Goal: Task Accomplishment & Management: Manage account settings

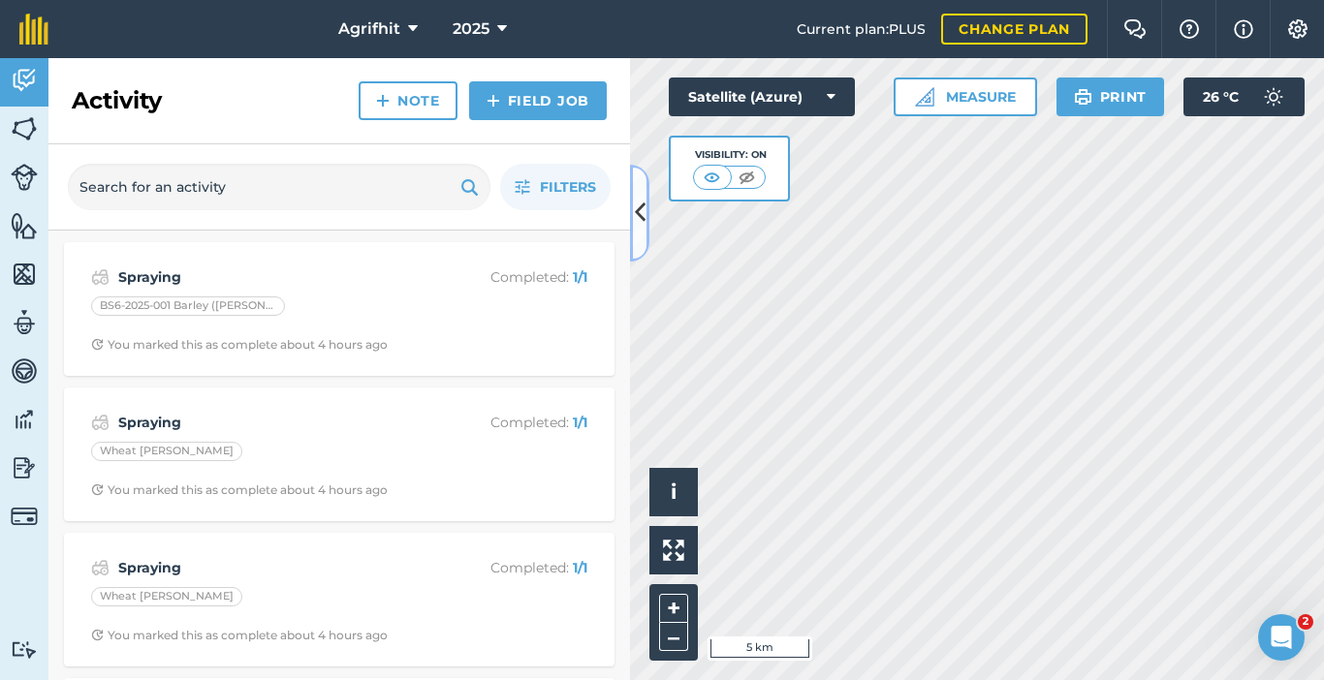
click at [643, 228] on icon at bounding box center [640, 213] width 11 height 34
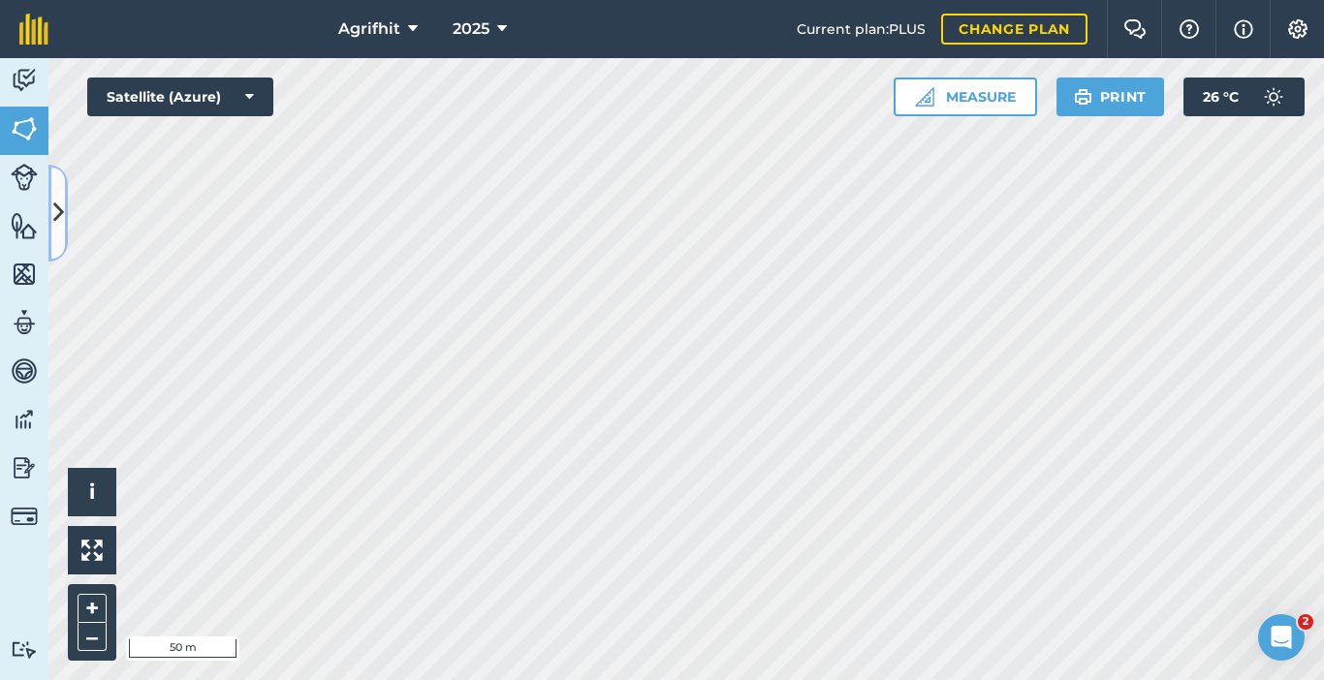
click at [61, 226] on icon at bounding box center [58, 213] width 11 height 34
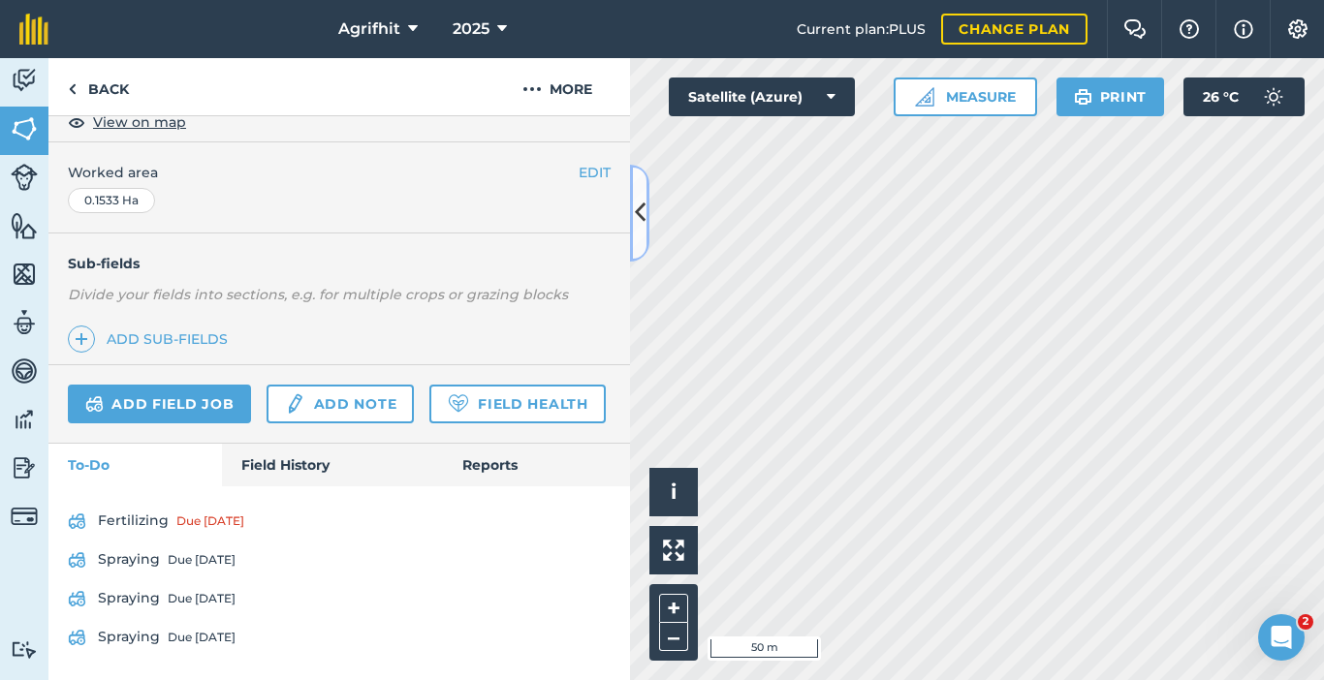
scroll to position [443, 0]
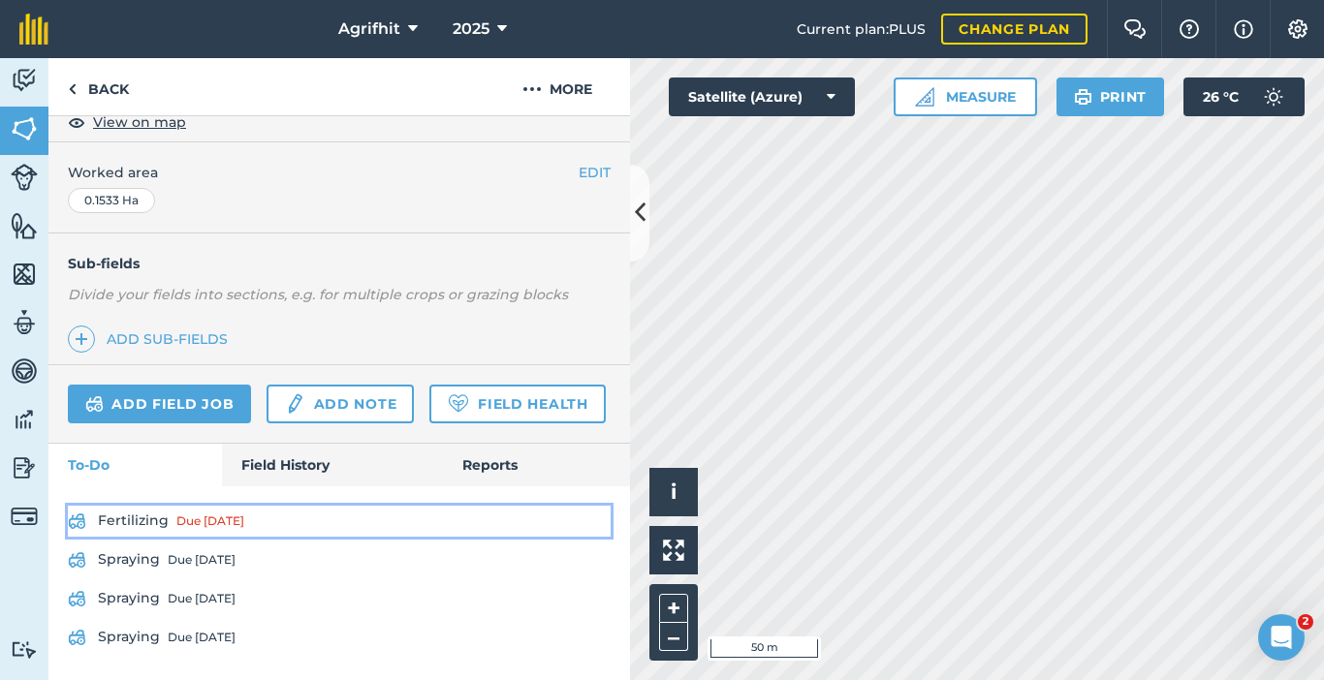
click at [226, 517] on div "Due [DATE]" at bounding box center [210, 522] width 68 height 16
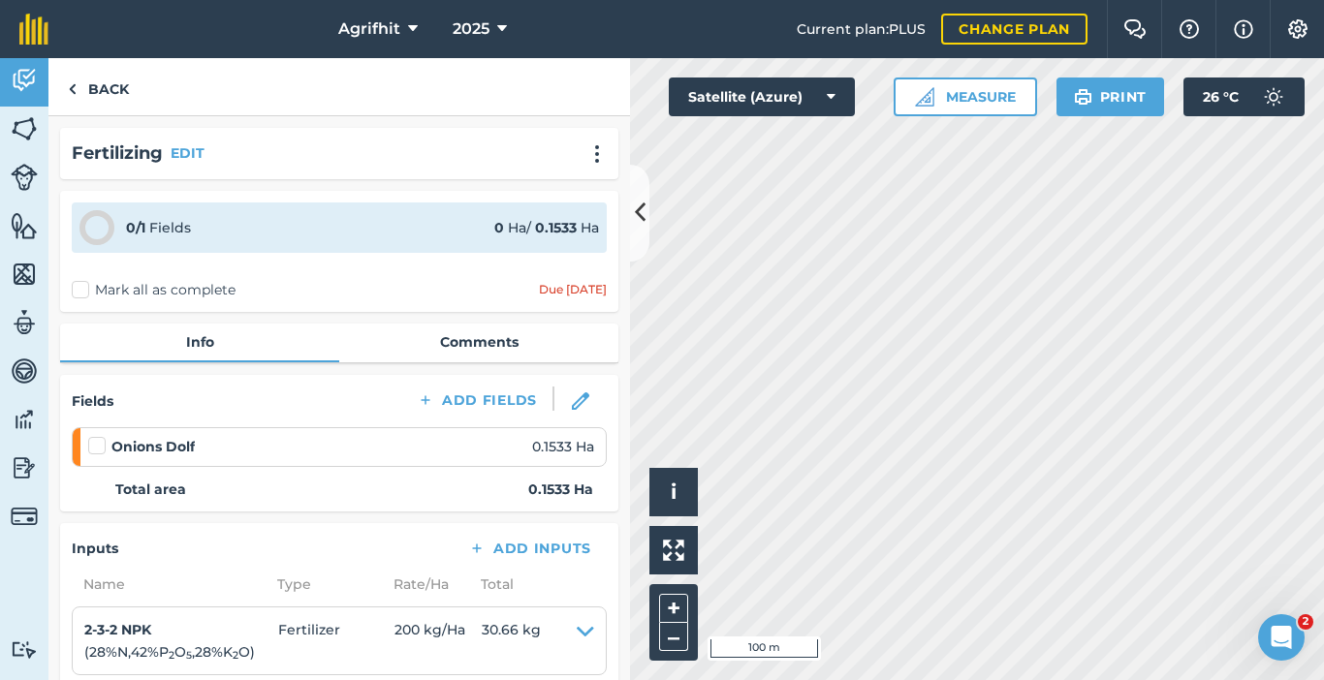
scroll to position [291, 0]
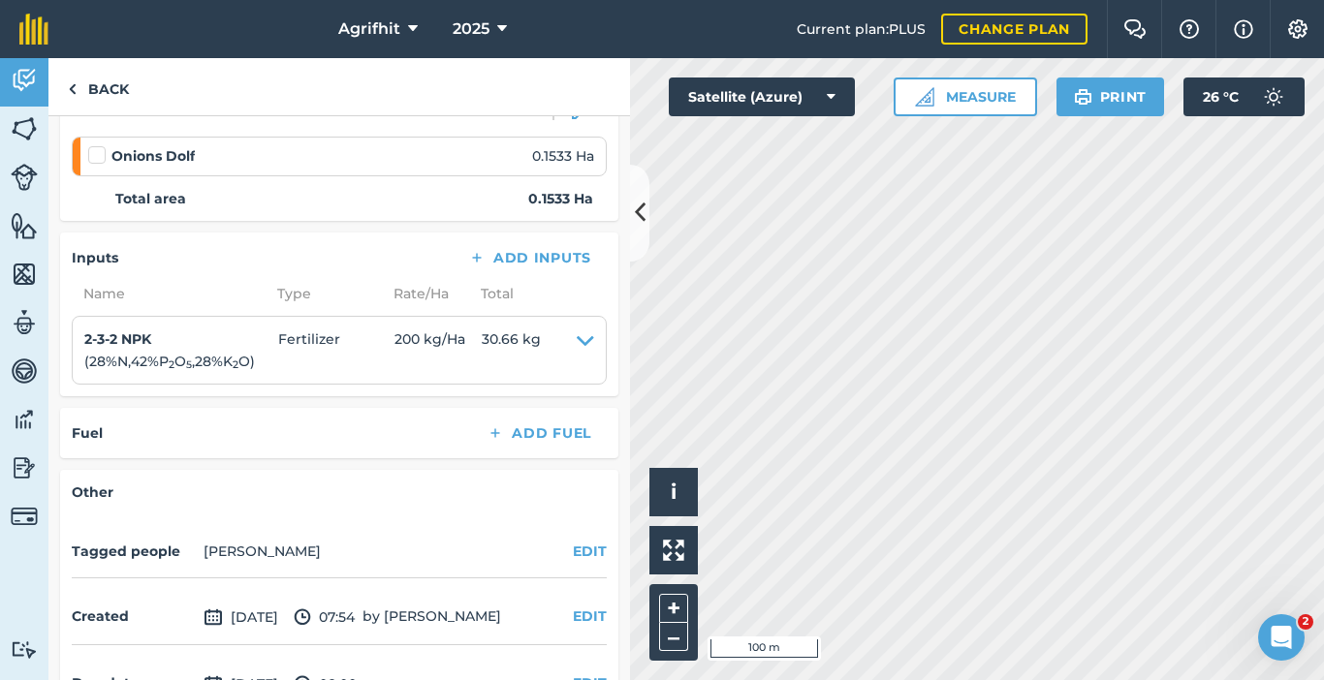
click at [79, 150] on li "Onions Dolf 0.1533 Ha" at bounding box center [339, 156] width 535 height 39
click at [98, 145] on label at bounding box center [99, 145] width 23 height 0
click at [98, 158] on input "checkbox" at bounding box center [94, 151] width 13 height 13
checkbox input "false"
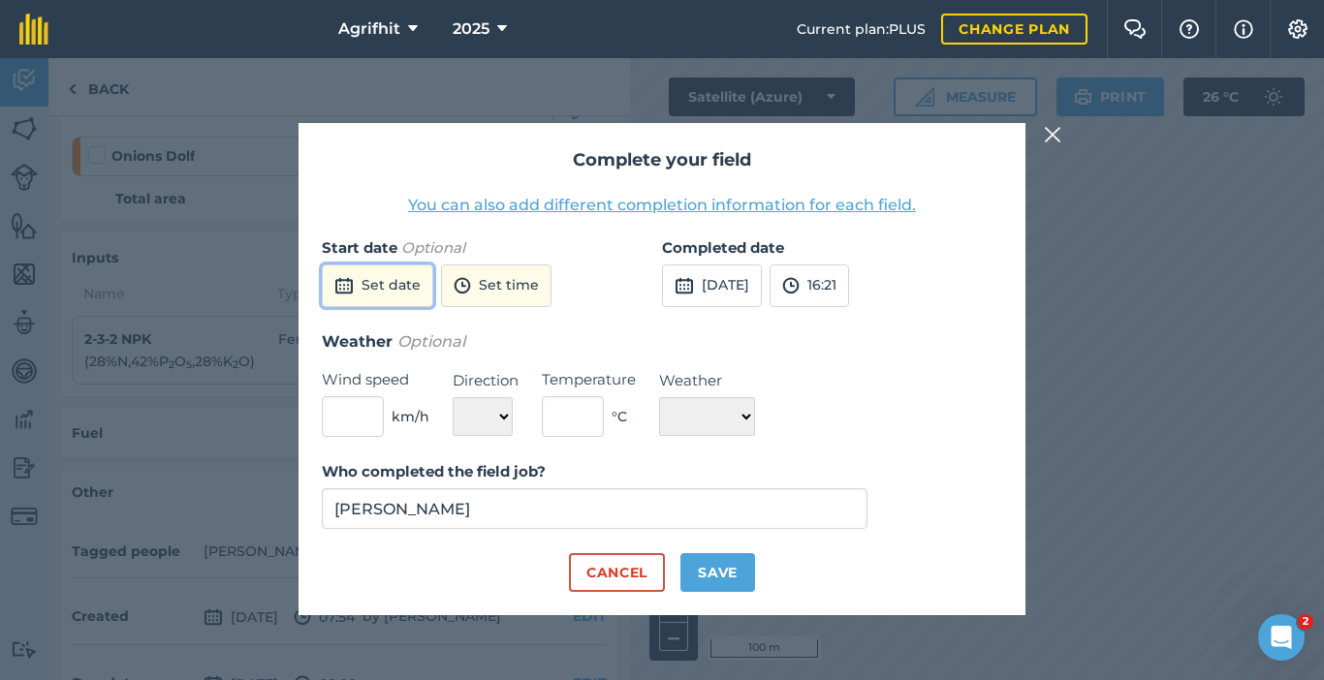
click at [384, 284] on button "Set date" at bounding box center [377, 286] width 111 height 43
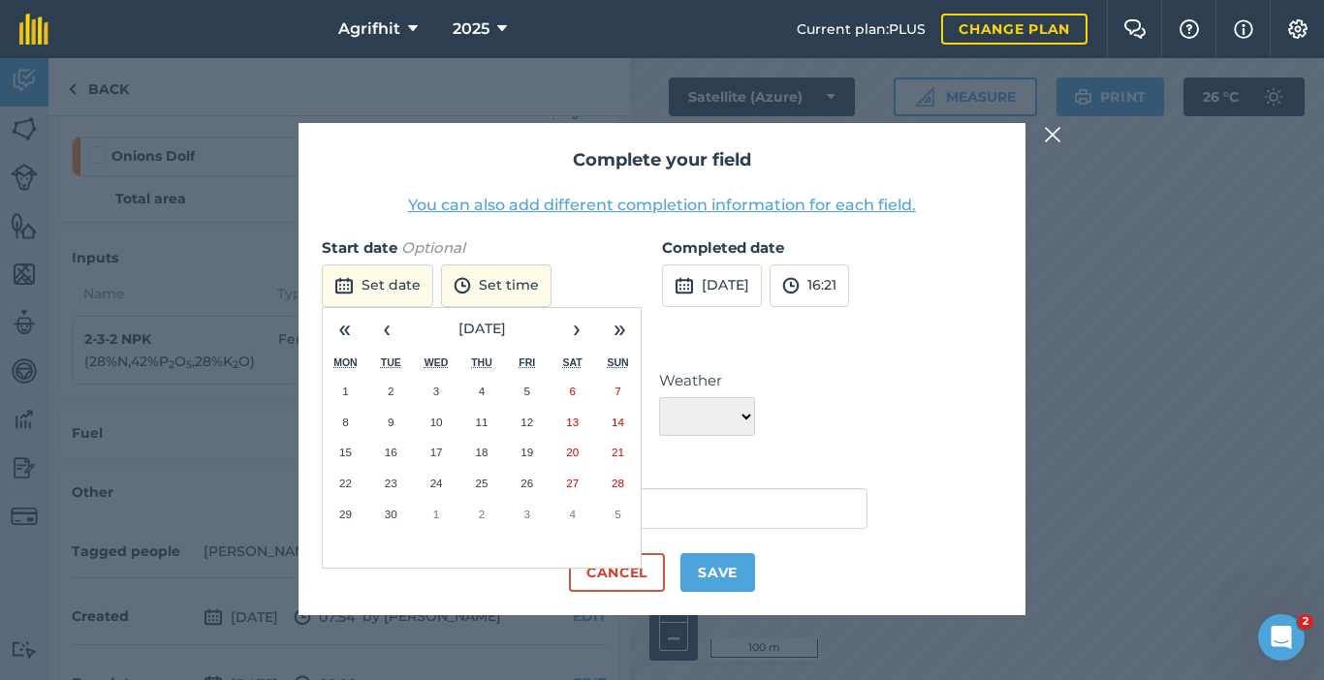
click at [478, 448] on abbr "18" at bounding box center [481, 452] width 13 height 13
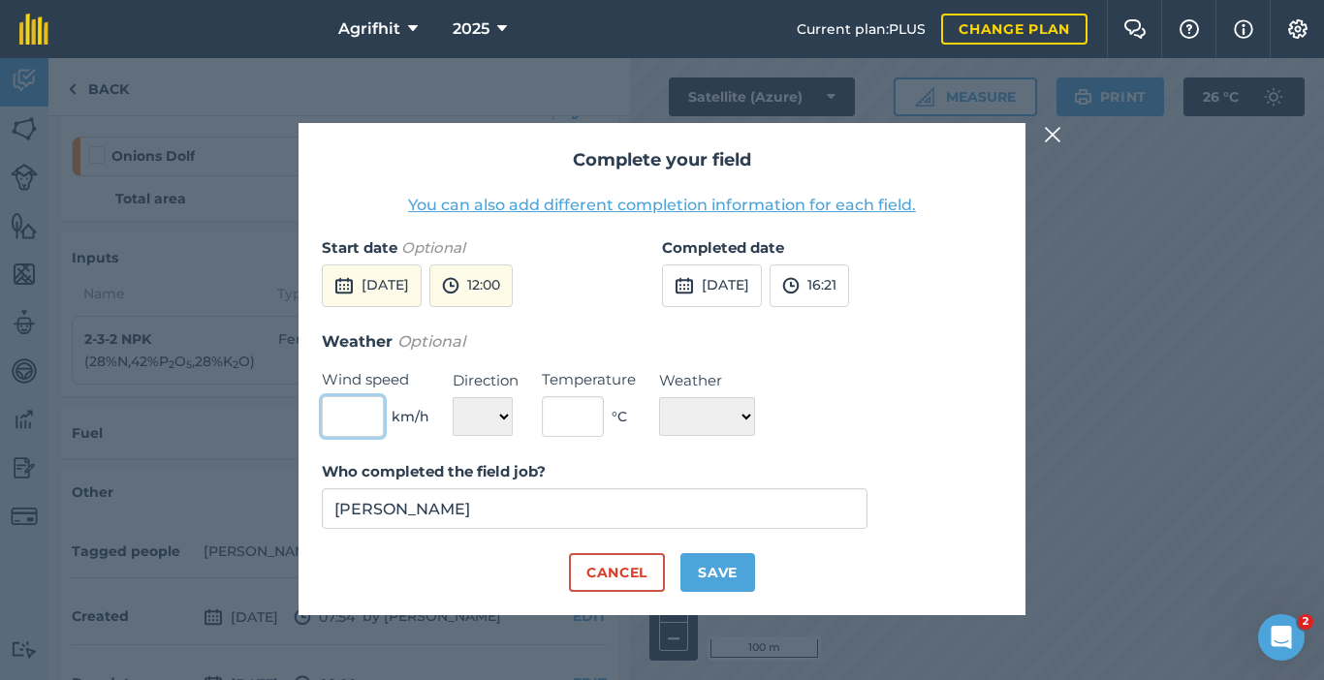
click at [357, 424] on input "text" at bounding box center [353, 416] width 62 height 41
type input "1"
click at [502, 421] on select "N NE E SE S SW W NW" at bounding box center [483, 416] width 60 height 39
click at [453, 397] on select "N NE E SE S SW W NW" at bounding box center [483, 416] width 60 height 39
click at [506, 425] on select "N NE E SE S SW W NW" at bounding box center [483, 416] width 60 height 39
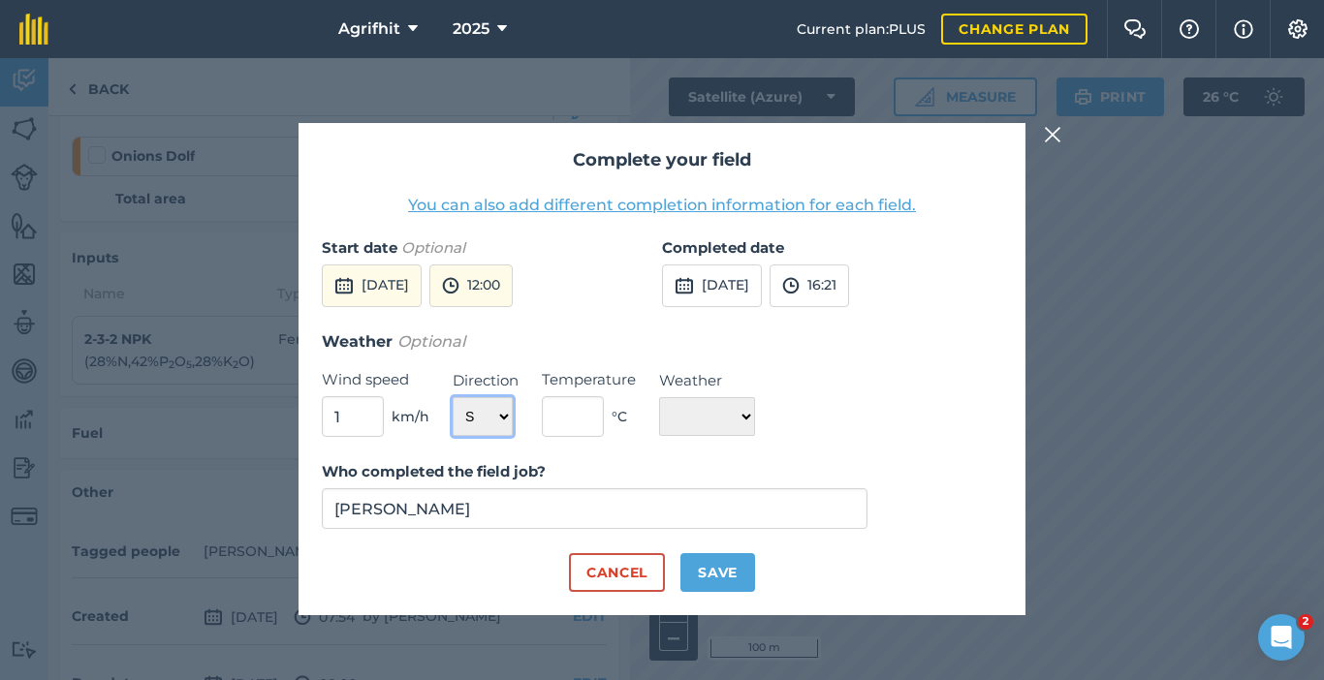
select select "SE"
click at [453, 397] on select "N NE E SE S SW W NW" at bounding box center [483, 416] width 60 height 39
click at [583, 413] on input "text" at bounding box center [573, 416] width 62 height 41
type input "20"
click at [755, 421] on select "☀️ Sunny 🌧 Rainy ⛅️ Cloudy 🌨 Snow ❄️ Icy" at bounding box center [707, 416] width 96 height 39
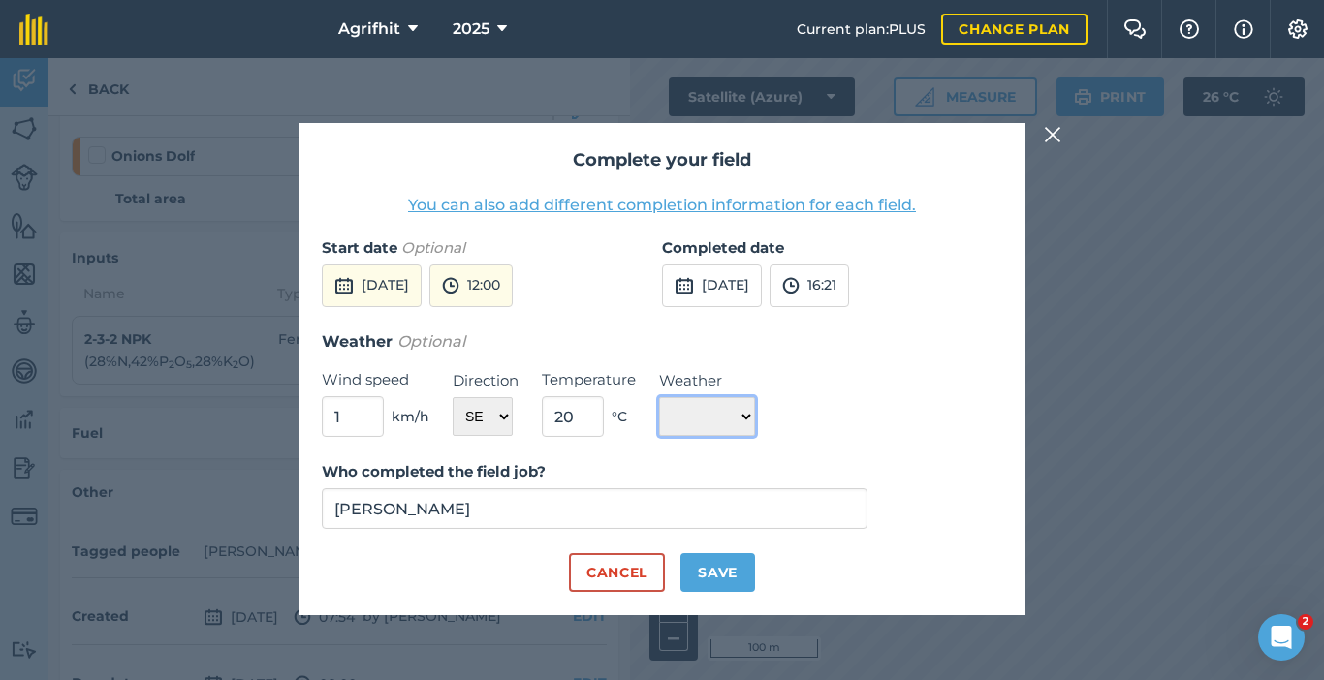
select select "Sunny"
click at [659, 397] on select "☀️ Sunny 🌧 Rainy ⛅️ Cloudy 🌨 Snow ❄️ Icy" at bounding box center [707, 416] width 96 height 39
click at [849, 285] on button "16:21" at bounding box center [809, 286] width 79 height 43
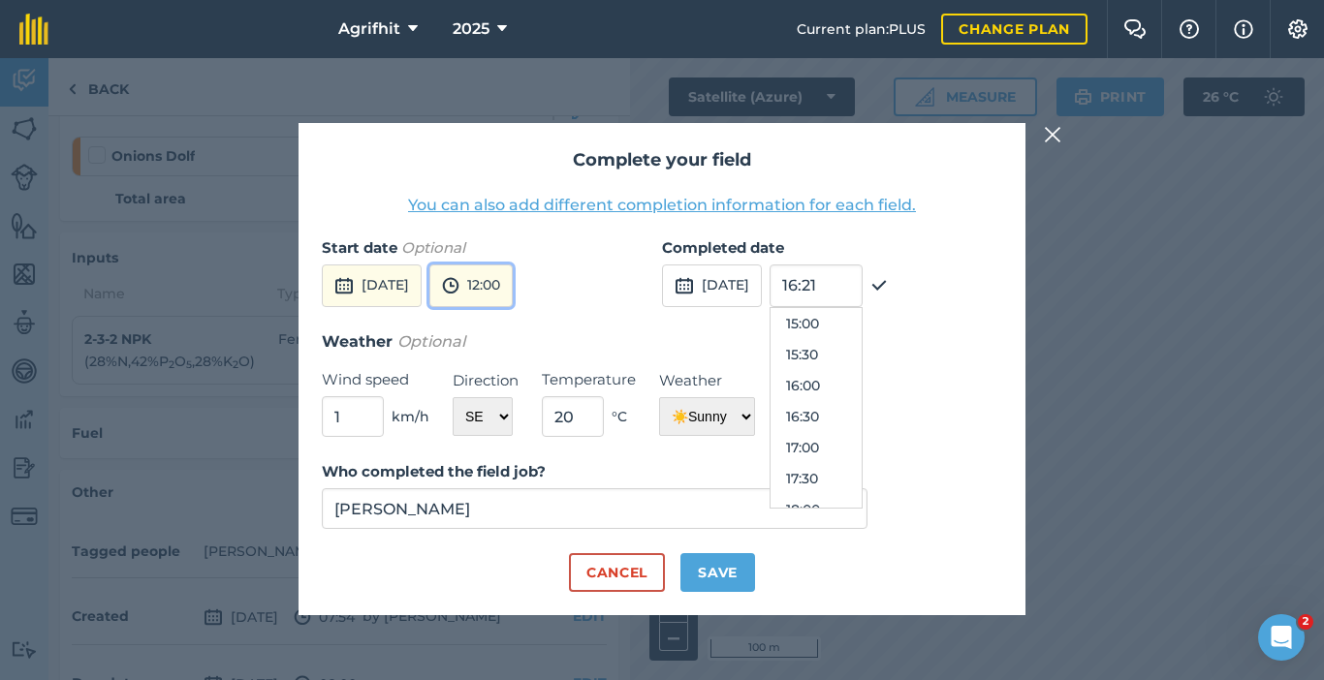
click at [509, 284] on button "12:00" at bounding box center [470, 286] width 83 height 43
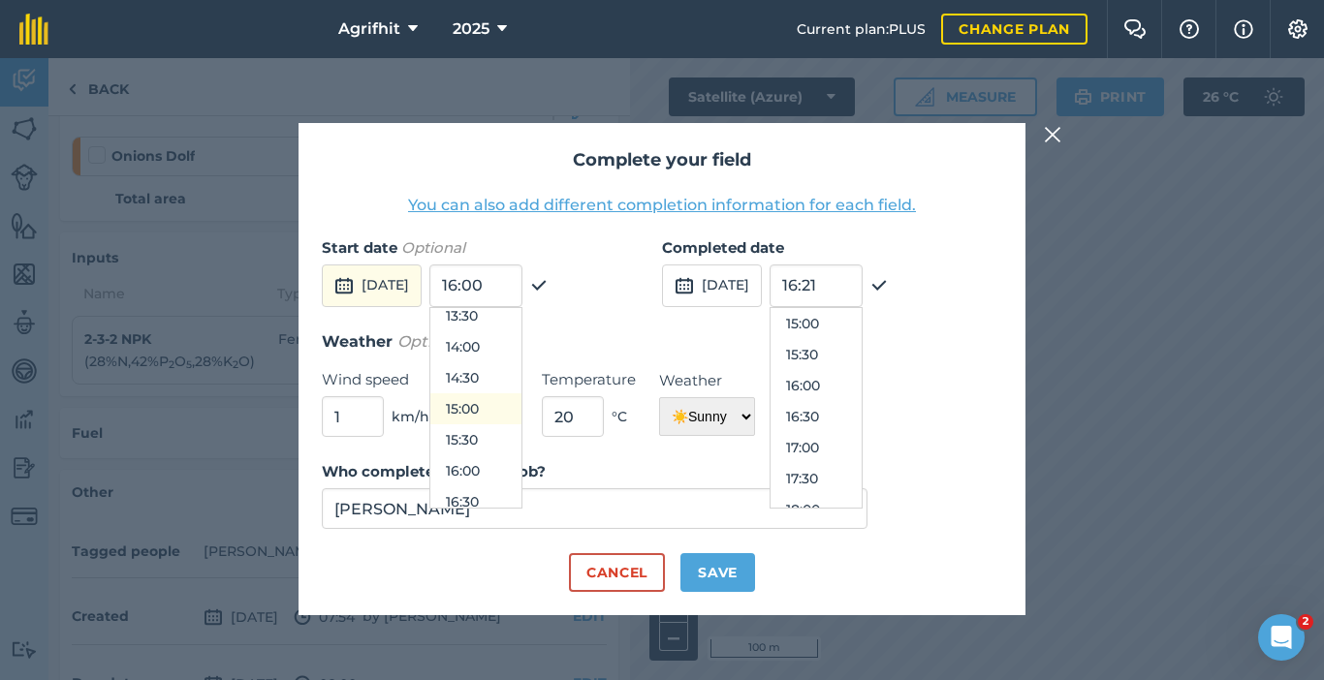
scroll to position [942, 0]
click at [515, 318] on button "15:00" at bounding box center [475, 312] width 91 height 31
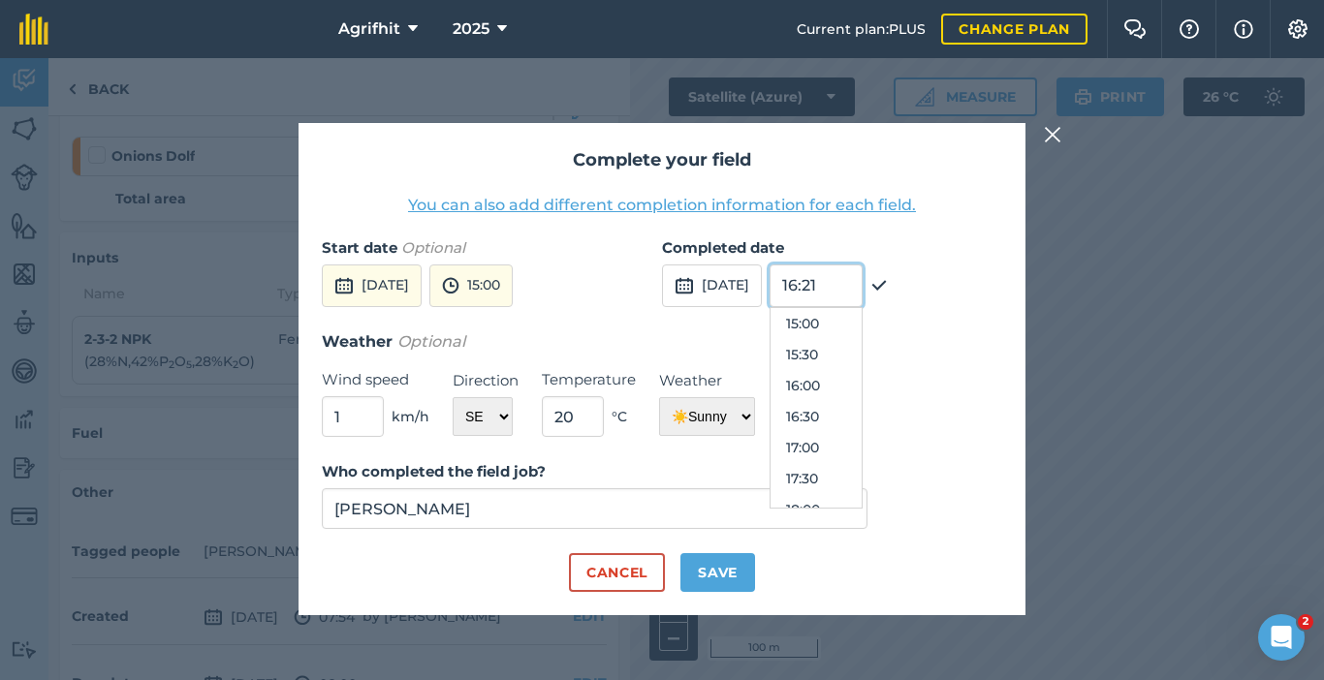
click at [863, 295] on input "16:21" at bounding box center [816, 286] width 93 height 43
click at [856, 360] on button "15:30" at bounding box center [816, 354] width 91 height 31
click at [738, 578] on button "Save" at bounding box center [717, 572] width 75 height 39
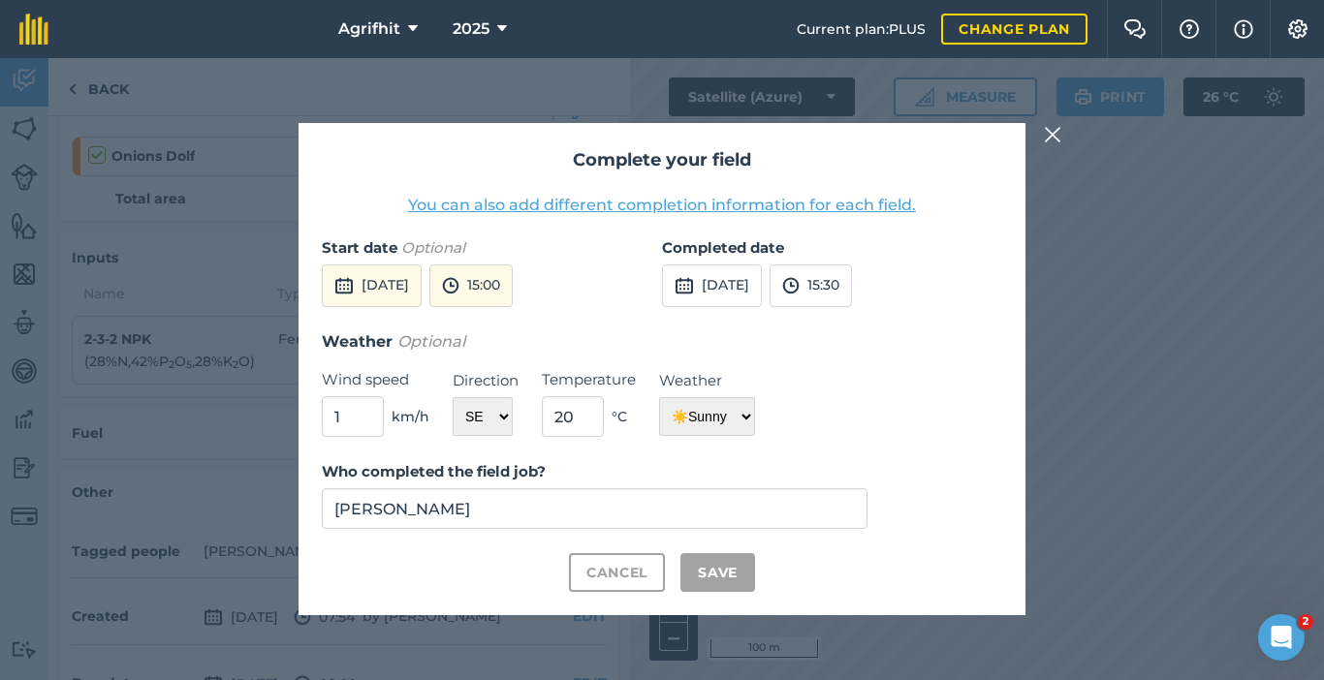
checkbox input "true"
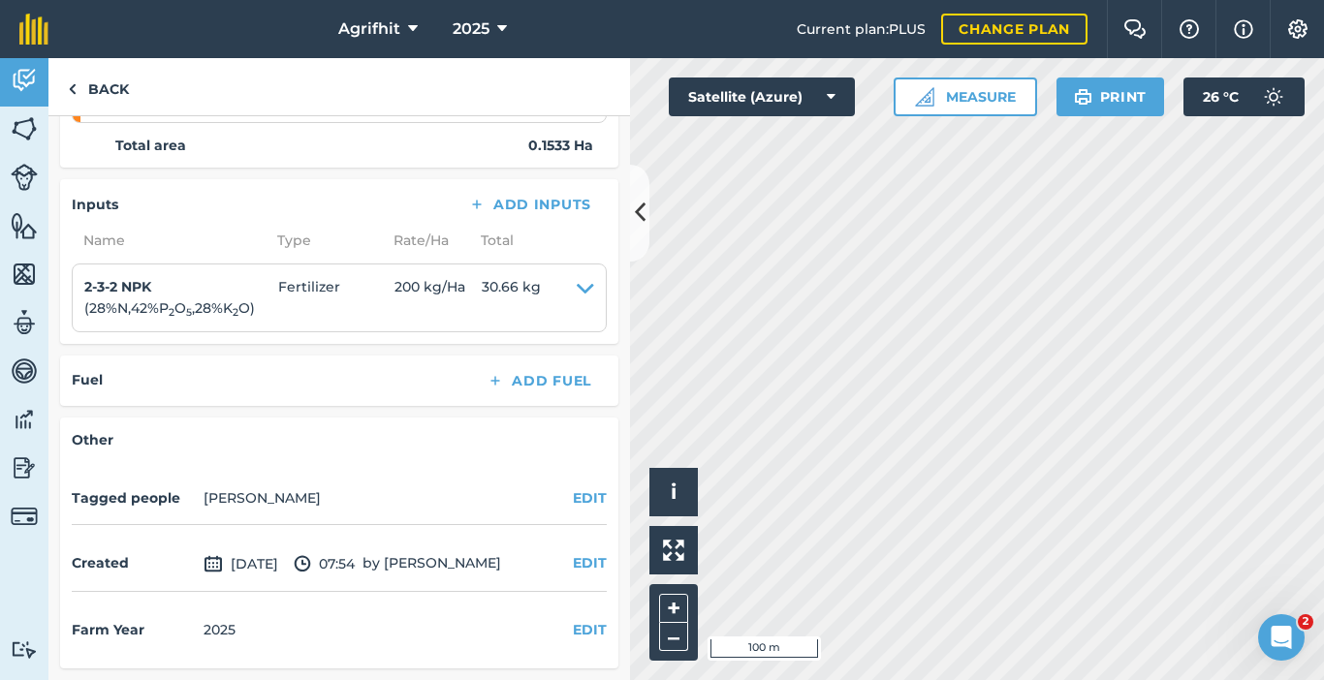
scroll to position [0, 0]
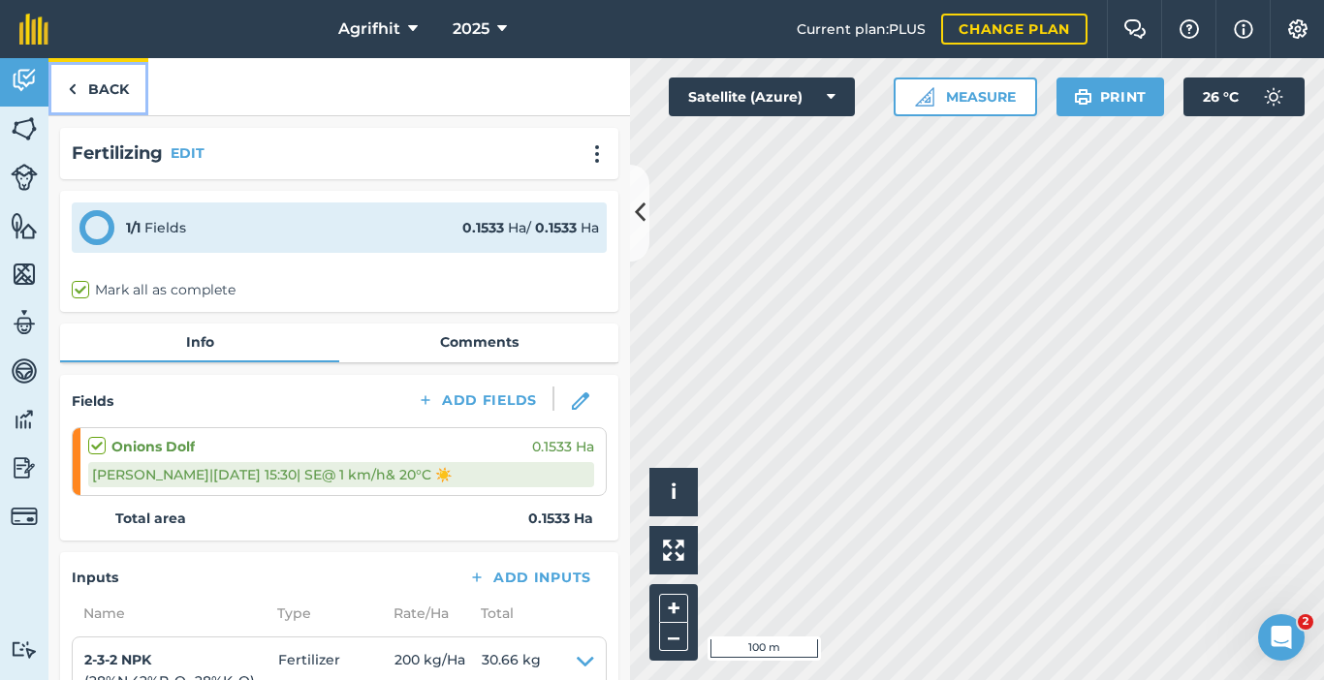
click at [94, 85] on link "Back" at bounding box center [98, 86] width 100 height 57
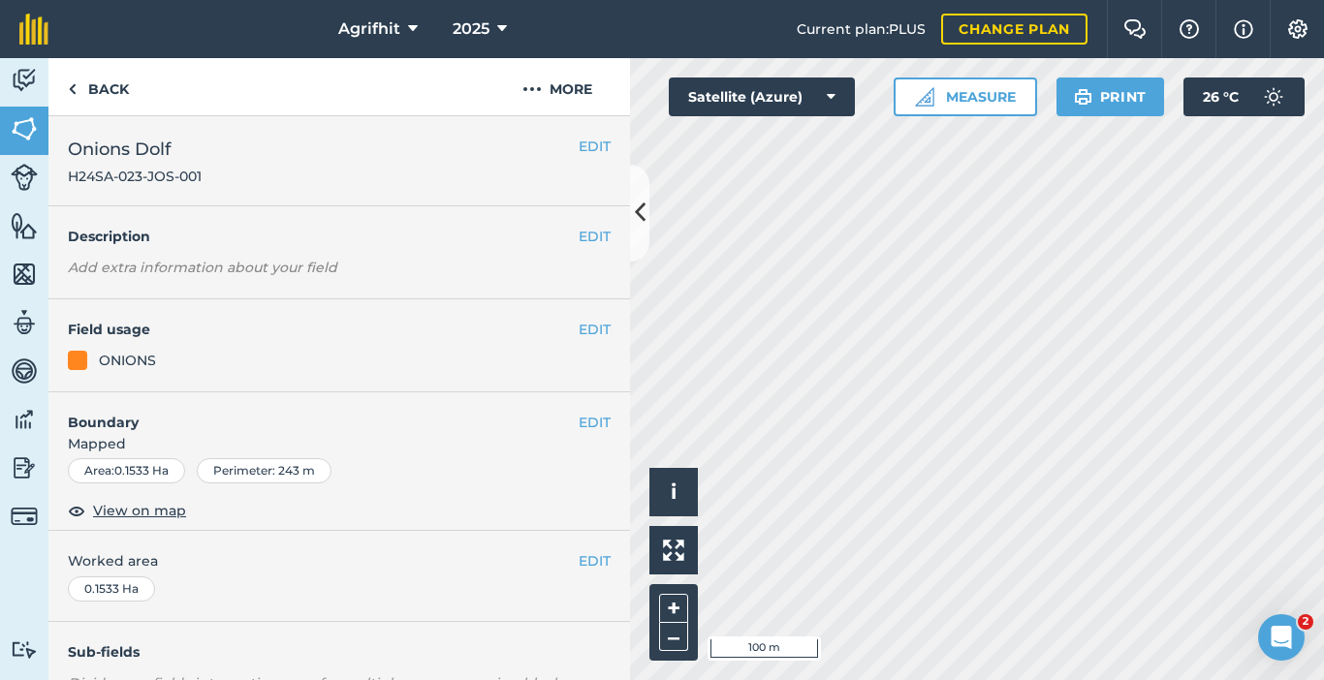
scroll to position [404, 0]
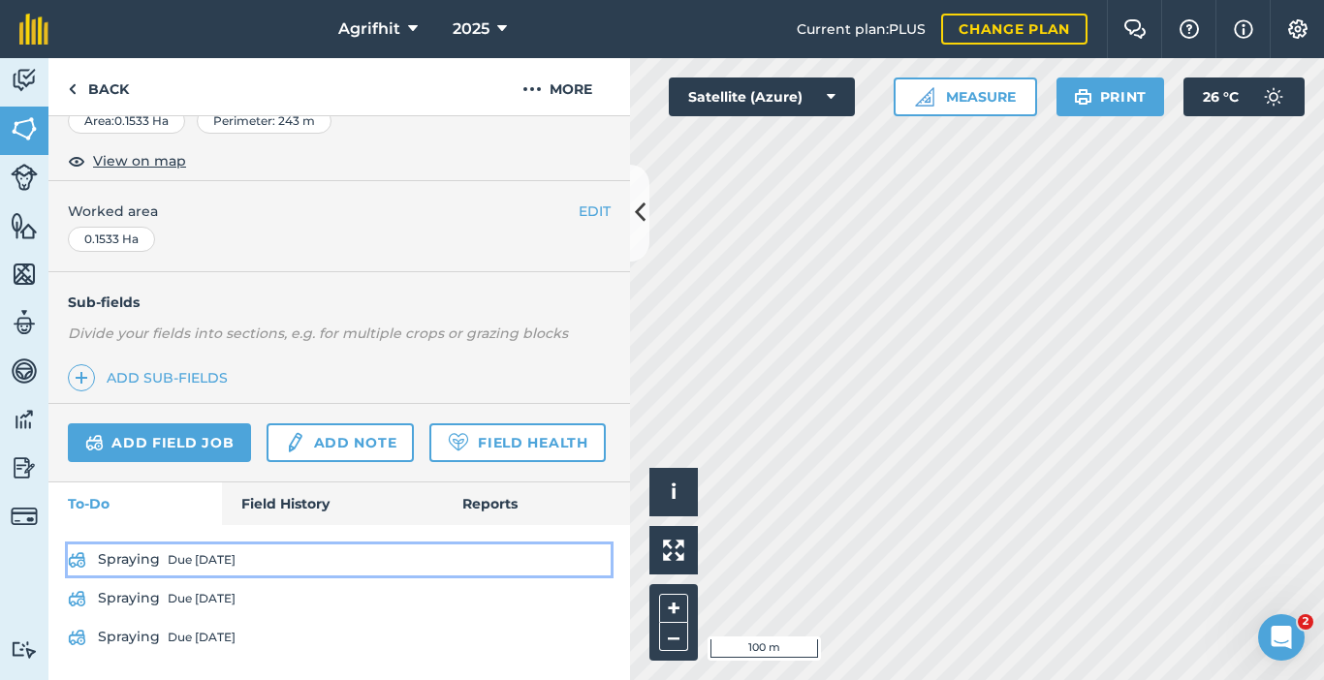
click at [142, 560] on link "Spraying Due [DATE]" at bounding box center [339, 560] width 543 height 31
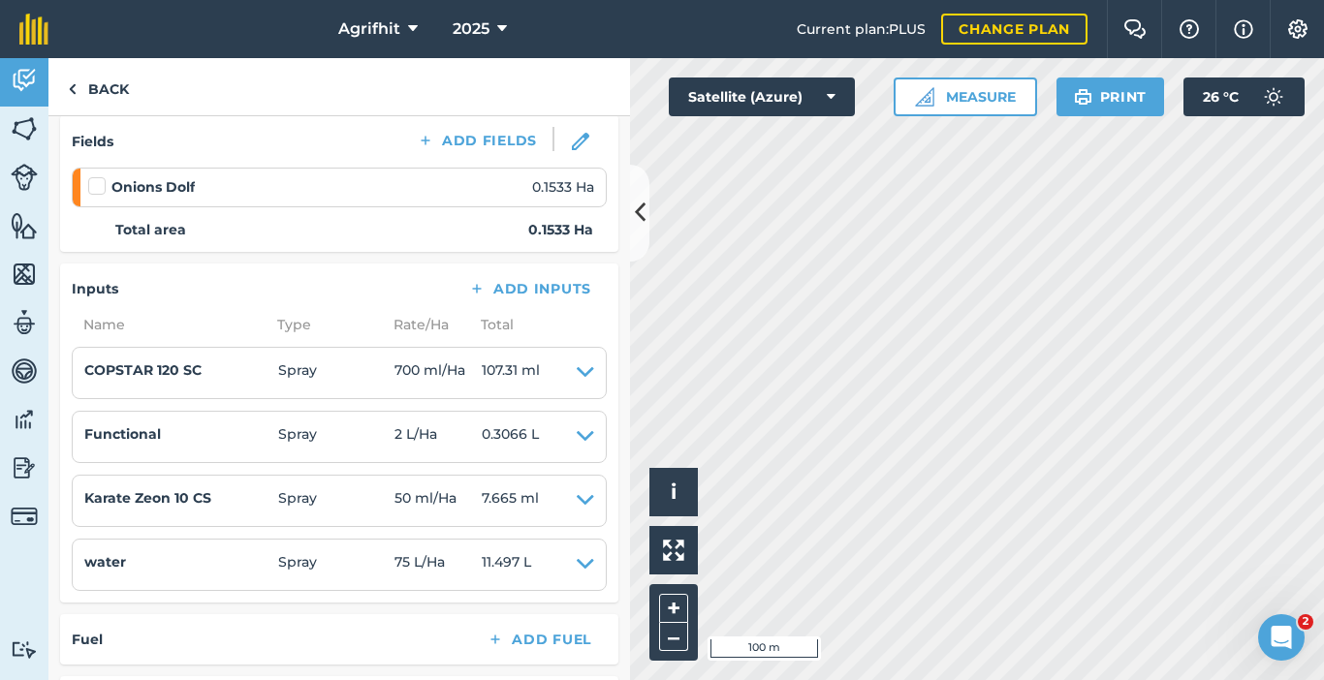
scroll to position [291, 0]
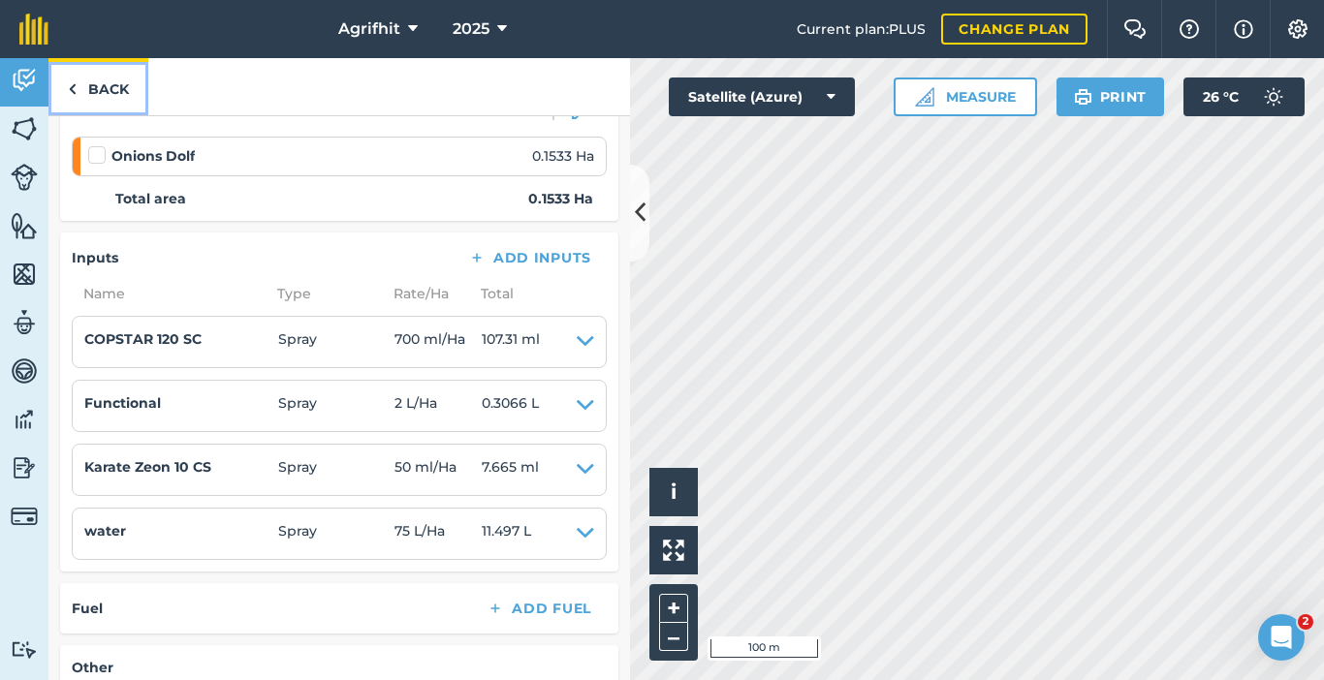
click at [83, 86] on link "Back" at bounding box center [98, 86] width 100 height 57
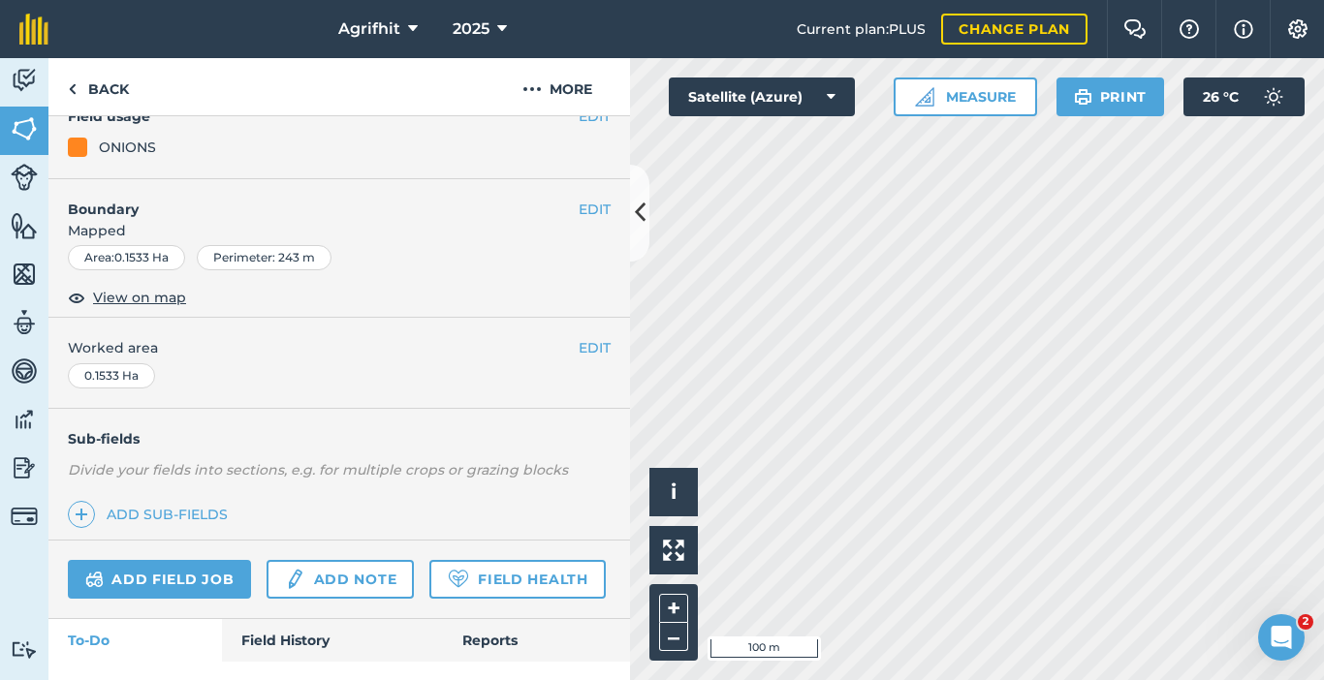
scroll to position [404, 0]
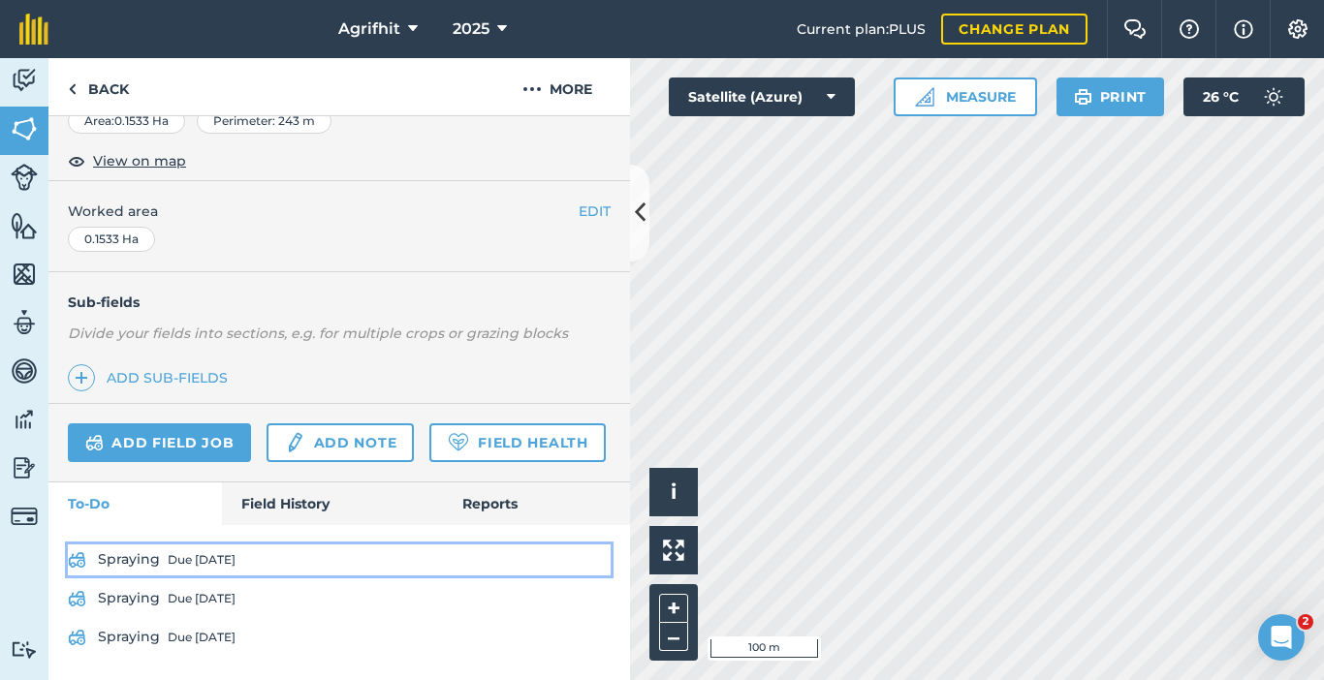
click at [220, 560] on div "Due [DATE]" at bounding box center [202, 560] width 68 height 16
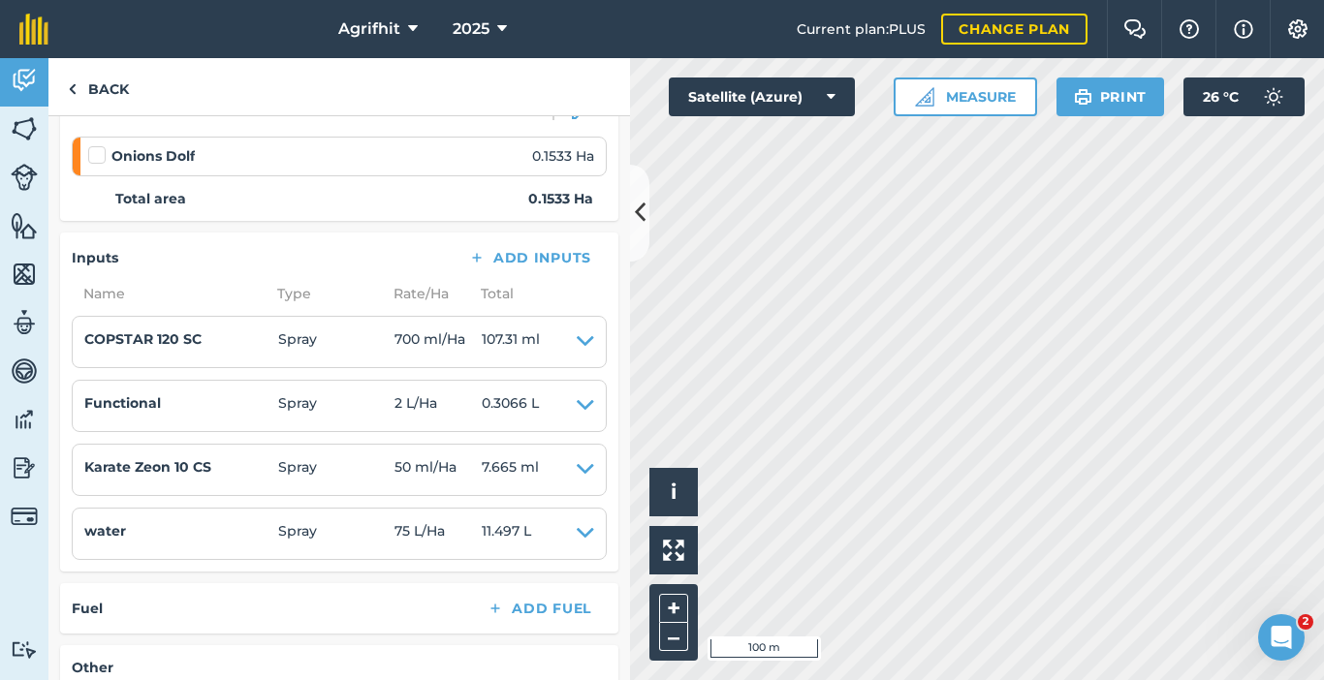
scroll to position [388, 0]
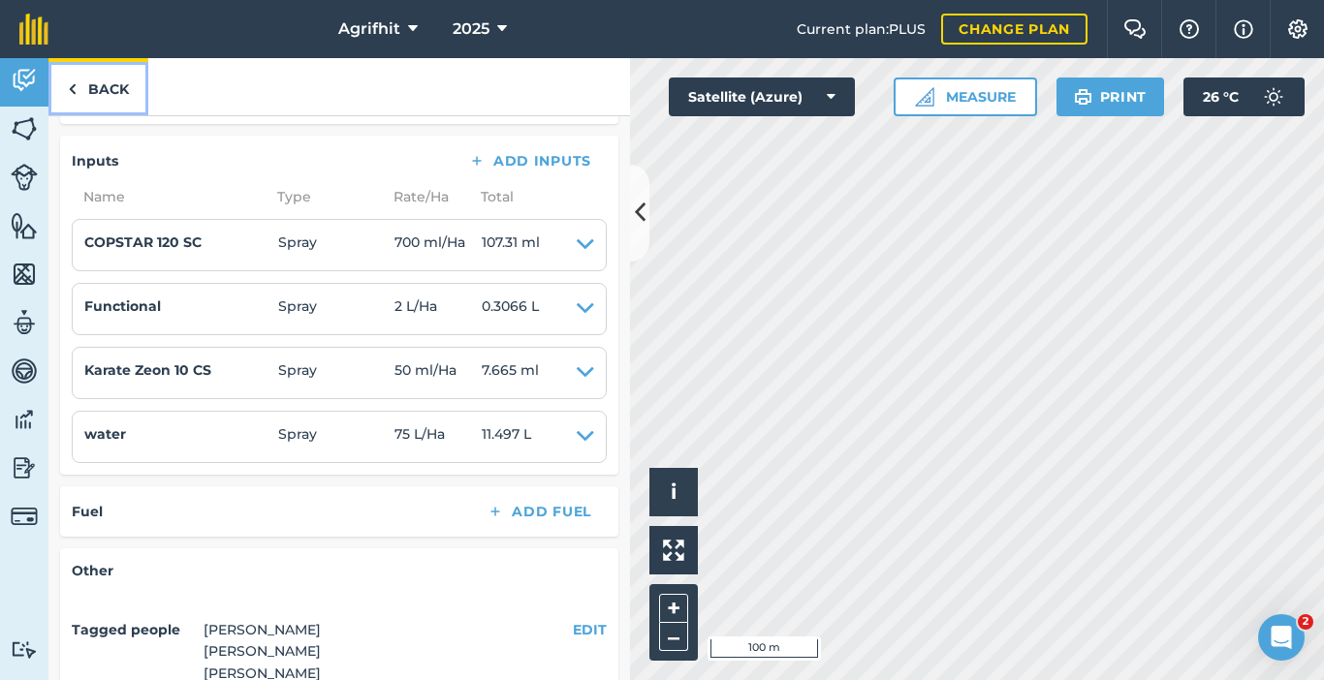
click at [76, 82] on img at bounding box center [72, 89] width 9 height 23
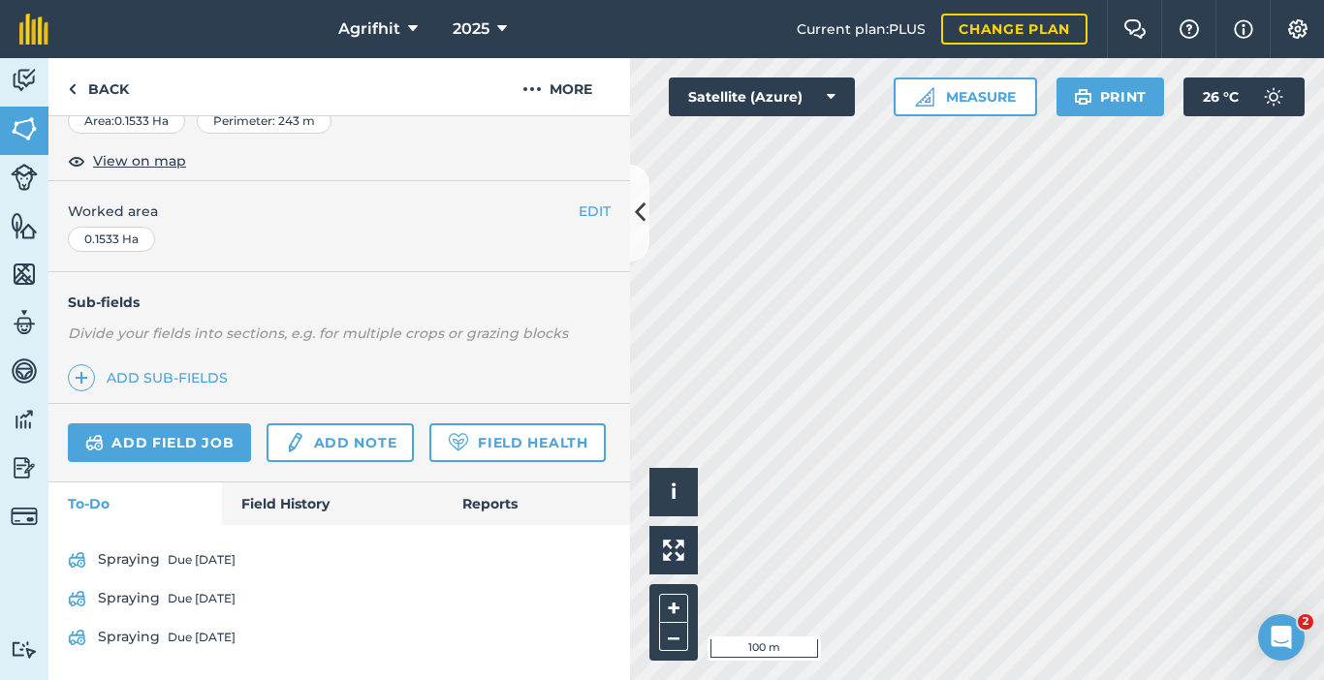
scroll to position [404, 0]
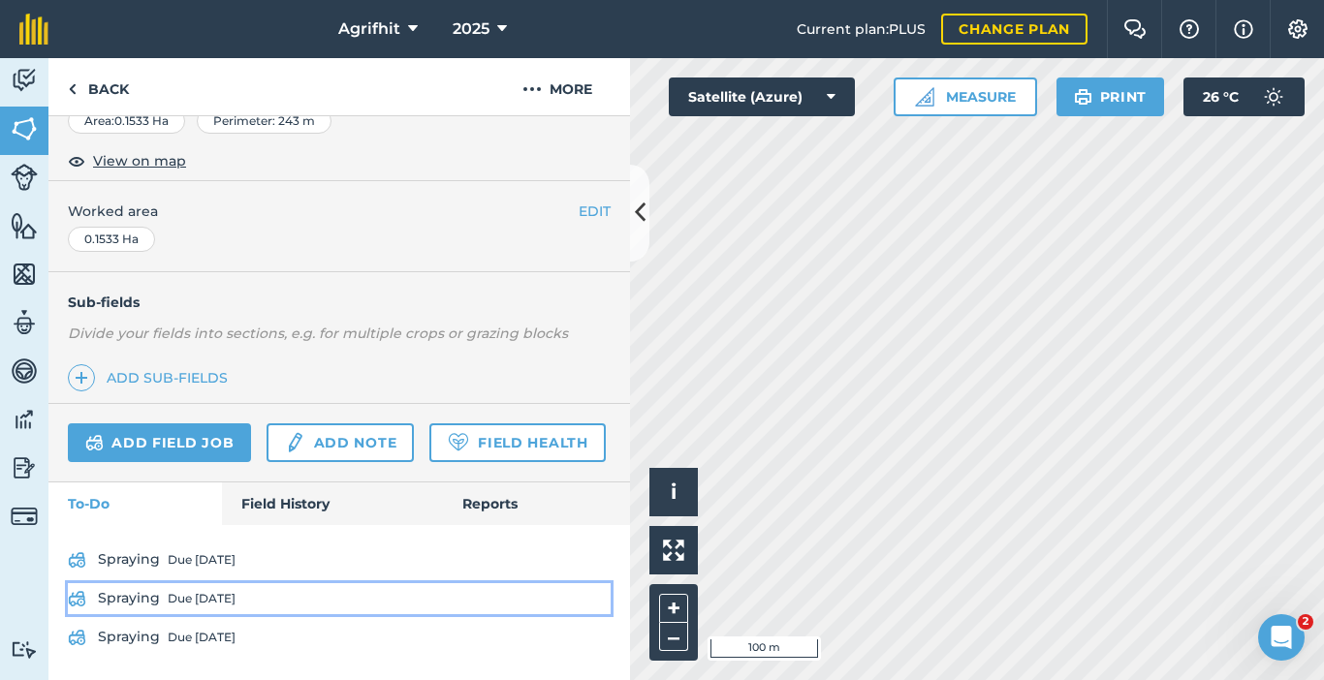
click at [205, 599] on div "Due [DATE]" at bounding box center [202, 599] width 68 height 16
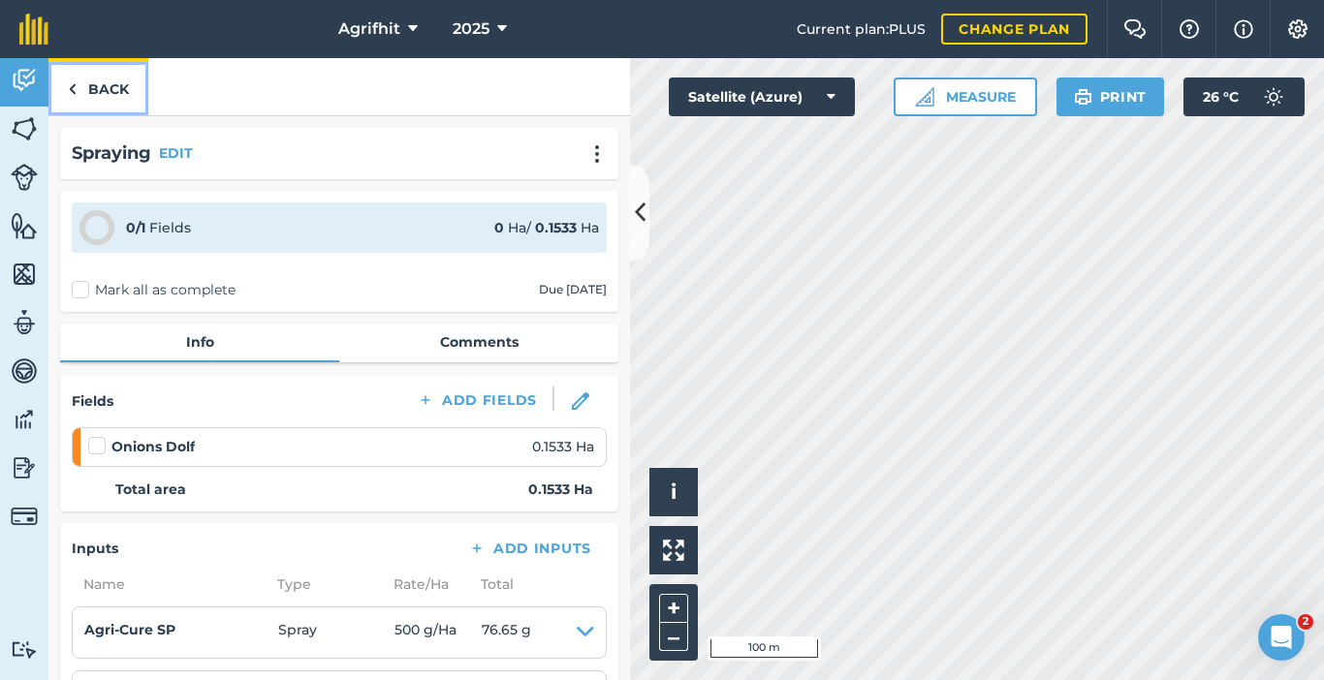
click at [106, 93] on link "Back" at bounding box center [98, 86] width 100 height 57
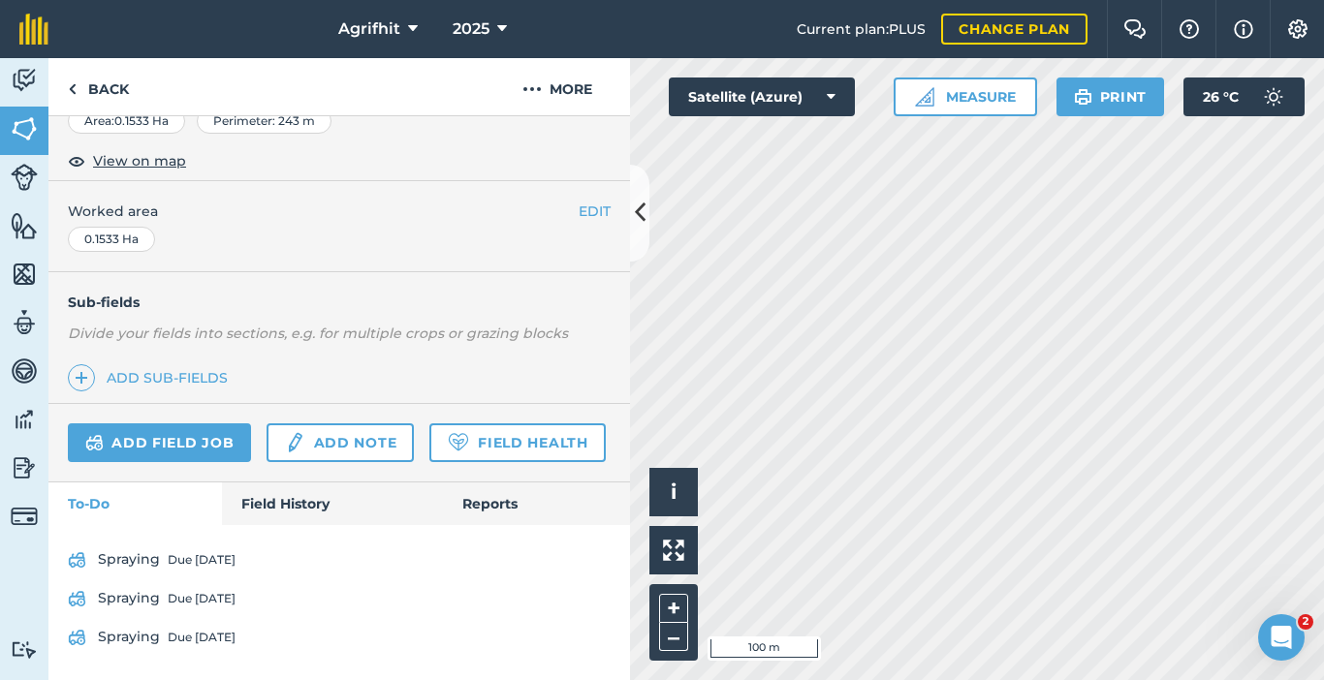
scroll to position [388, 0]
click at [147, 424] on link "Add field job" at bounding box center [159, 443] width 183 height 39
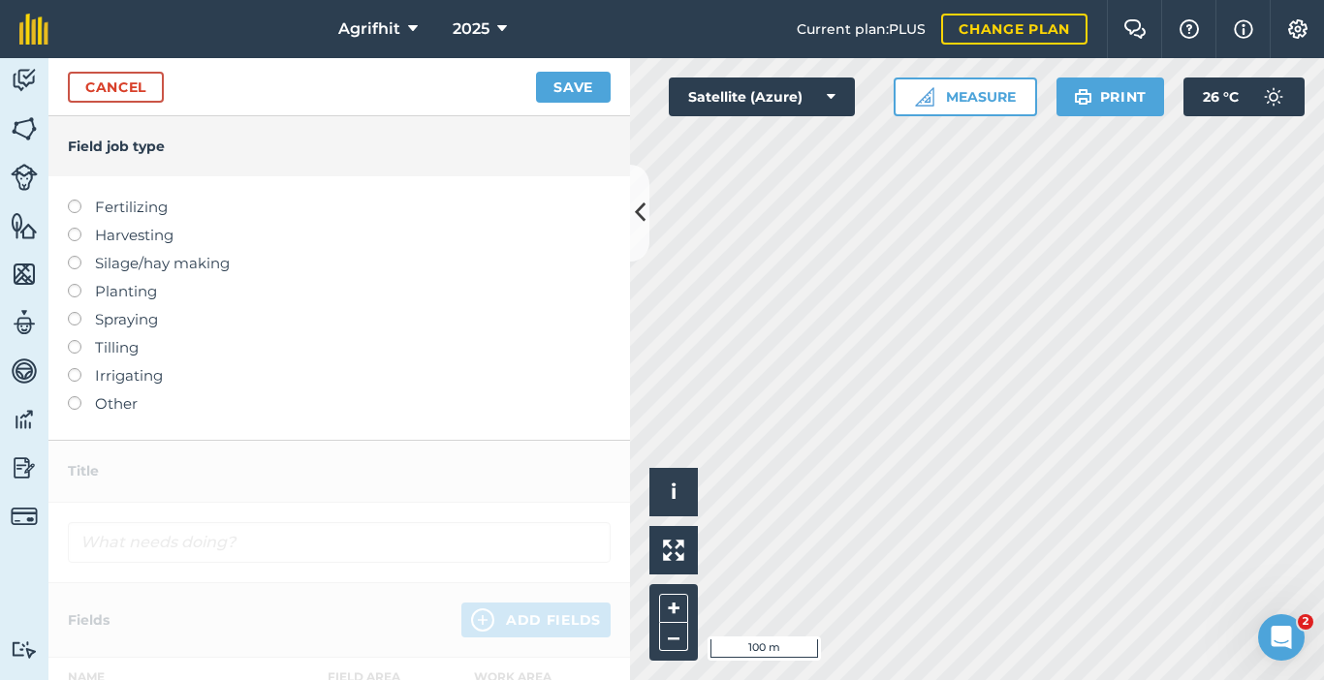
click at [80, 200] on label at bounding box center [81, 200] width 27 height 0
type input "Fertilizing"
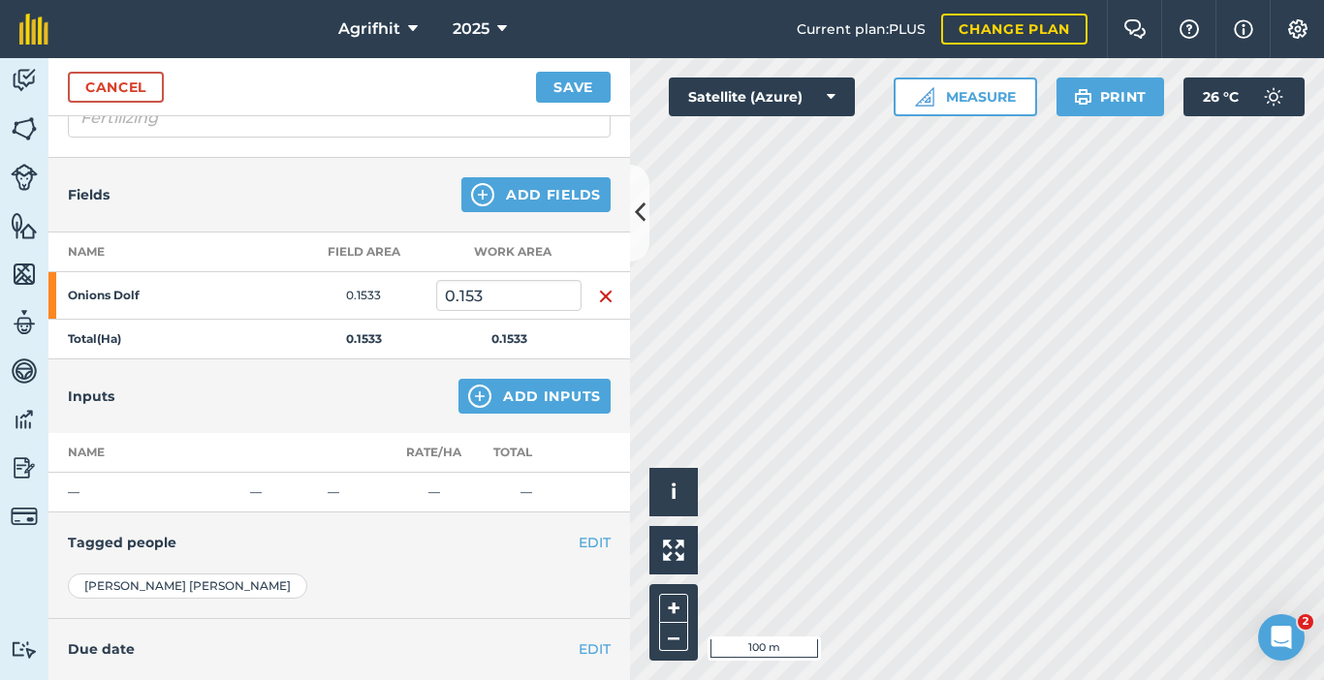
scroll to position [194, 0]
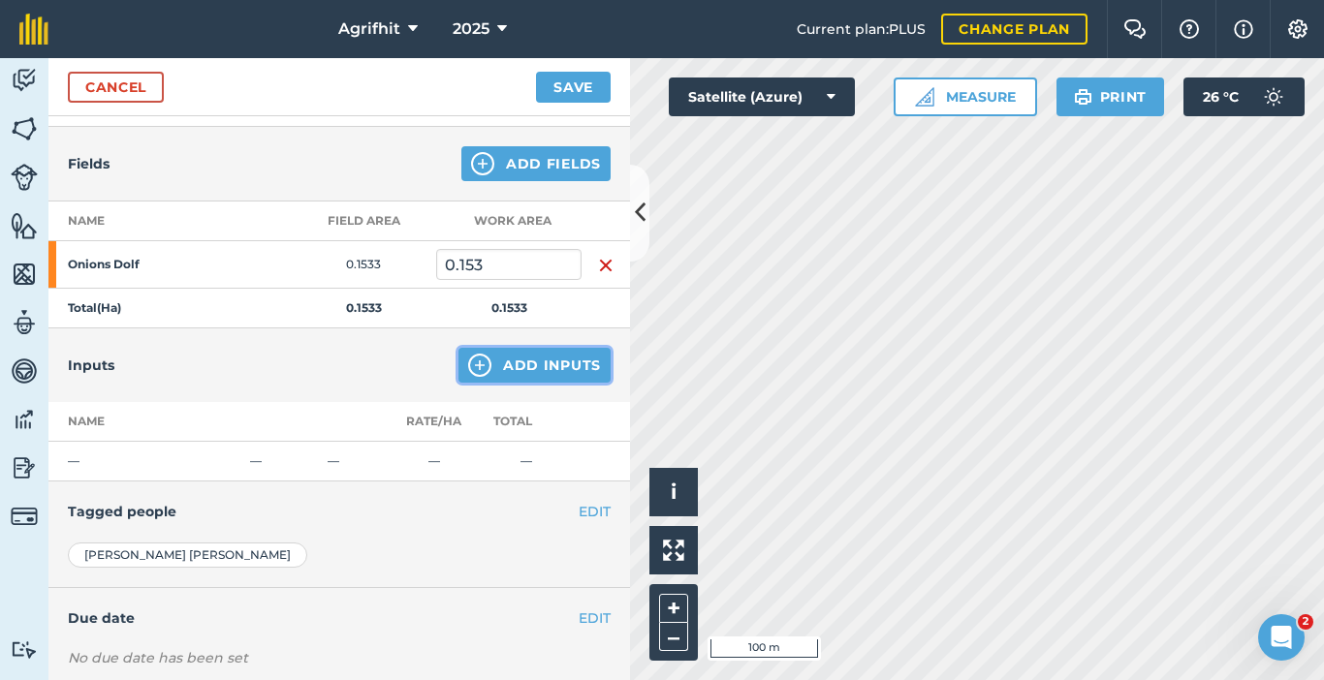
click at [533, 367] on button "Add Inputs" at bounding box center [534, 365] width 152 height 35
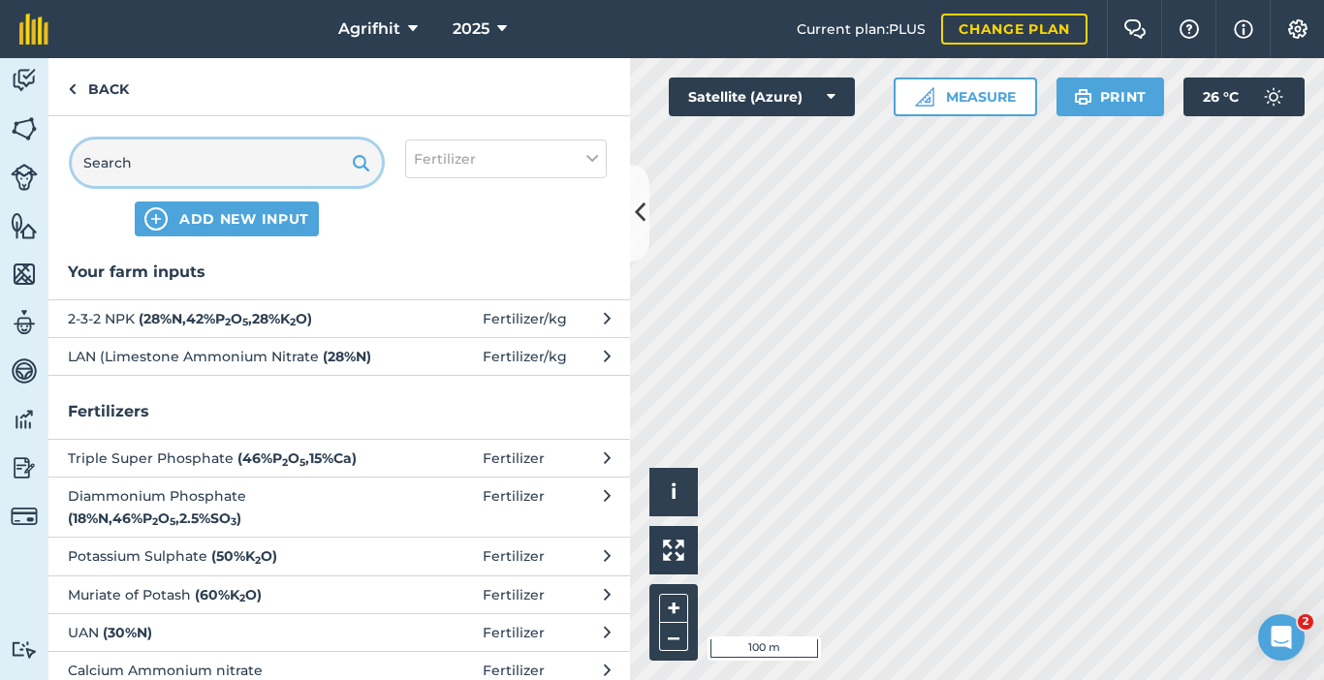
click at [201, 156] on input "text" at bounding box center [227, 163] width 310 height 47
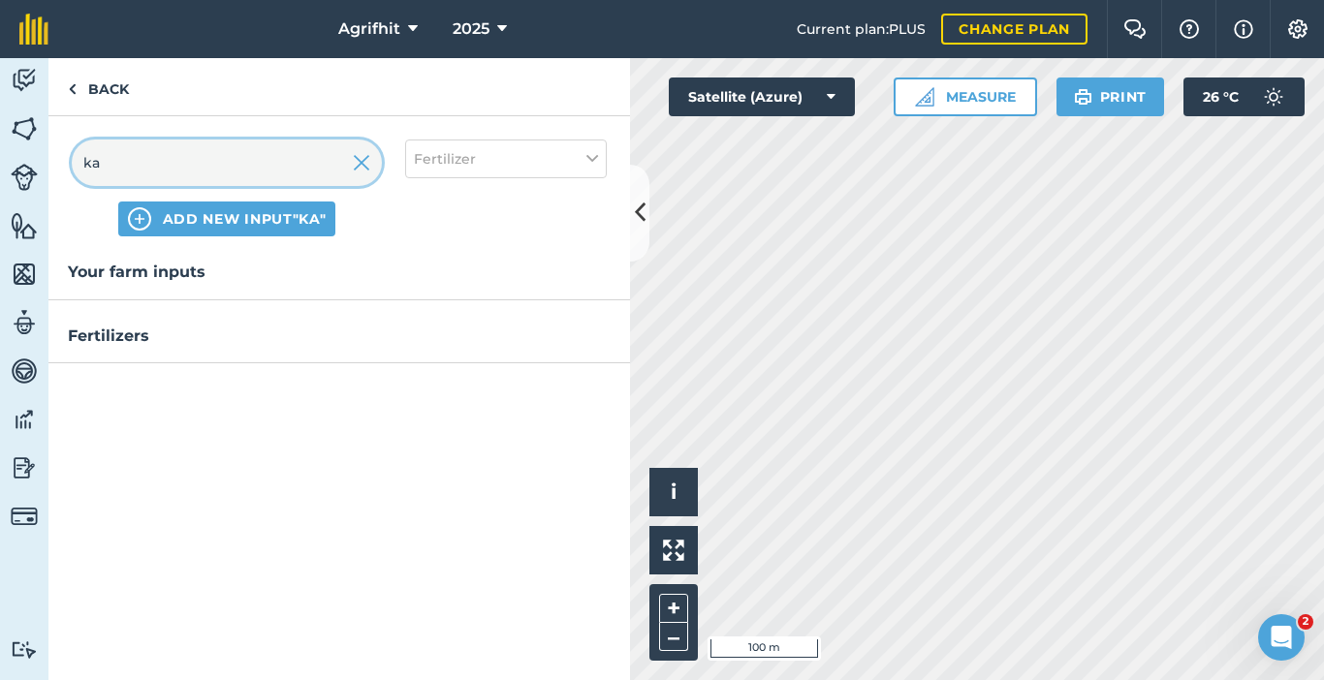
type input "k"
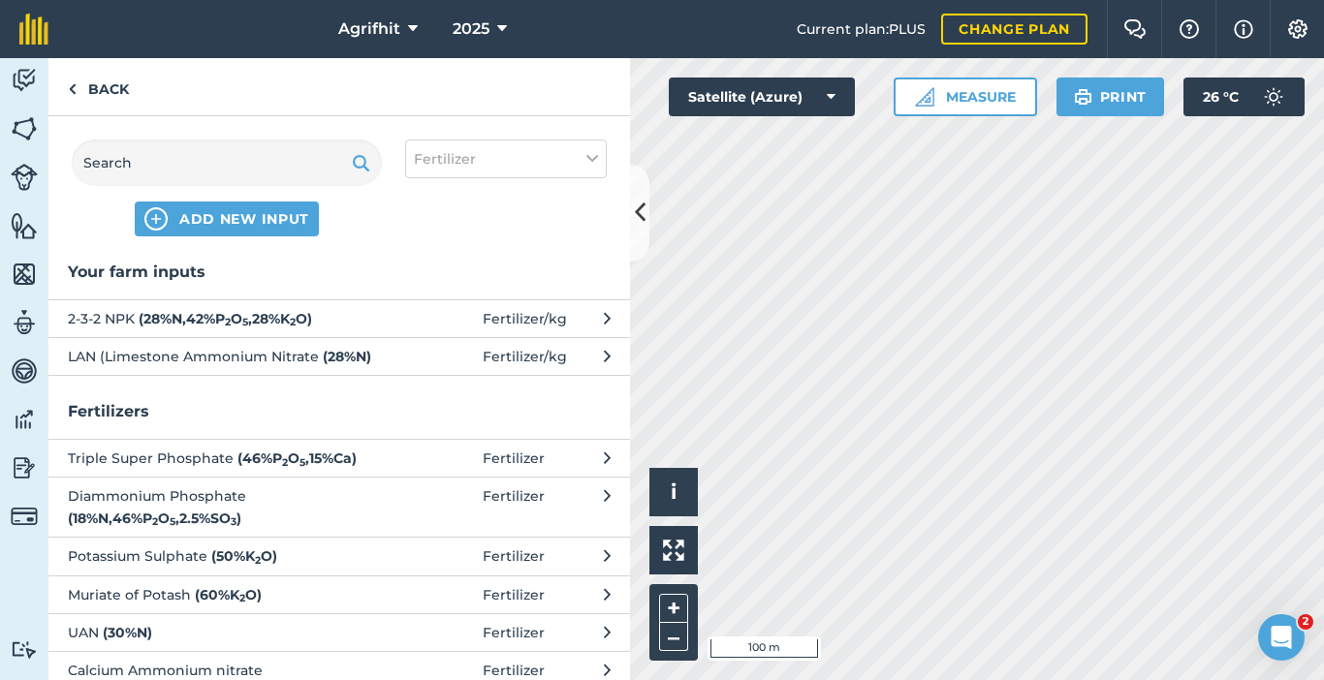
click at [184, 358] on span "LAN (Limestone Ammonium Nitrate ( 28 % N )" at bounding box center [226, 356] width 317 height 21
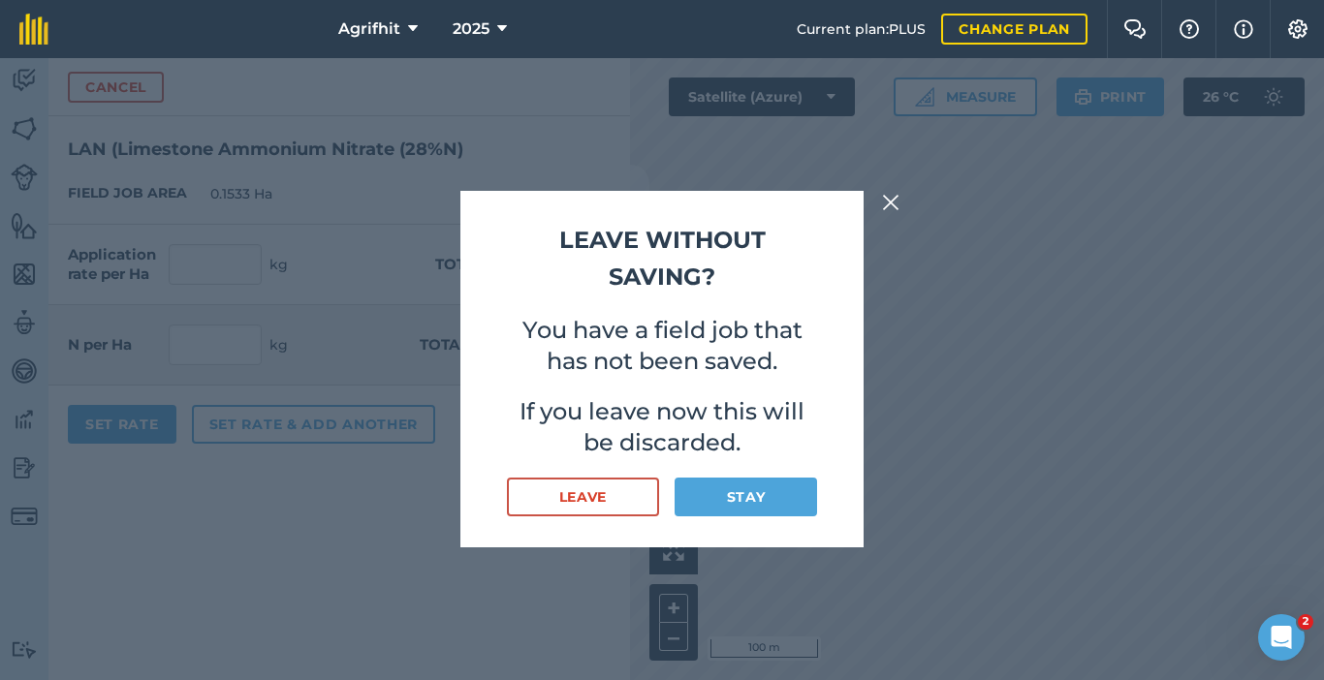
click at [897, 202] on img at bounding box center [890, 202] width 17 height 23
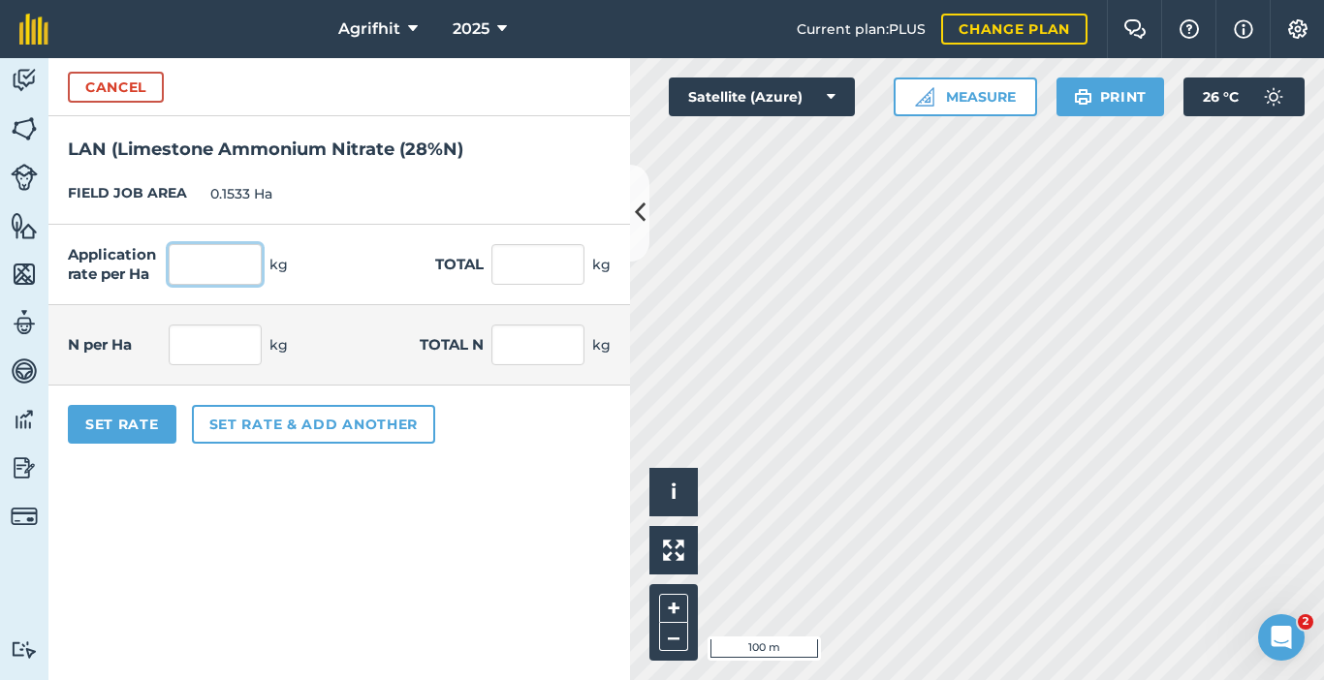
click at [207, 270] on input "text" at bounding box center [215, 264] width 93 height 41
type input "200"
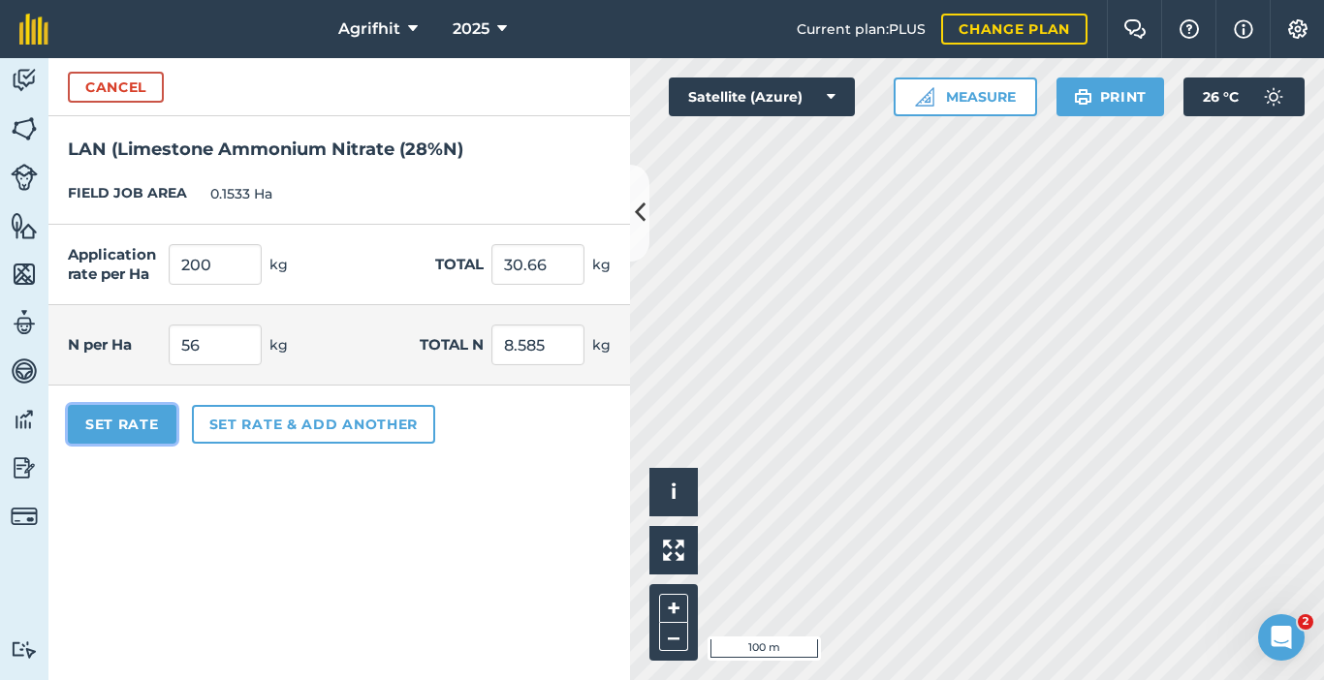
click at [139, 430] on button "Set Rate" at bounding box center [122, 424] width 109 height 39
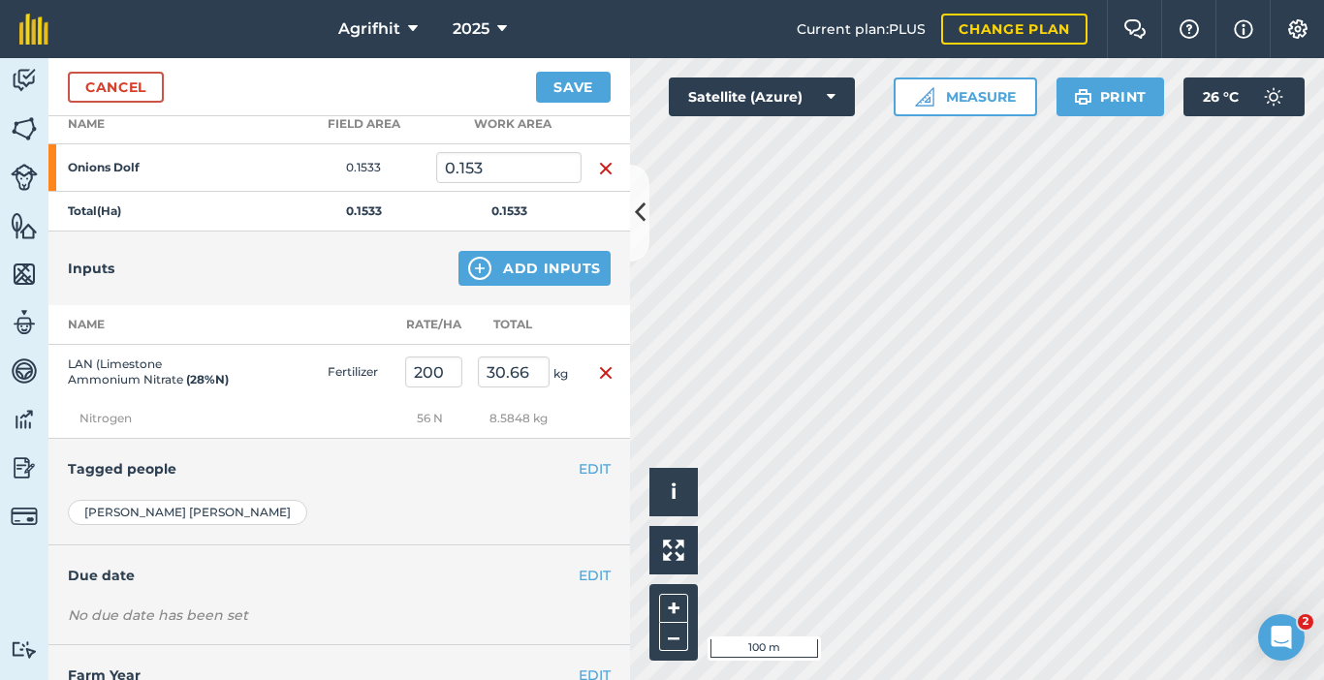
scroll to position [359, 0]
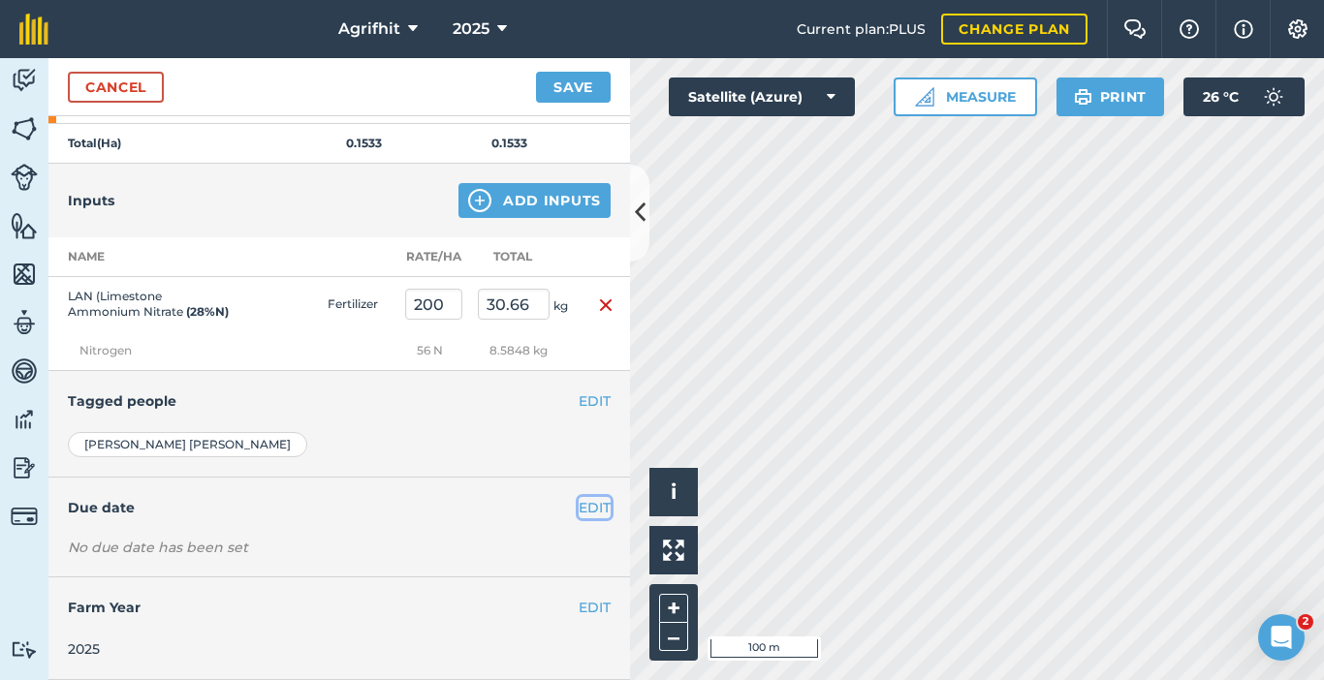
click at [582, 515] on button "EDIT" at bounding box center [595, 507] width 32 height 21
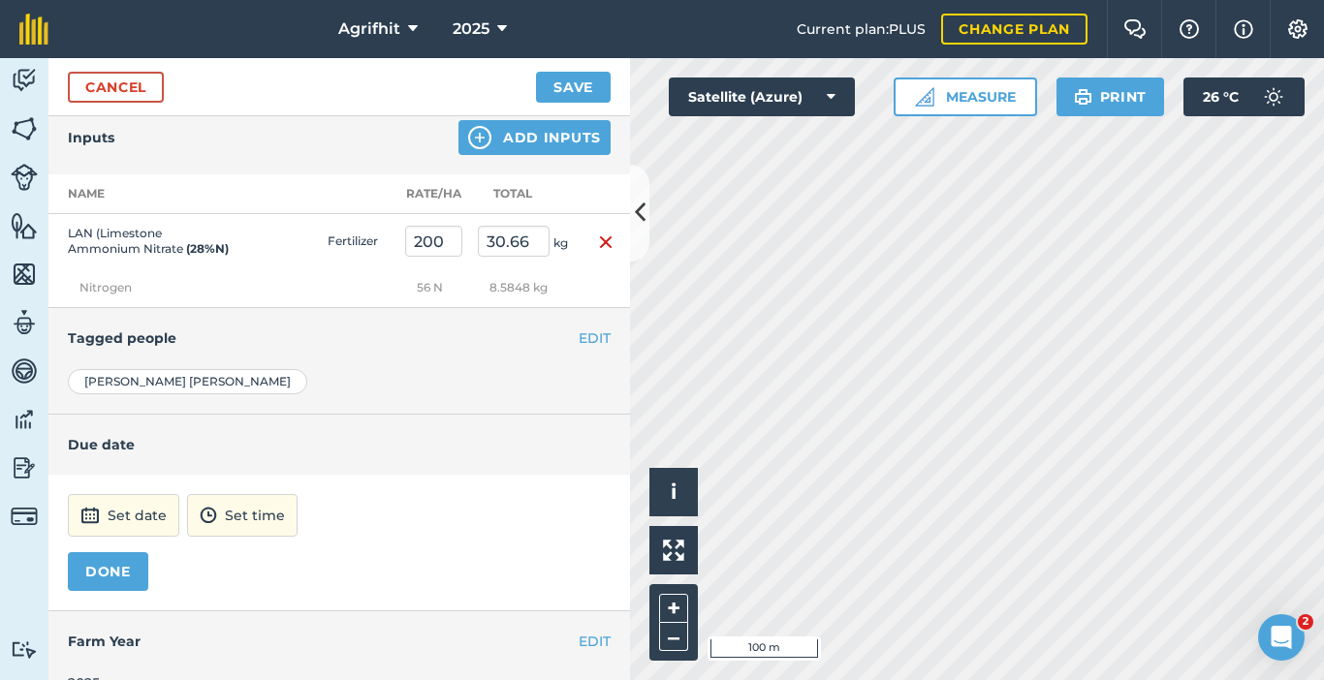
scroll to position [456, 0]
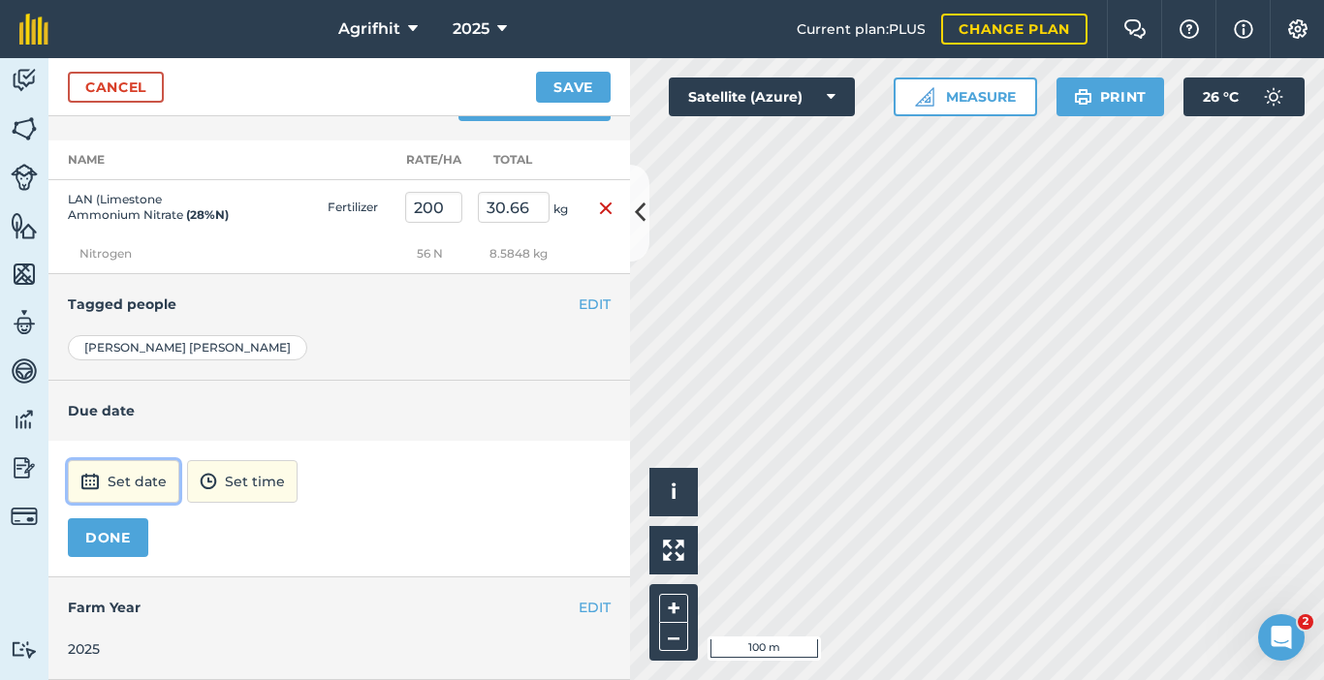
click at [126, 469] on button "Set date" at bounding box center [123, 481] width 111 height 43
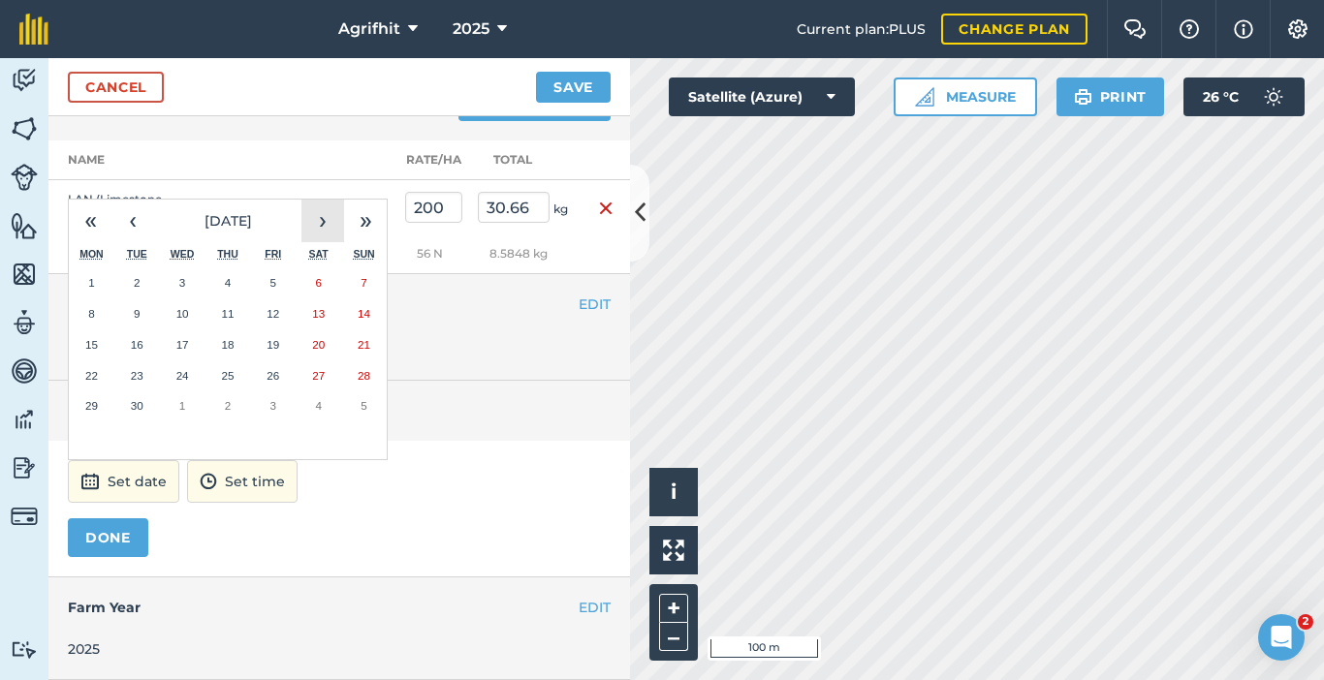
click at [327, 222] on button "›" at bounding box center [322, 221] width 43 height 43
click at [228, 328] on button "9" at bounding box center [228, 314] width 46 height 31
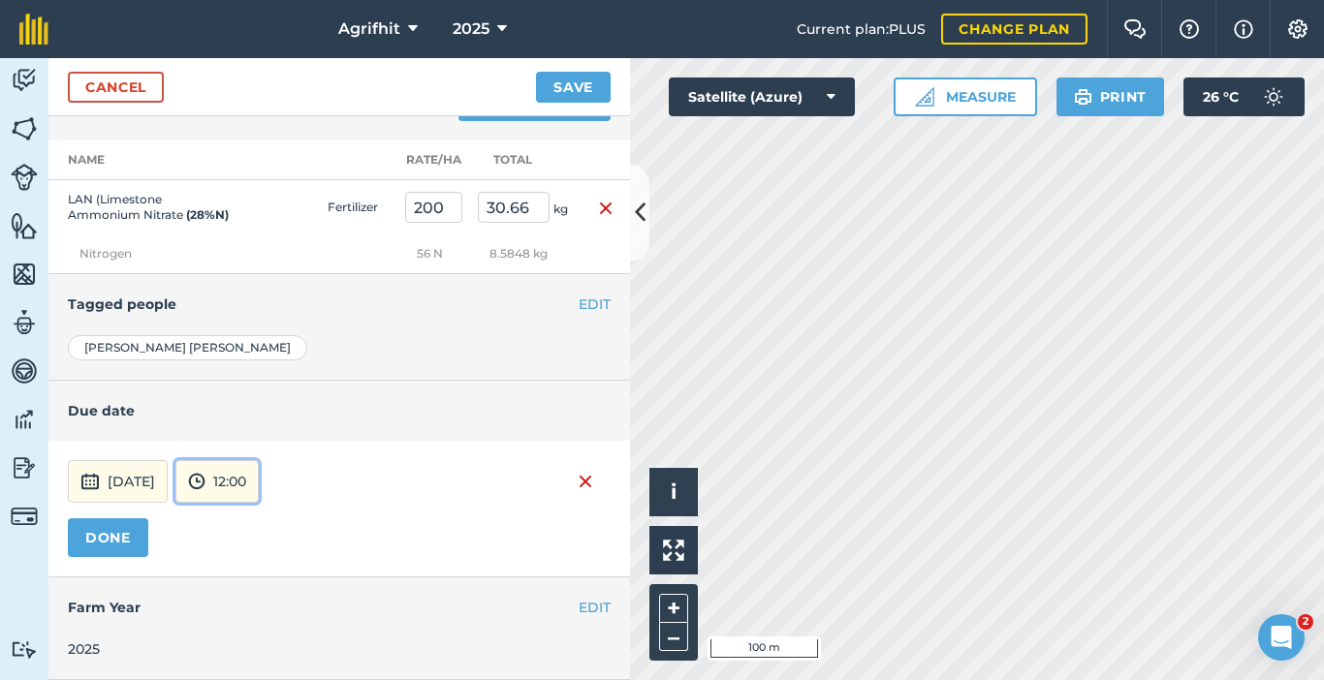
click at [259, 479] on button "12:00" at bounding box center [216, 481] width 83 height 43
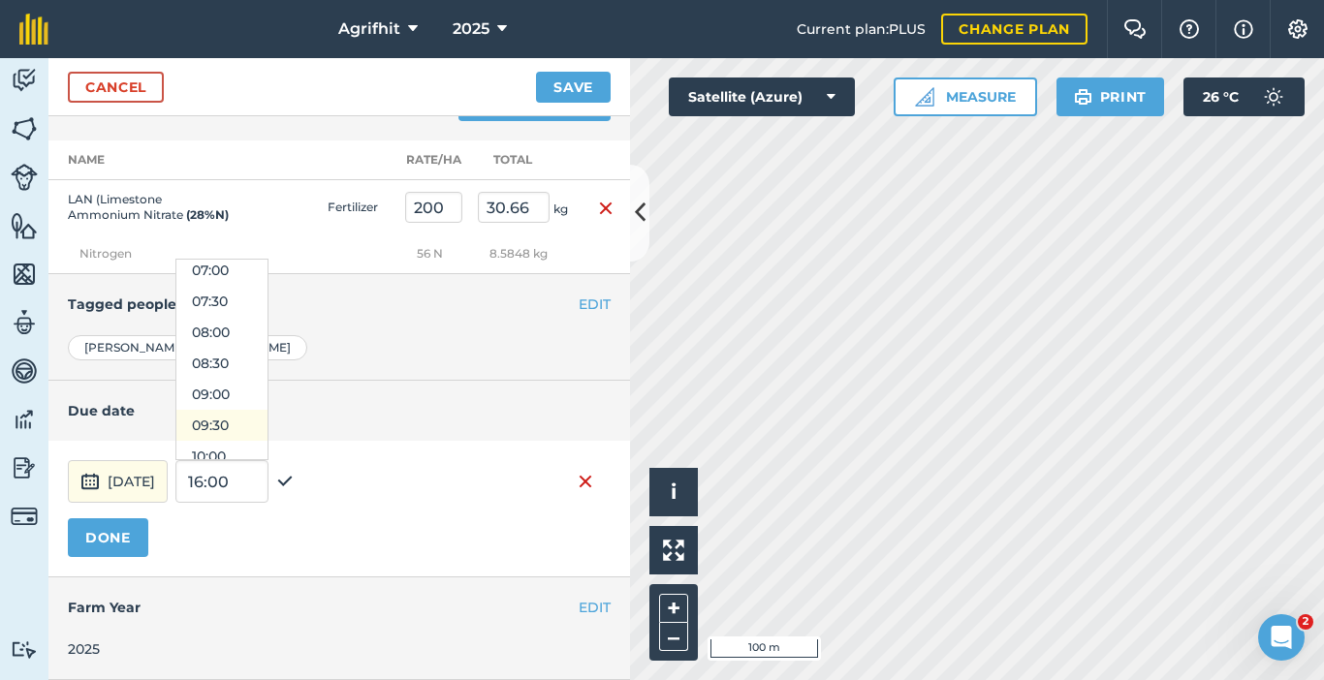
scroll to position [457, 0]
click at [250, 321] on button "08:00" at bounding box center [221, 314] width 91 height 31
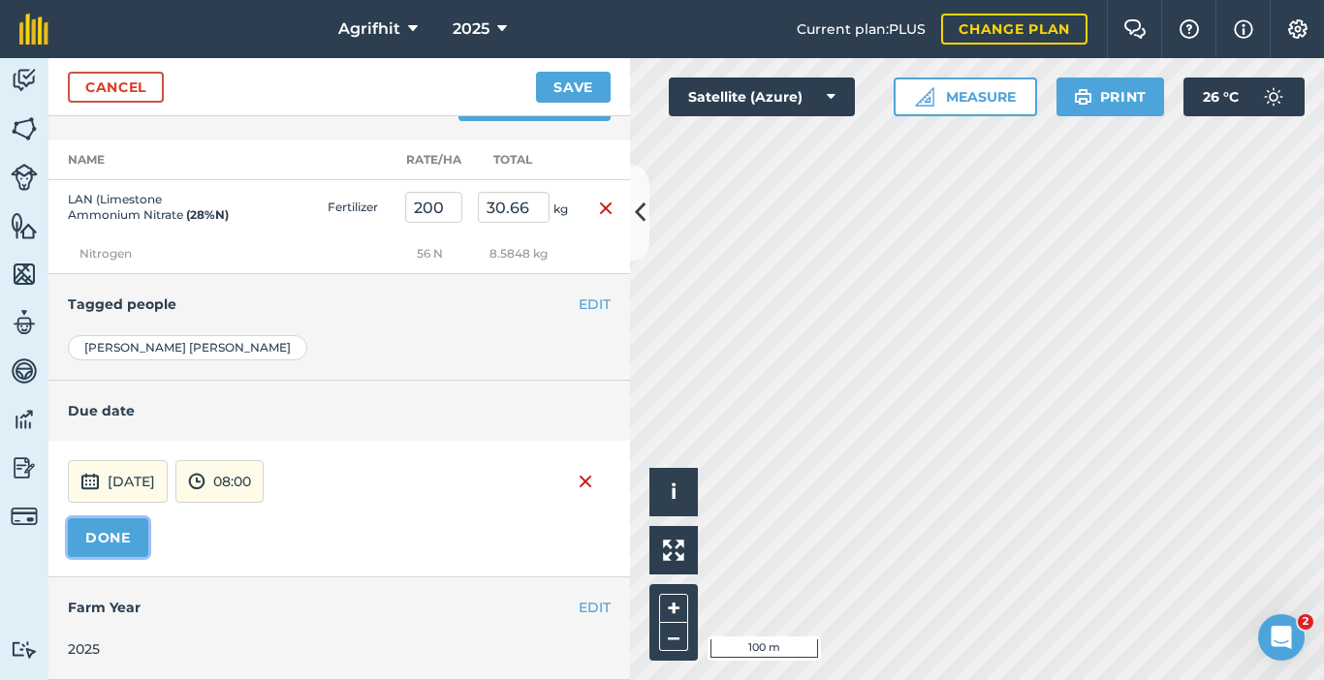
click at [110, 532] on button "DONE" at bounding box center [108, 538] width 80 height 39
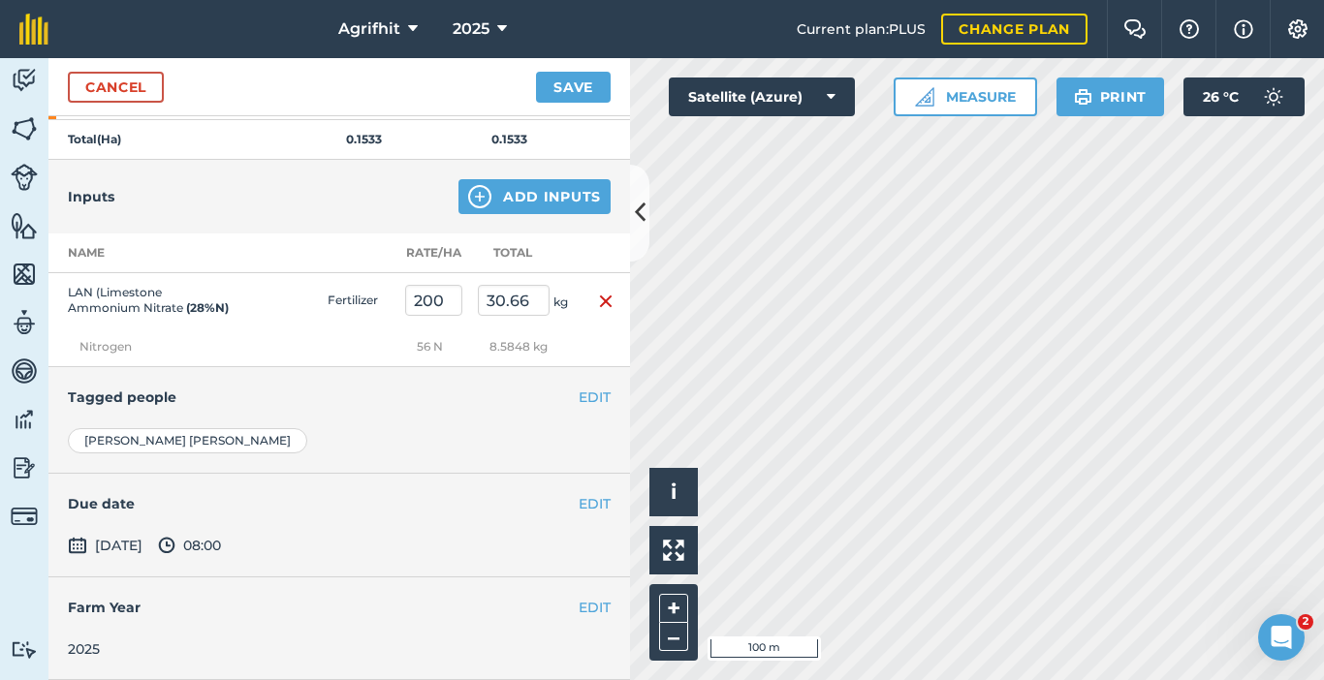
scroll to position [363, 0]
click at [575, 87] on button "Save" at bounding box center [573, 87] width 75 height 31
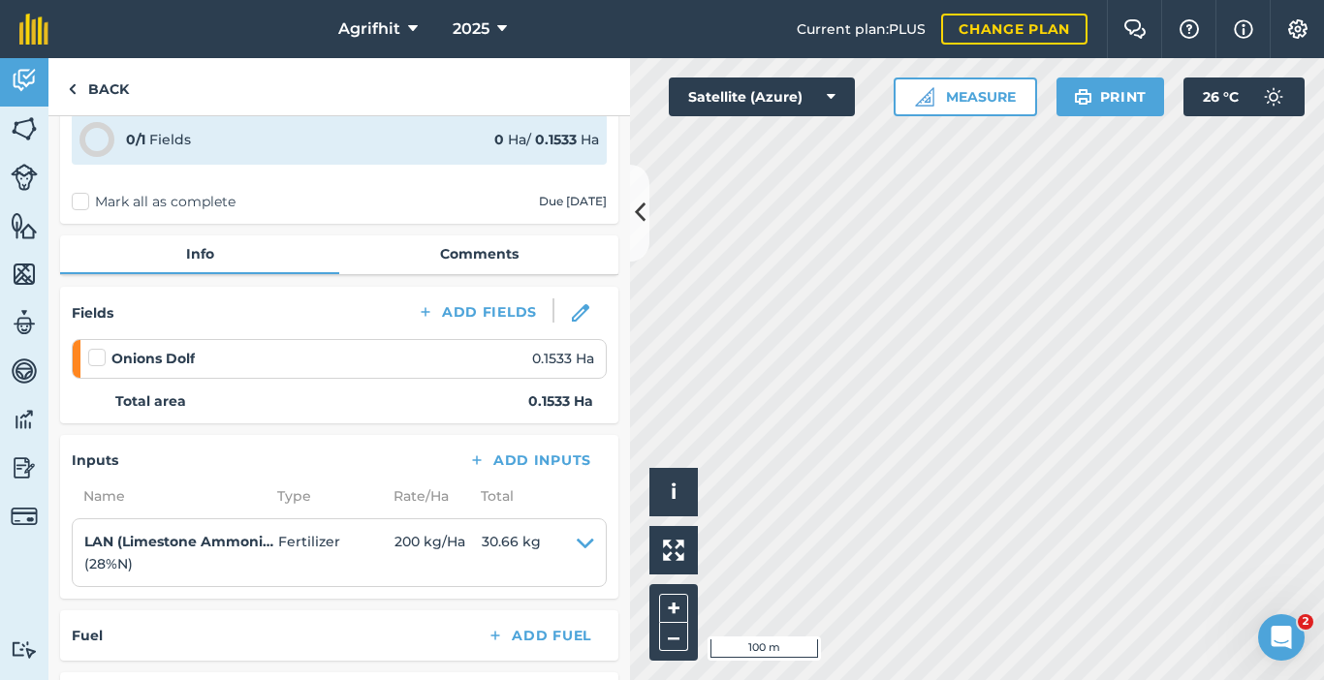
scroll to position [194, 0]
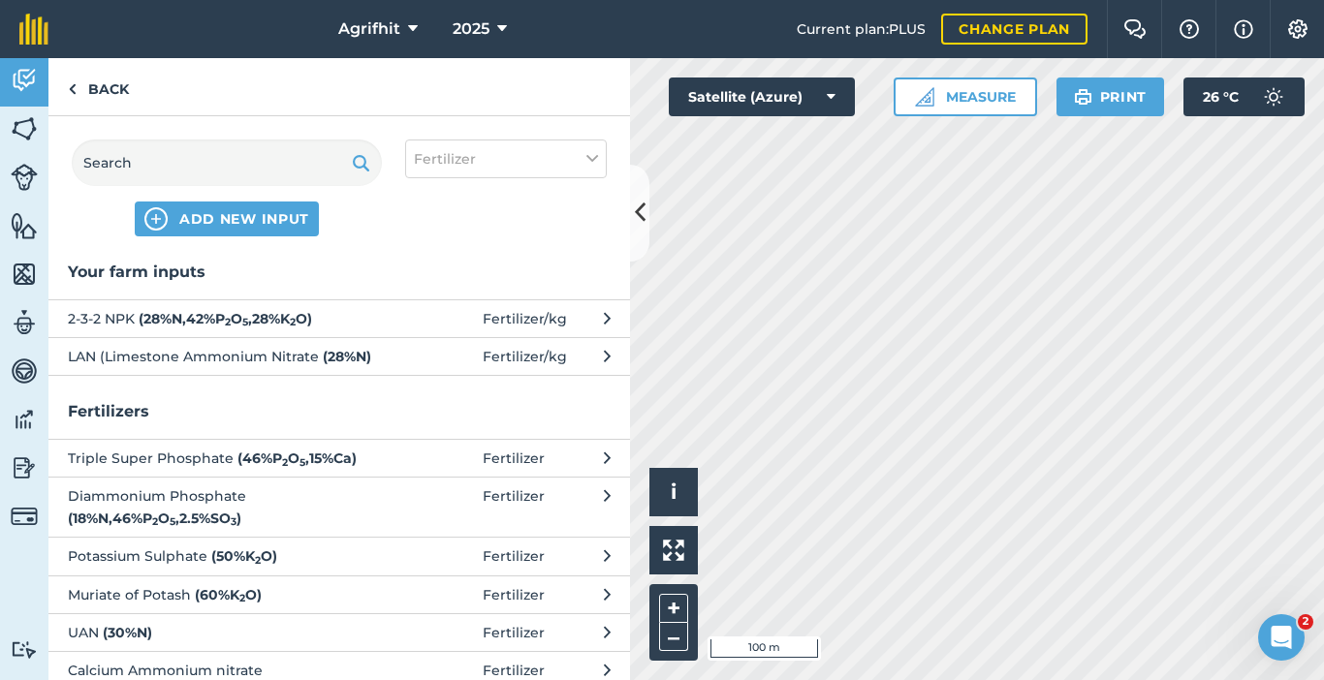
click at [171, 363] on span "LAN (Limestone Ammonium Nitrate ( 28 % N )" at bounding box center [226, 356] width 317 height 21
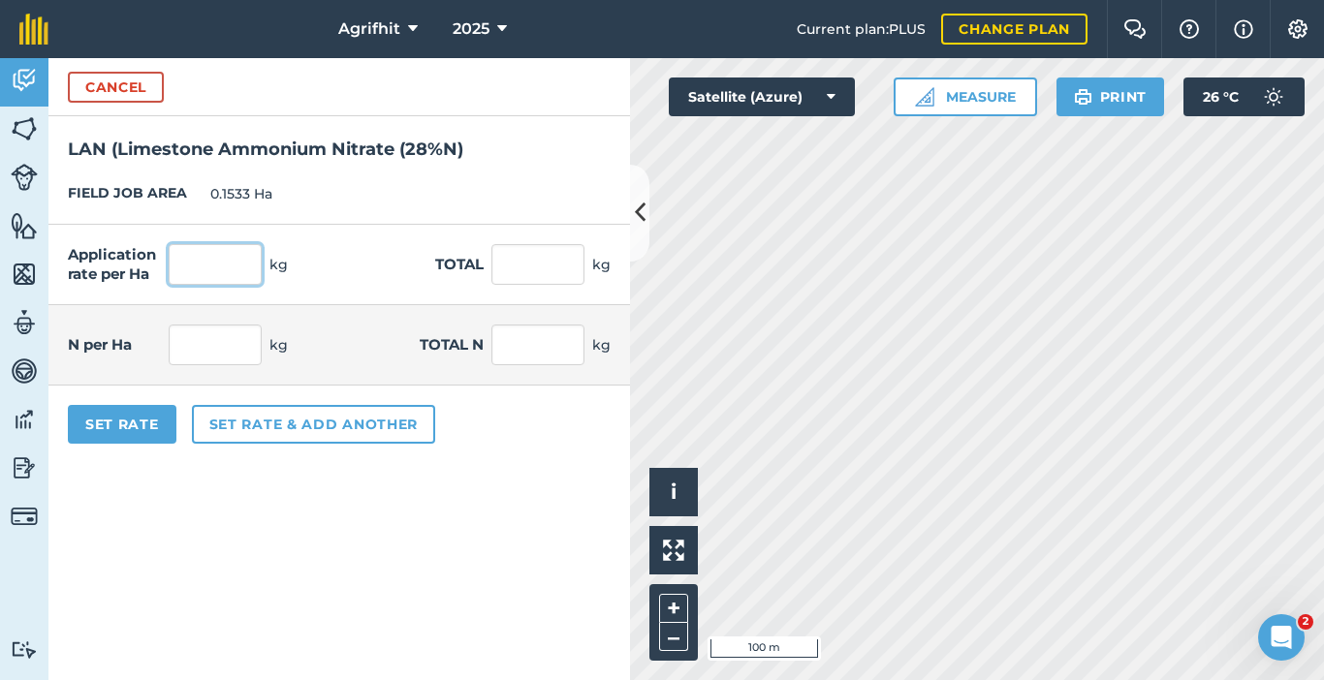
click at [225, 272] on input "text" at bounding box center [215, 264] width 93 height 41
click at [107, 76] on button "Cancel" at bounding box center [116, 87] width 96 height 31
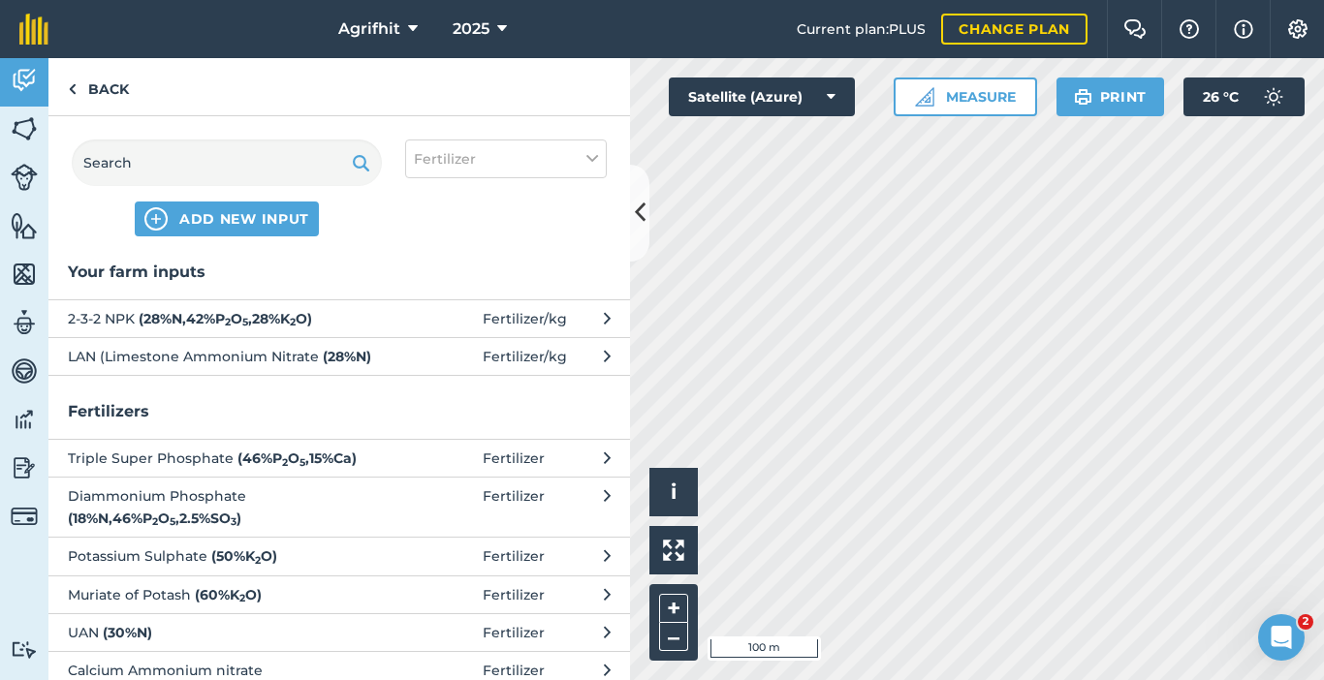
click at [178, 322] on strong "( 28 % N , 42 % P 2 O 5 , 28 % K 2 O )" at bounding box center [225, 318] width 173 height 17
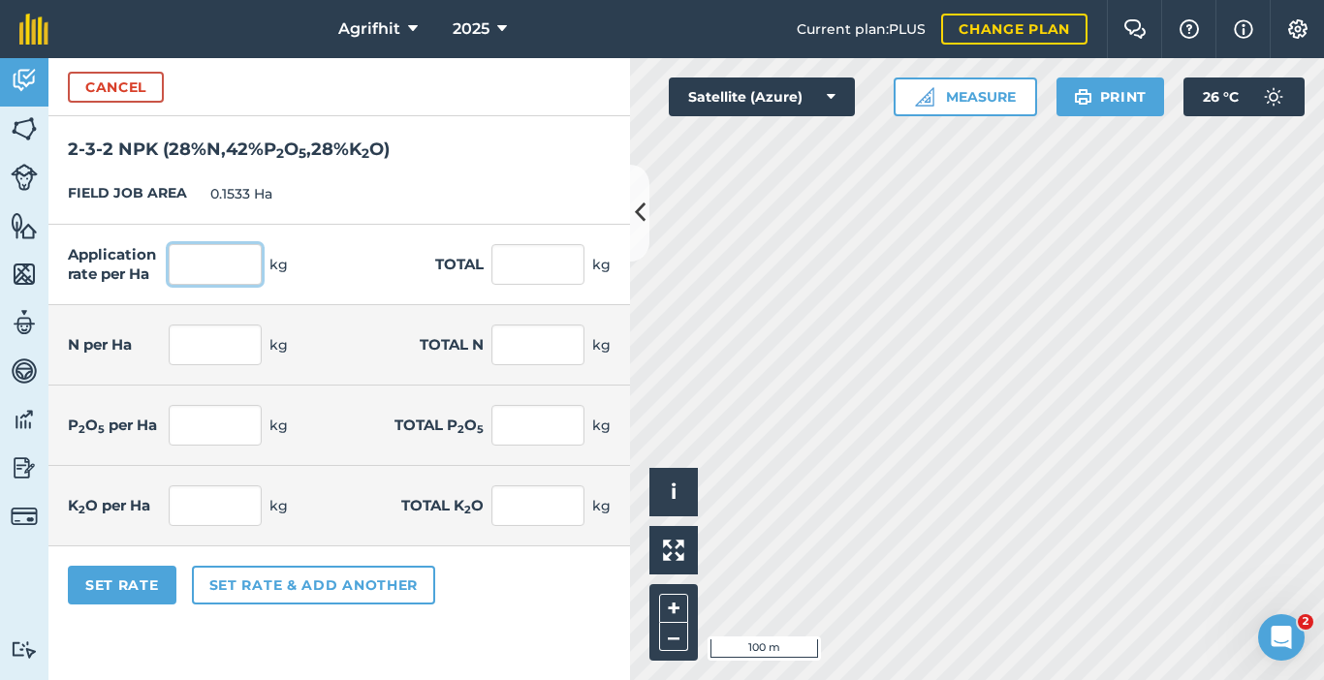
click at [212, 268] on input "text" at bounding box center [215, 264] width 93 height 41
type input "200"
type input "30.66"
type input "56"
type input "8.585"
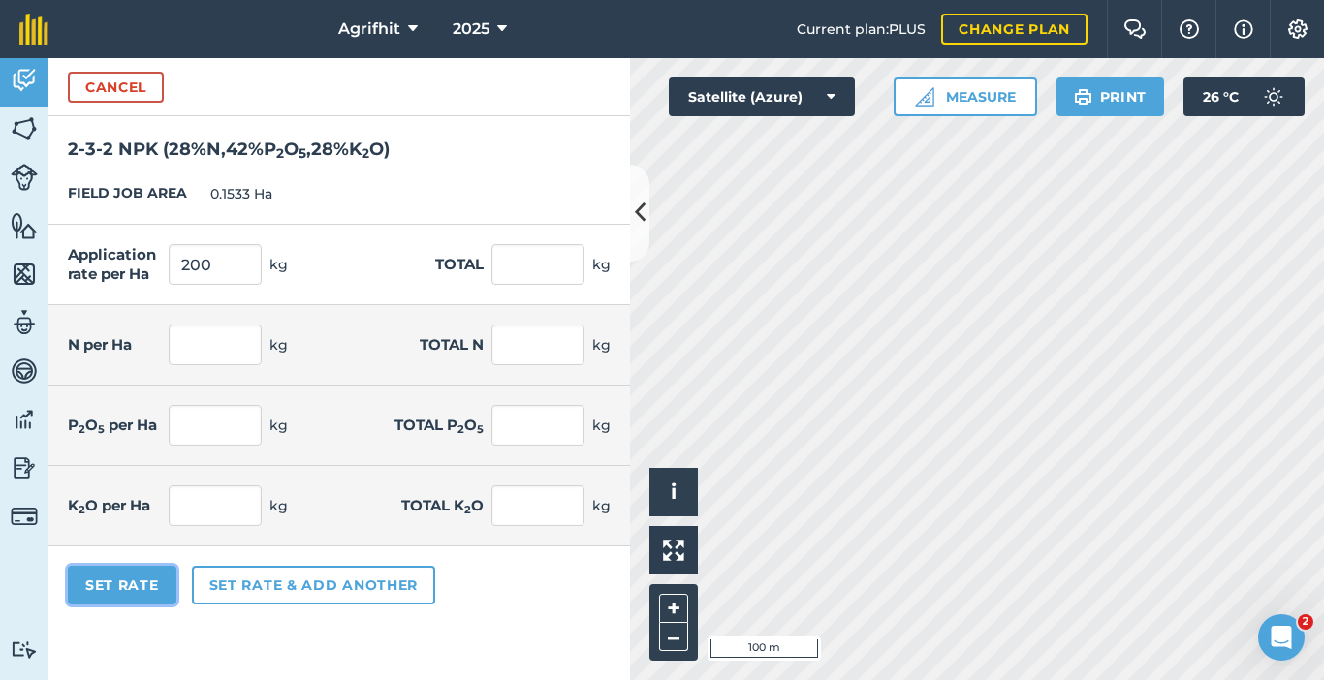
type input "84"
type input "12.877"
type input "56"
type input "8.585"
drag, startPoint x: 116, startPoint y: 584, endPoint x: 108, endPoint y: 577, distance: 11.7
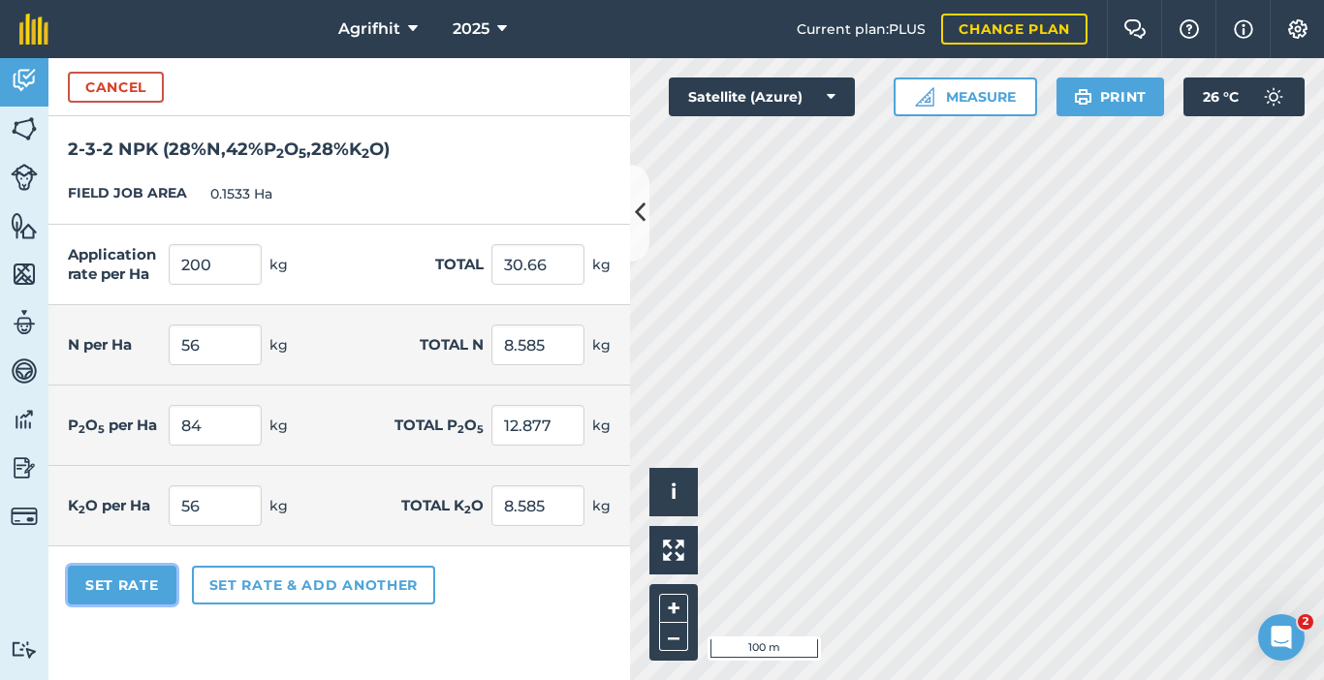
click at [116, 583] on button "Set Rate" at bounding box center [122, 585] width 109 height 39
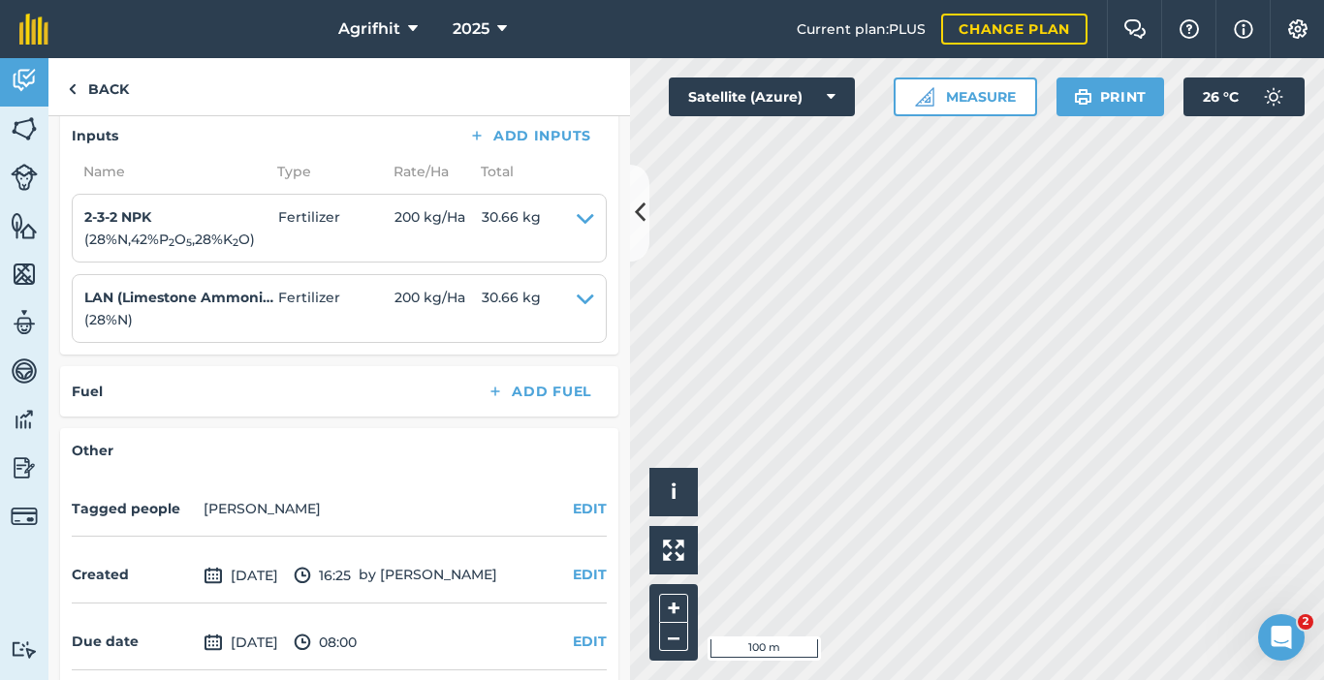
scroll to position [297, 0]
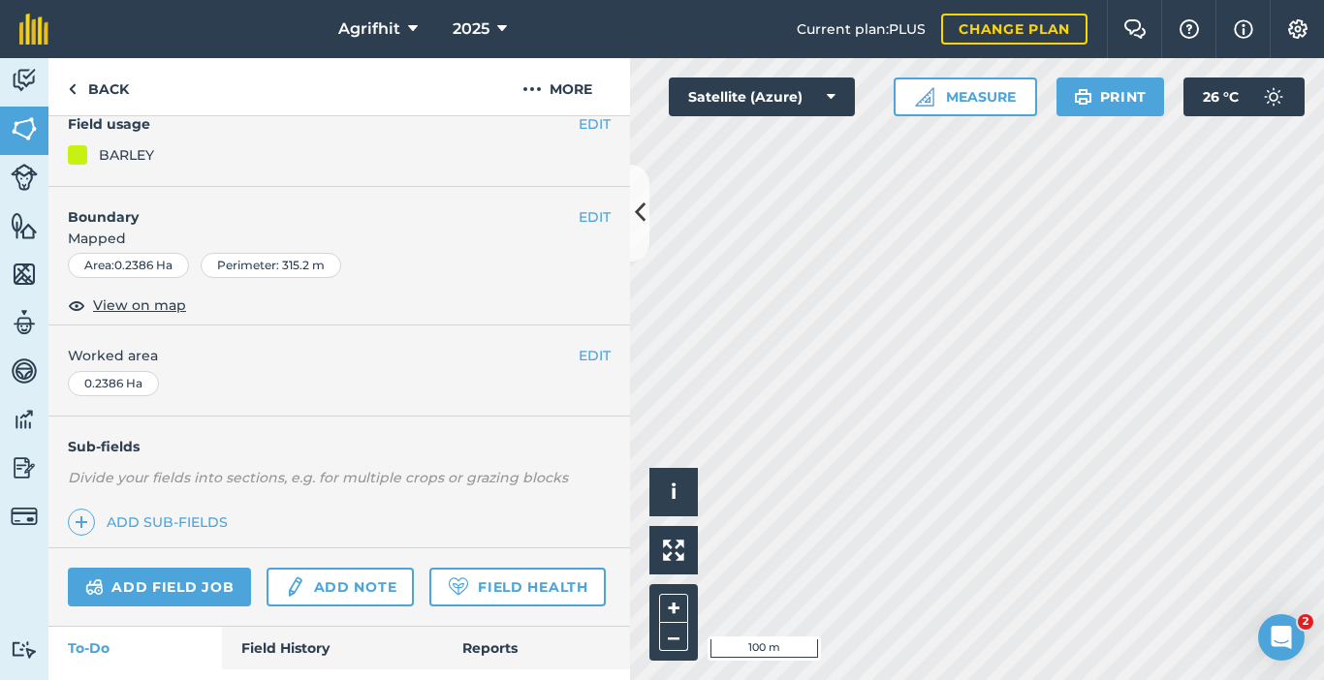
scroll to position [286, 0]
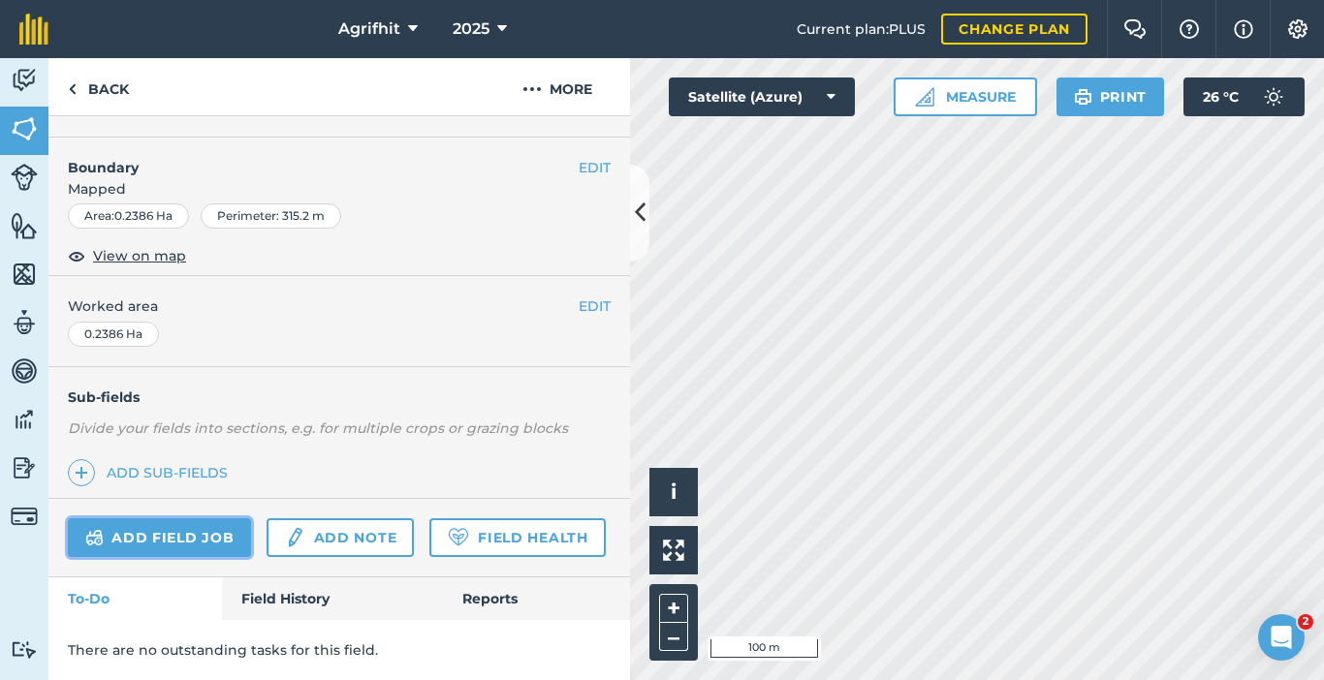
click at [175, 519] on link "Add field job" at bounding box center [159, 538] width 183 height 39
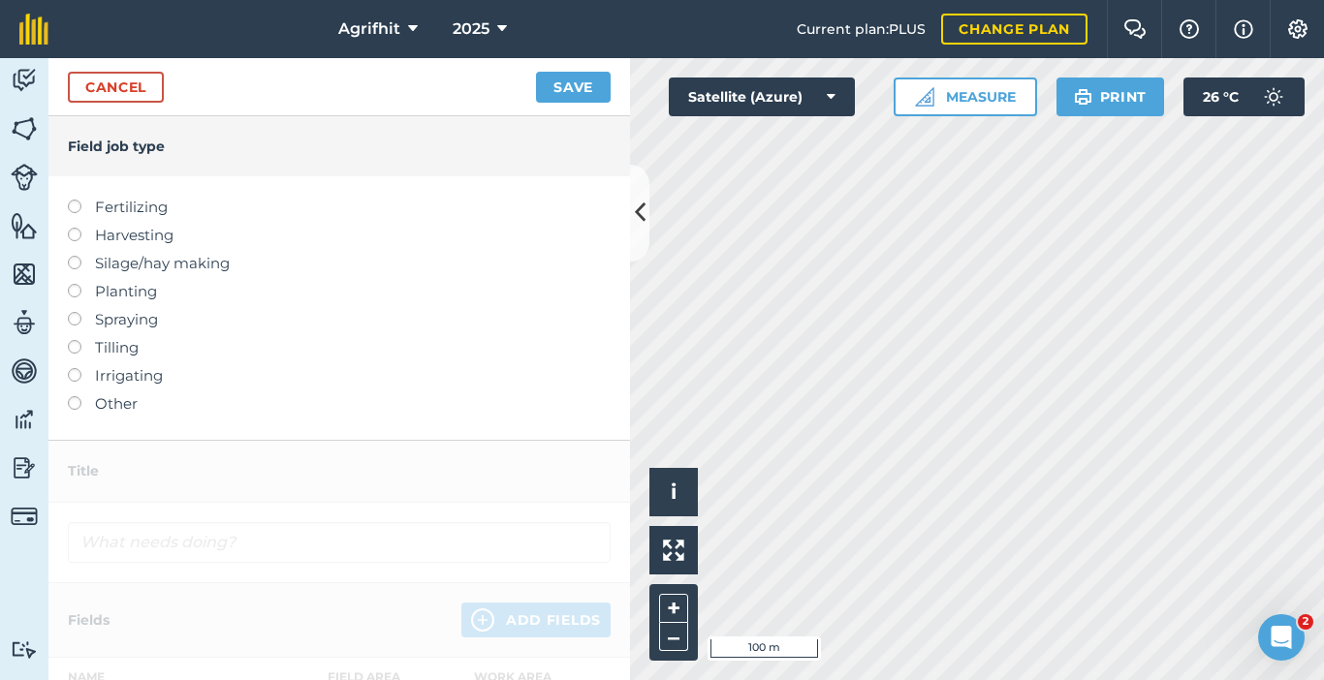
click at [75, 312] on label at bounding box center [81, 312] width 27 height 0
type input "Spraying"
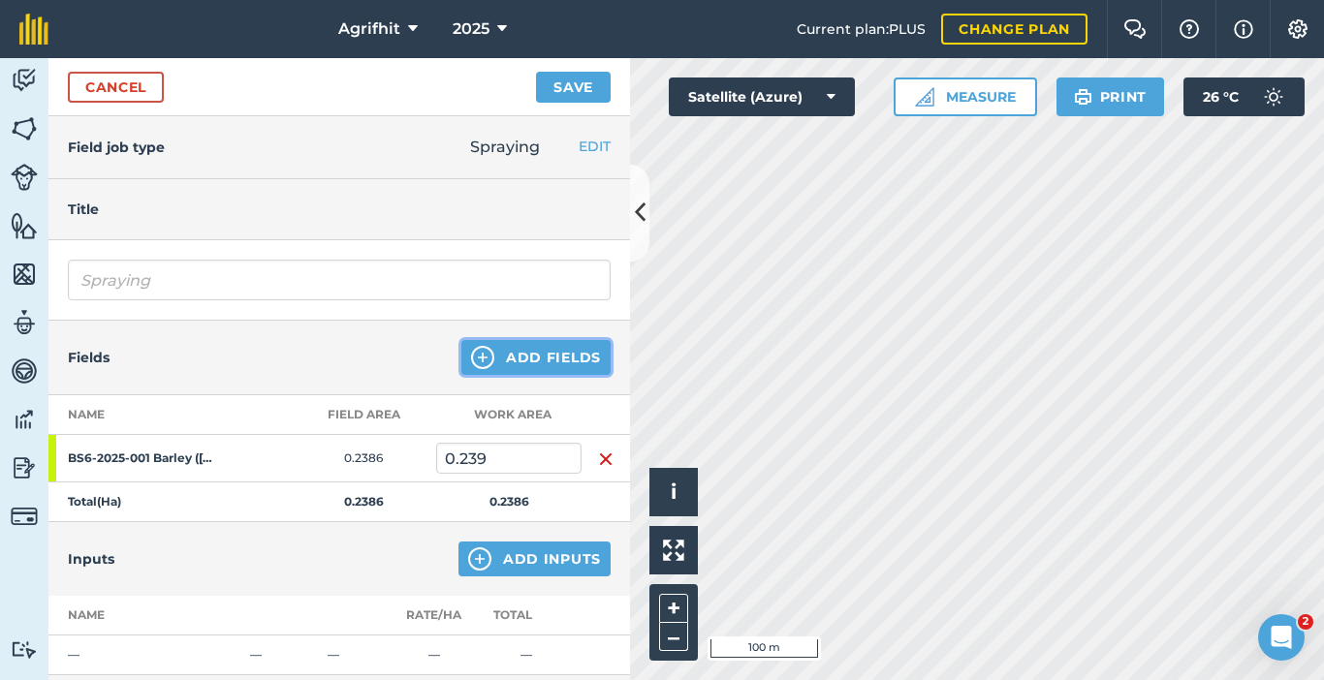
click at [560, 351] on button "Add Fields" at bounding box center [535, 357] width 149 height 35
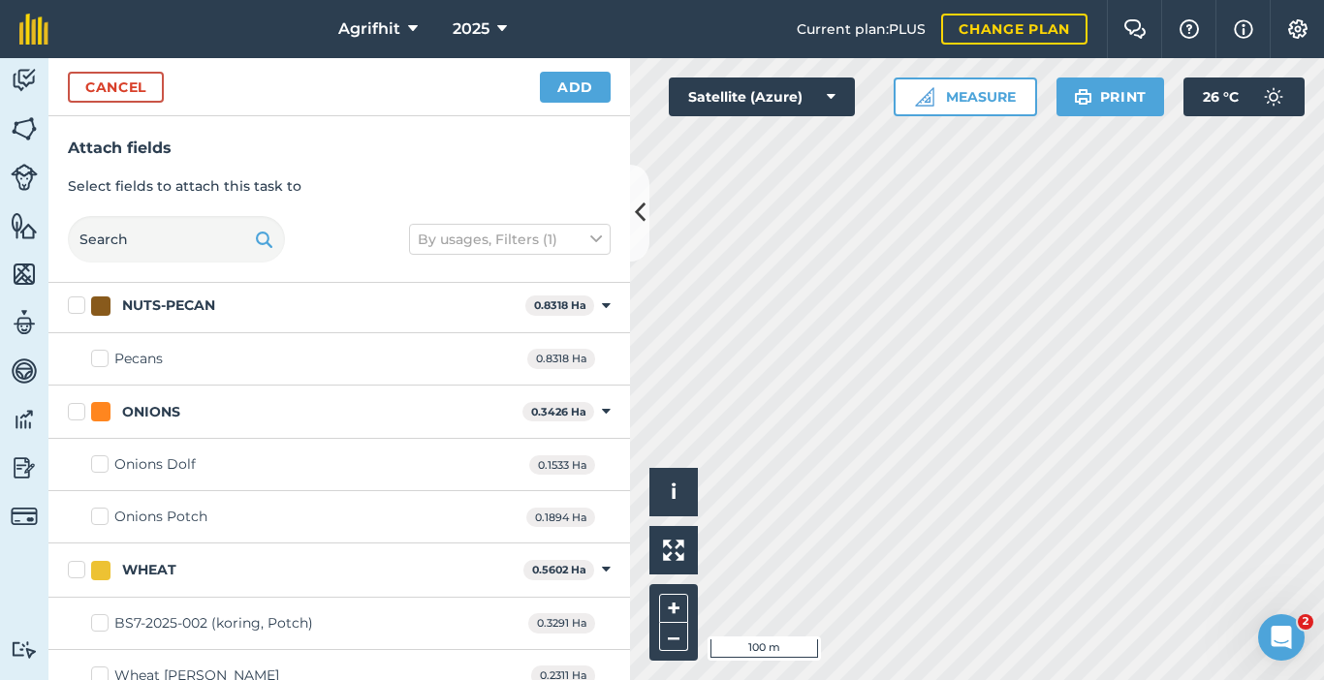
scroll to position [554, 0]
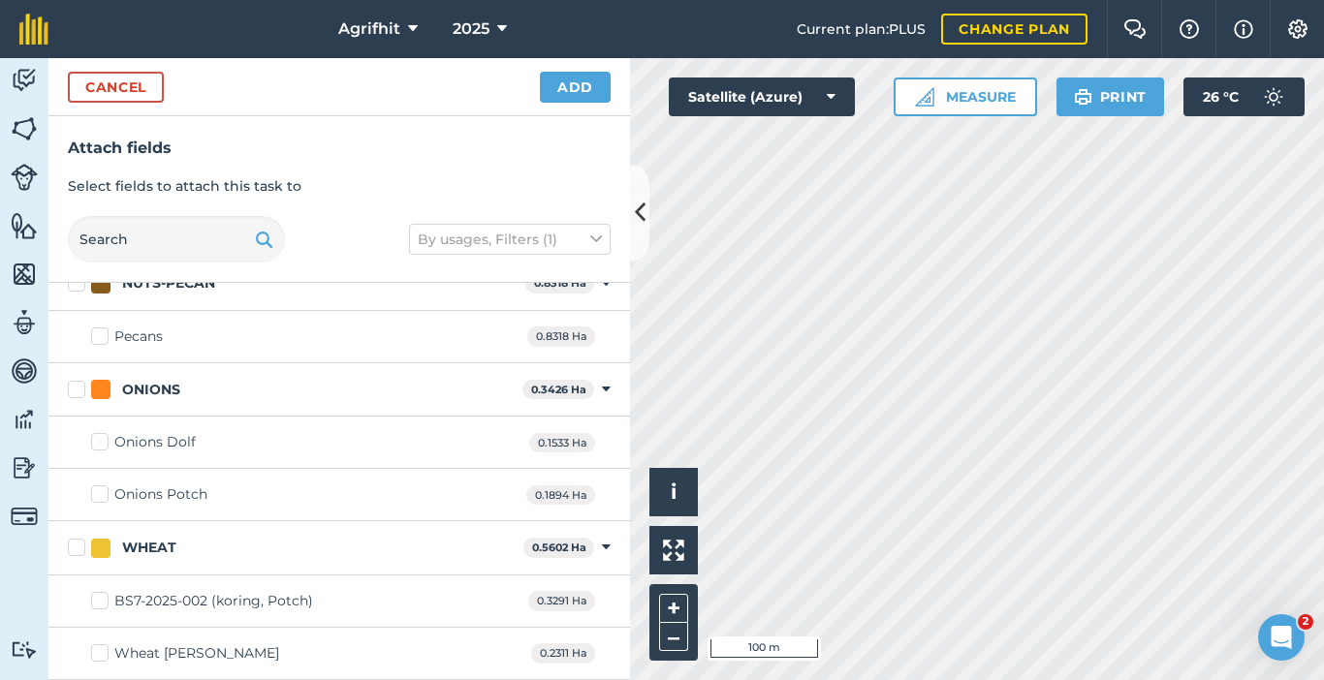
click at [96, 658] on label "Wheat [PERSON_NAME]" at bounding box center [185, 654] width 188 height 20
click at [96, 656] on input "Wheat [PERSON_NAME]" at bounding box center [97, 650] width 13 height 13
checkbox input "true"
click at [576, 90] on button "Add" at bounding box center [575, 87] width 71 height 31
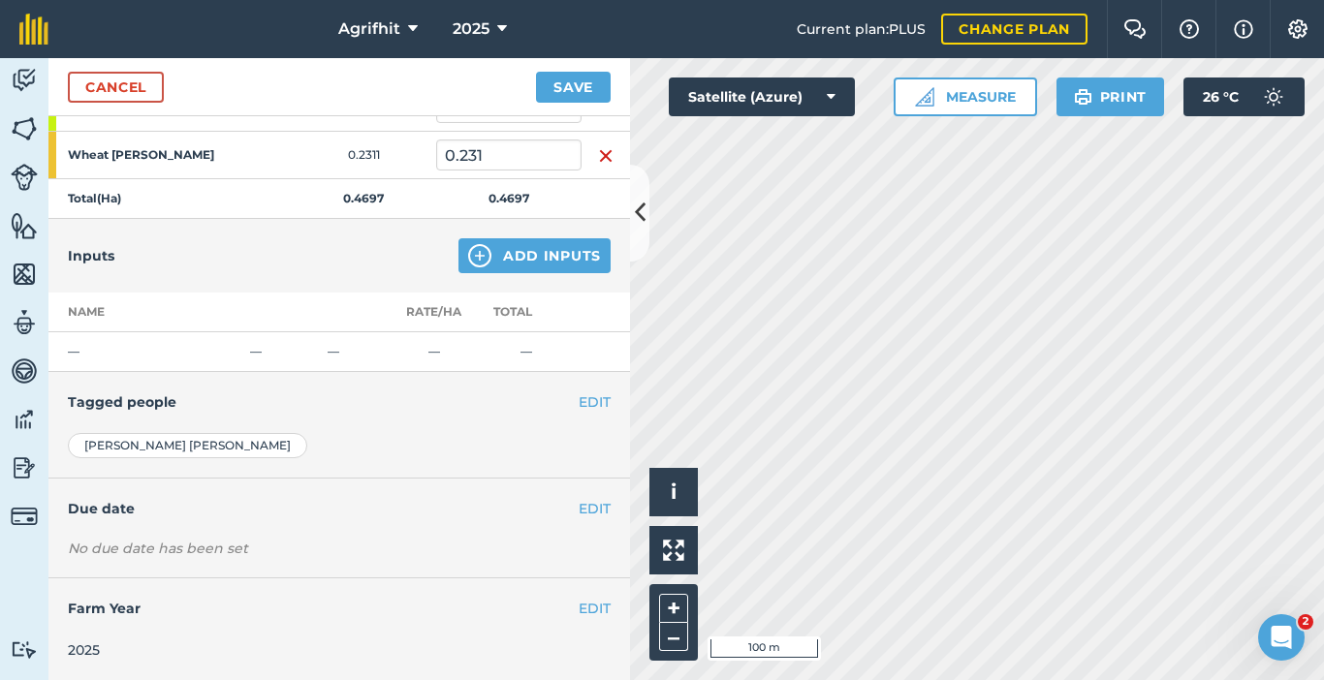
scroll to position [352, 0]
click at [503, 263] on button "Add Inputs" at bounding box center [534, 254] width 152 height 35
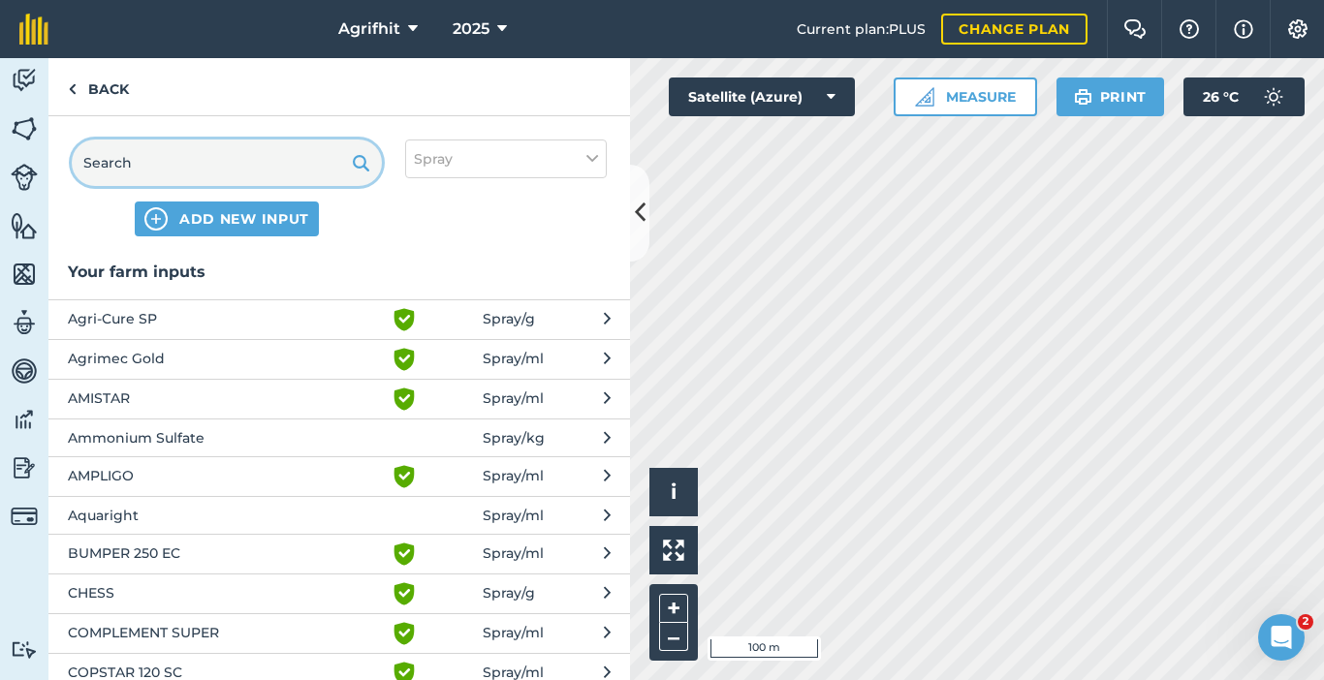
click at [243, 152] on input "text" at bounding box center [227, 163] width 310 height 47
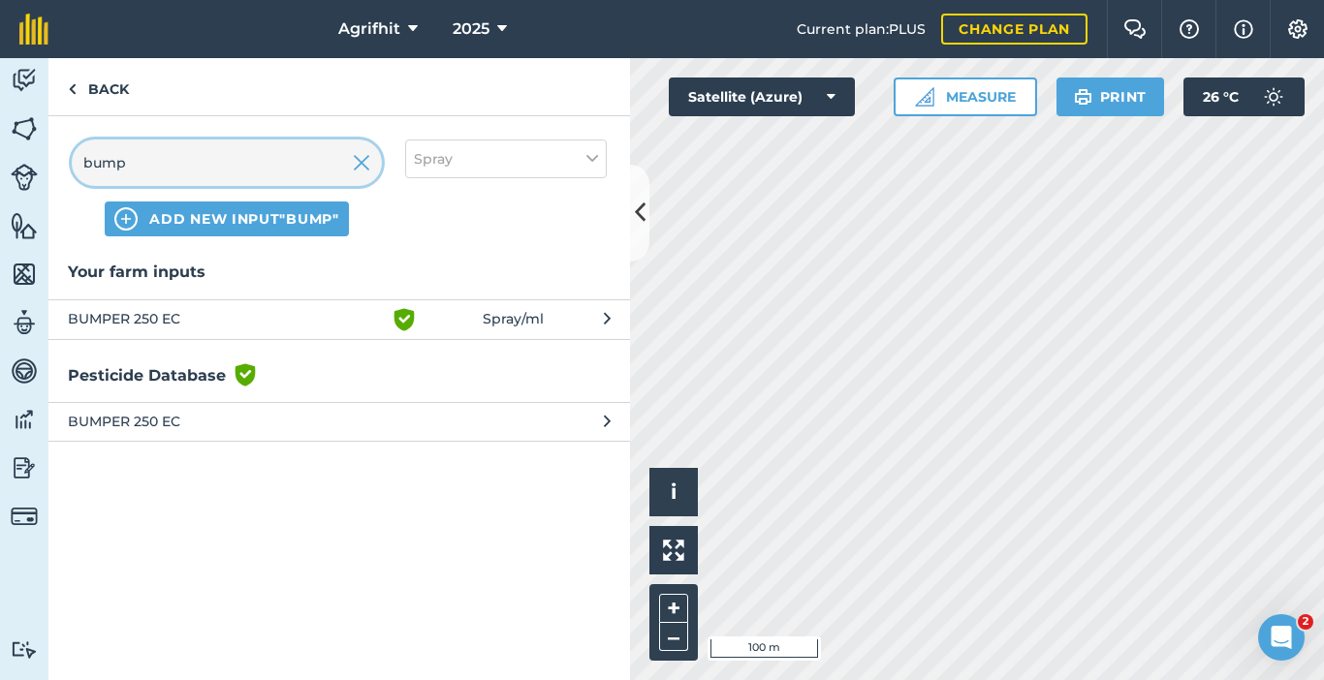
type input "bump"
click at [190, 319] on span "BUMPER 250 EC" at bounding box center [226, 319] width 317 height 23
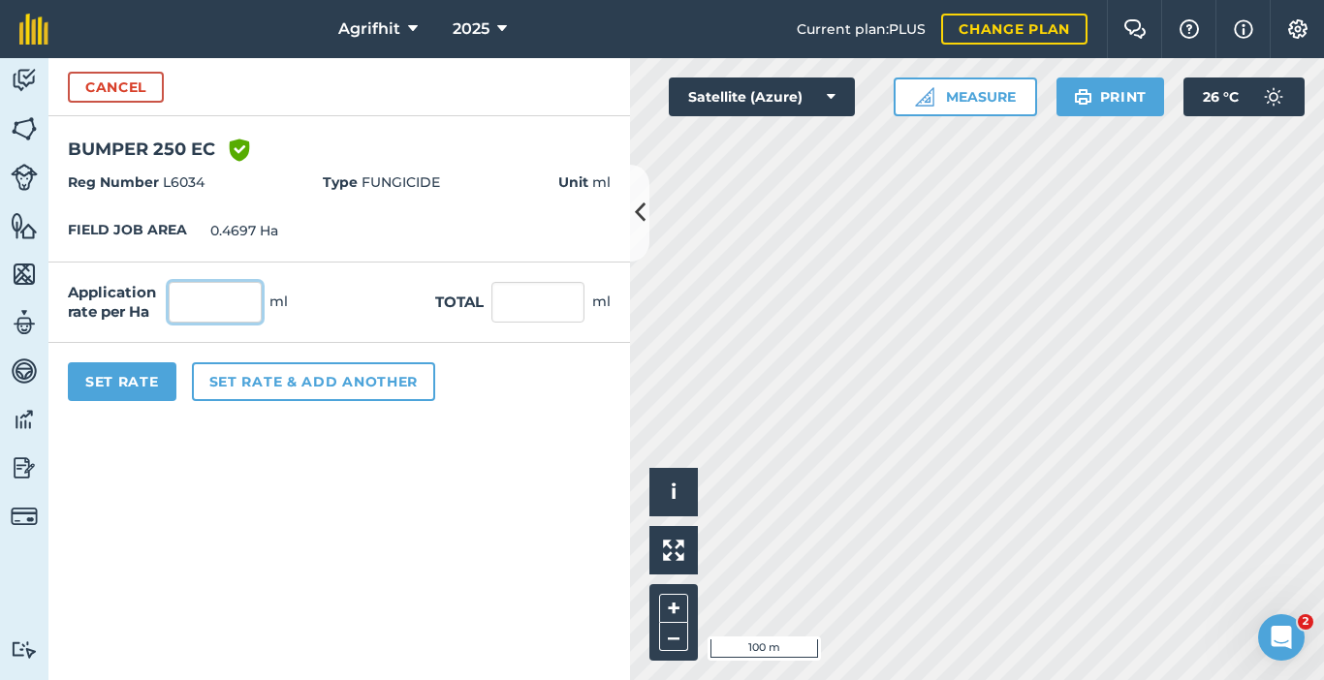
click at [223, 310] on input "text" at bounding box center [215, 302] width 93 height 41
type input "500"
type input "234.85"
click at [125, 383] on button "Set Rate" at bounding box center [122, 382] width 109 height 39
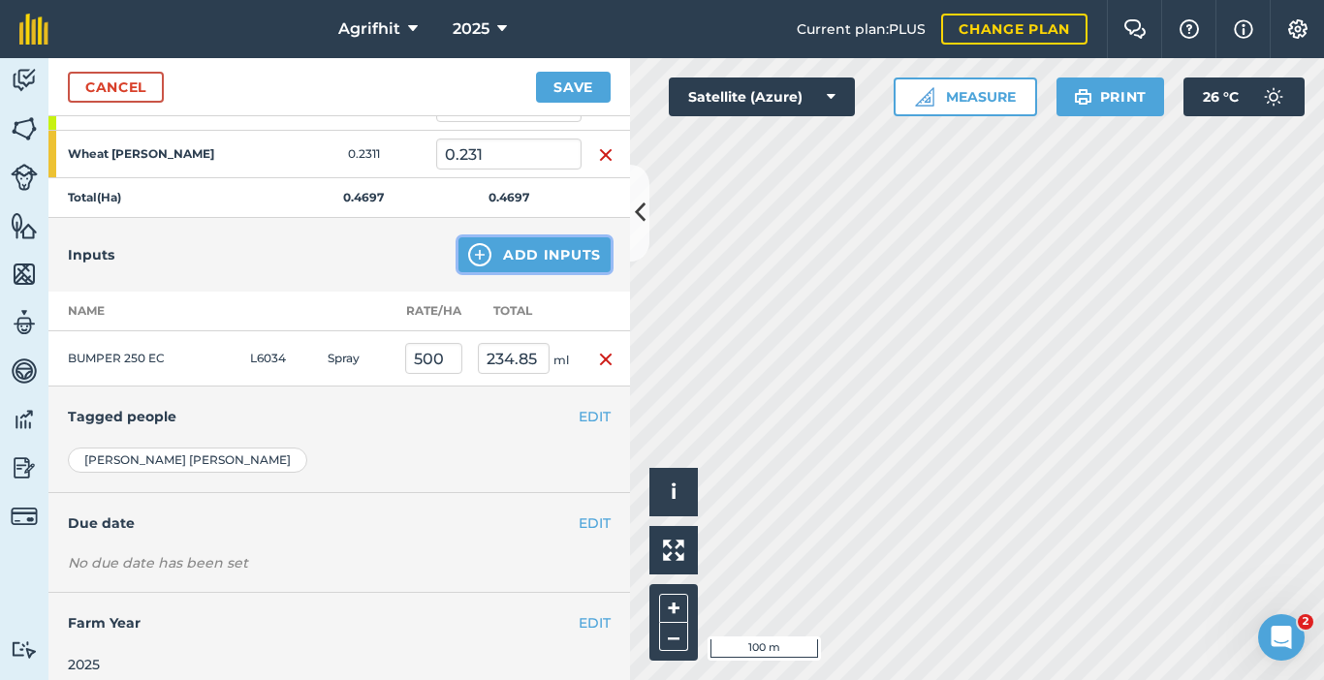
click at [526, 256] on button "Add Inputs" at bounding box center [534, 254] width 152 height 35
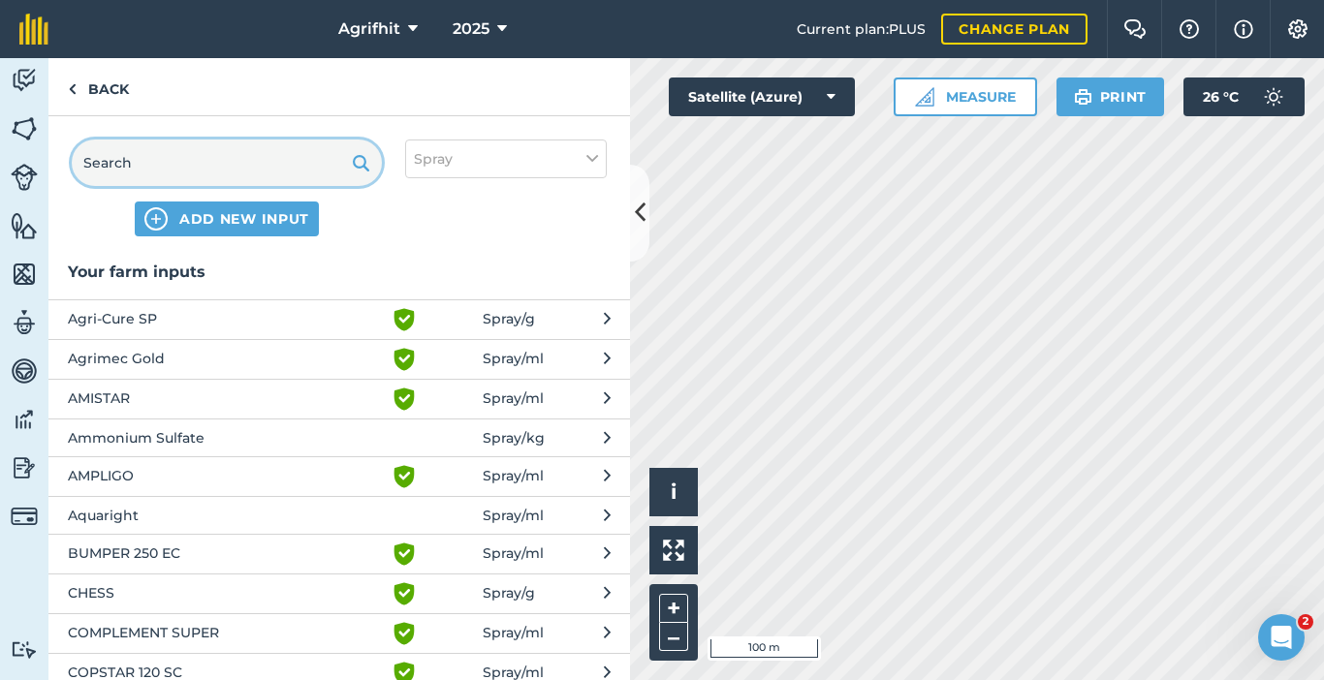
click at [194, 163] on input "text" at bounding box center [227, 163] width 310 height 47
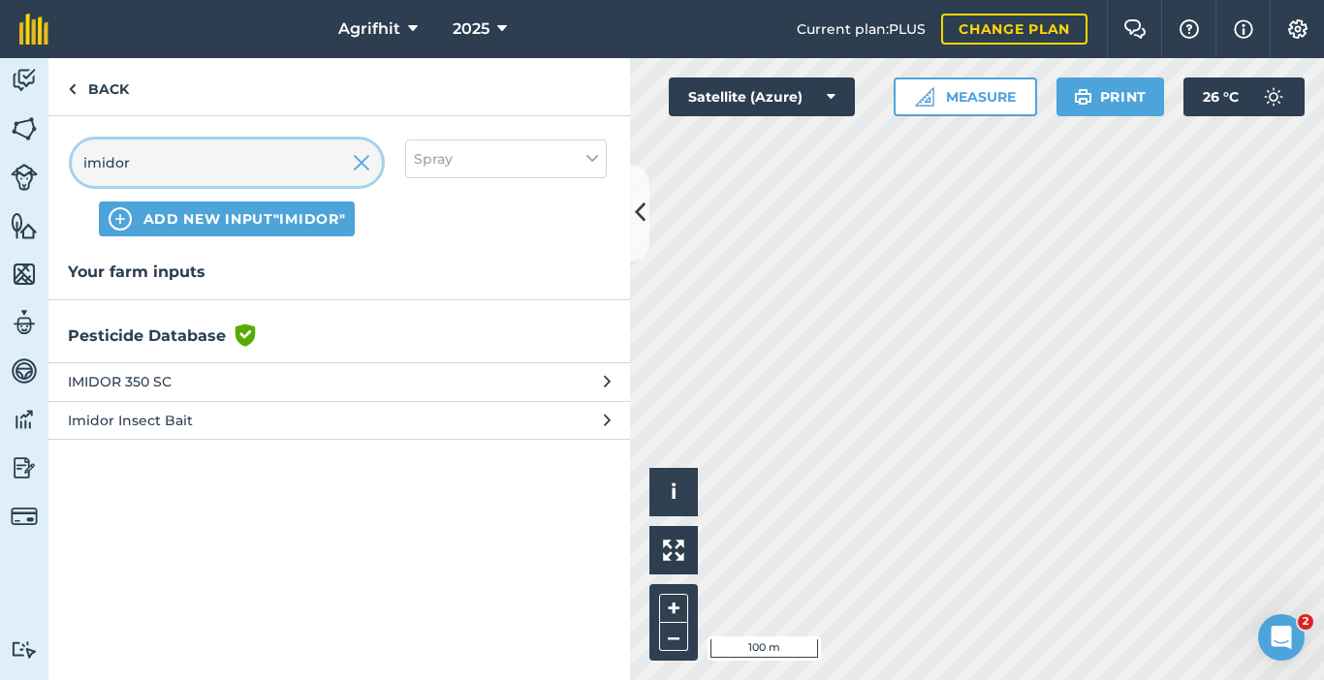
type input "imidor"
click at [173, 388] on span "IMIDOR 350 SC" at bounding box center [226, 381] width 317 height 21
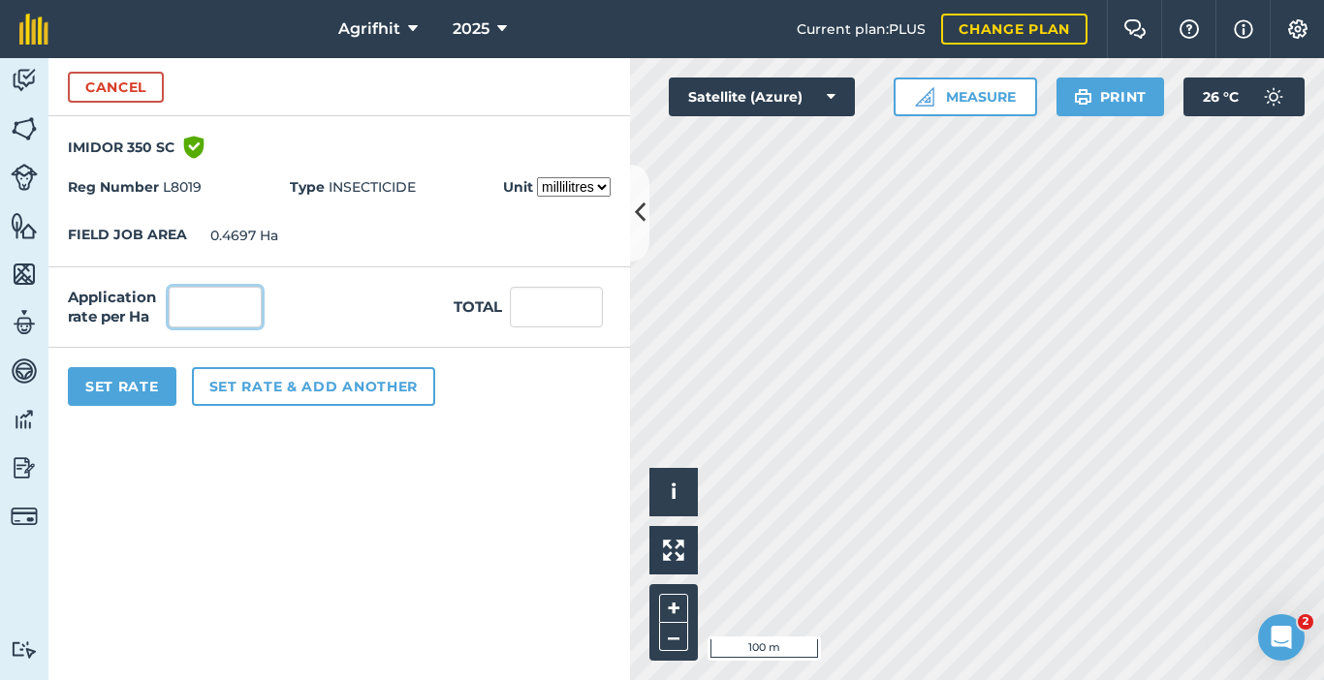
click at [200, 305] on input "text" at bounding box center [215, 307] width 93 height 41
type input "200"
click at [138, 381] on button "Set Rate" at bounding box center [122, 386] width 109 height 39
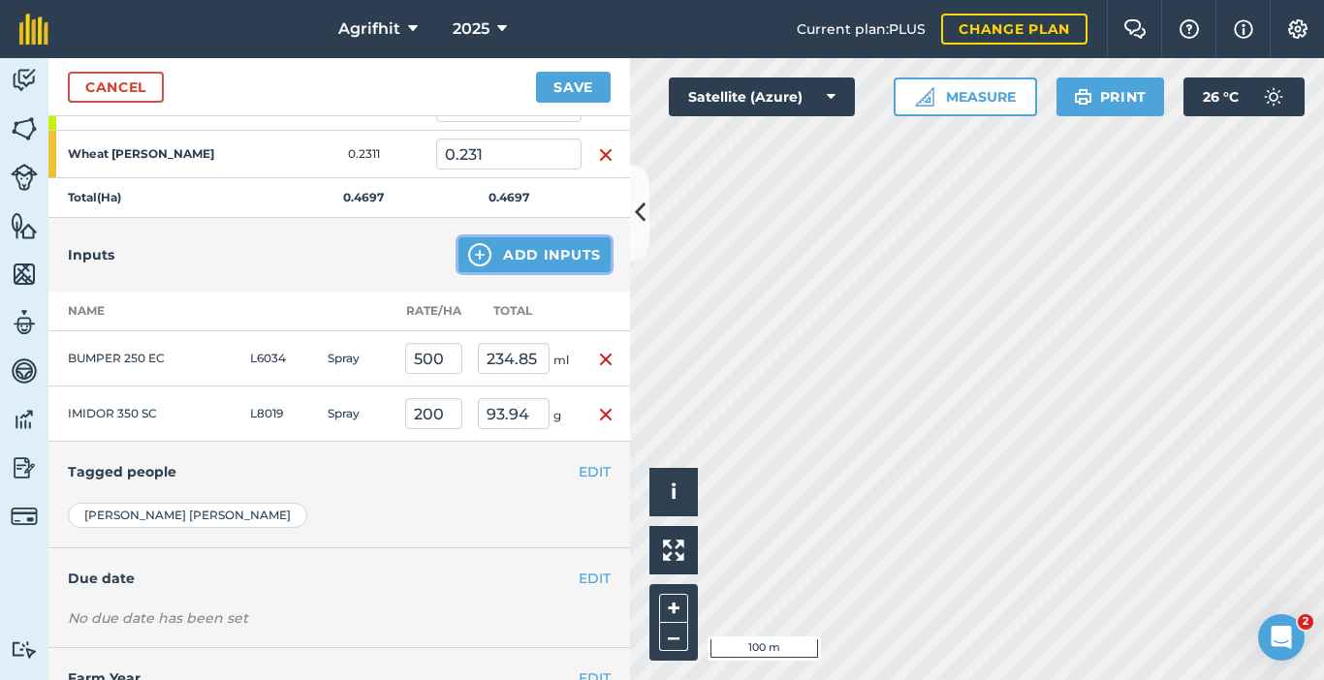
click at [533, 259] on button "Add Inputs" at bounding box center [534, 254] width 152 height 35
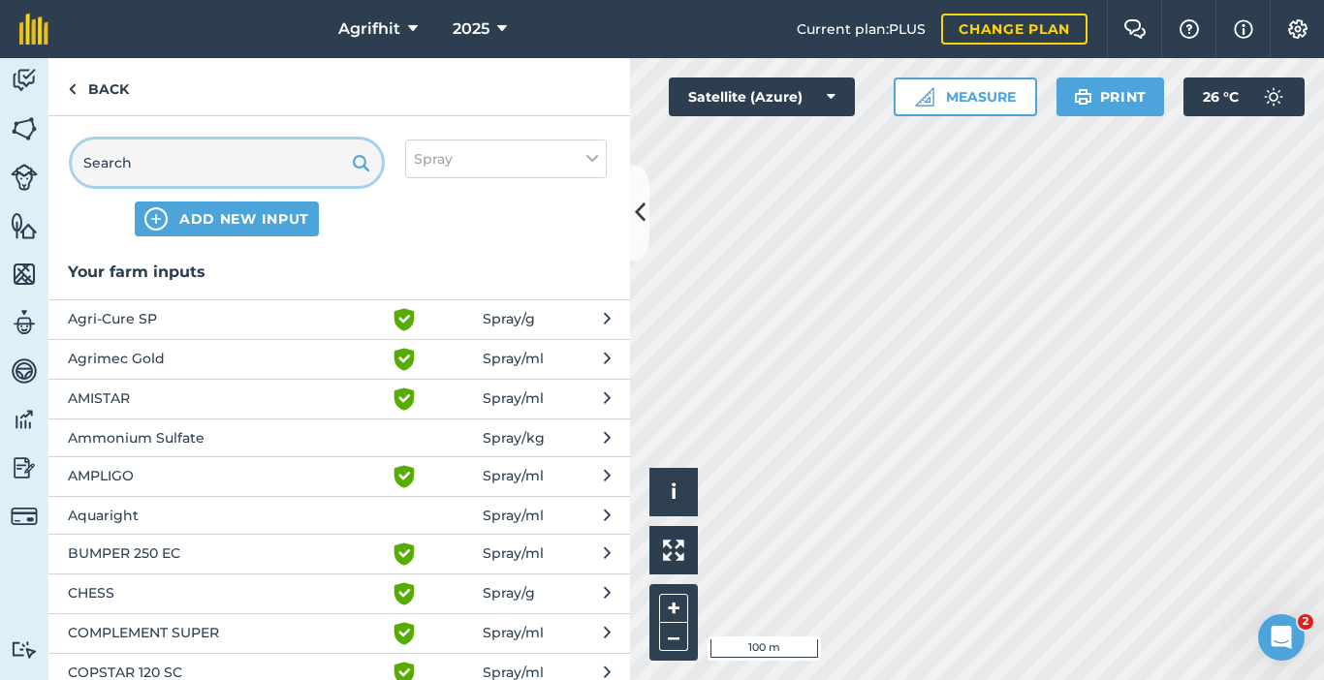
click at [240, 161] on input "text" at bounding box center [227, 163] width 310 height 47
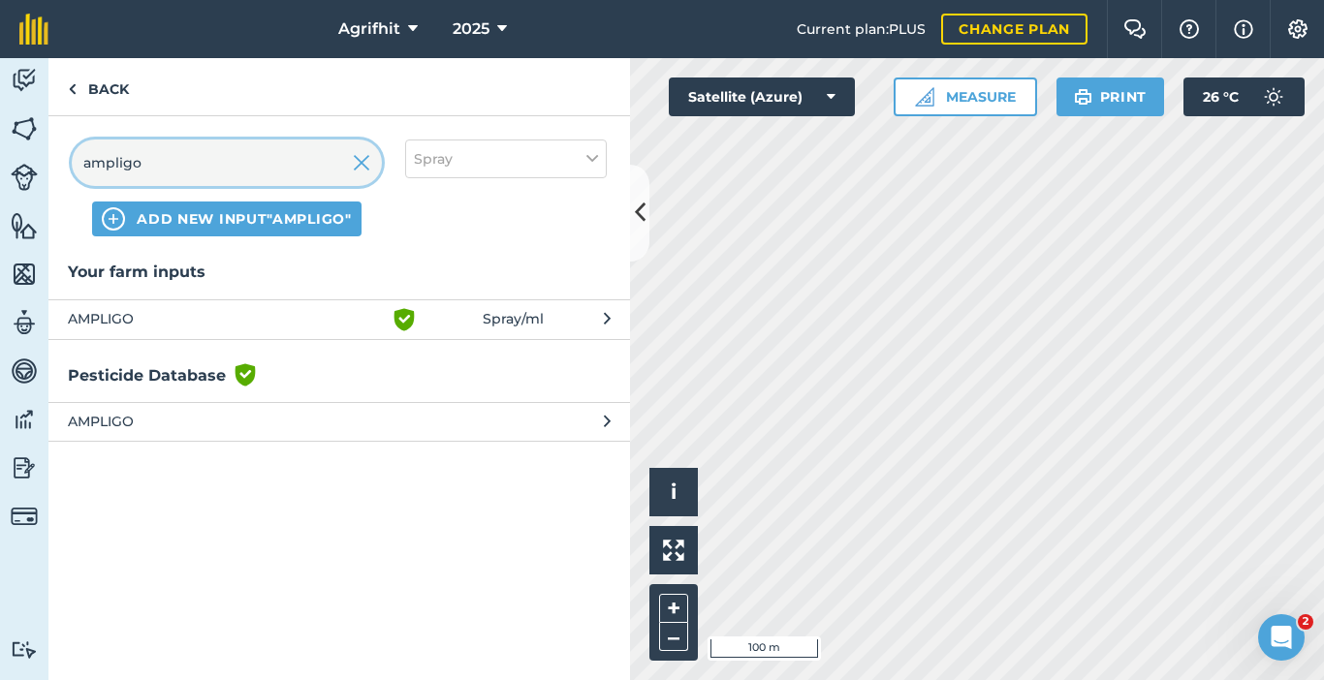
type input "ampligo"
click at [144, 316] on span "AMPLIGO" at bounding box center [226, 319] width 317 height 23
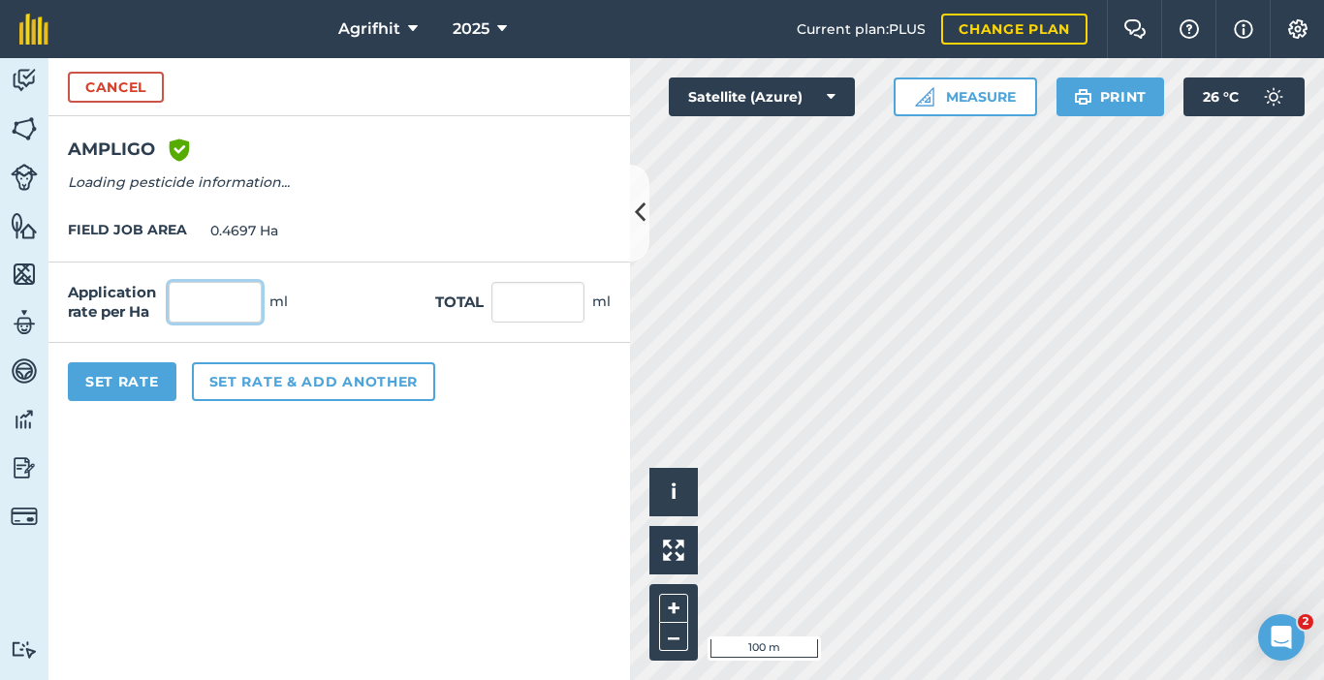
click at [226, 301] on input "text" at bounding box center [215, 302] width 93 height 41
type input "150"
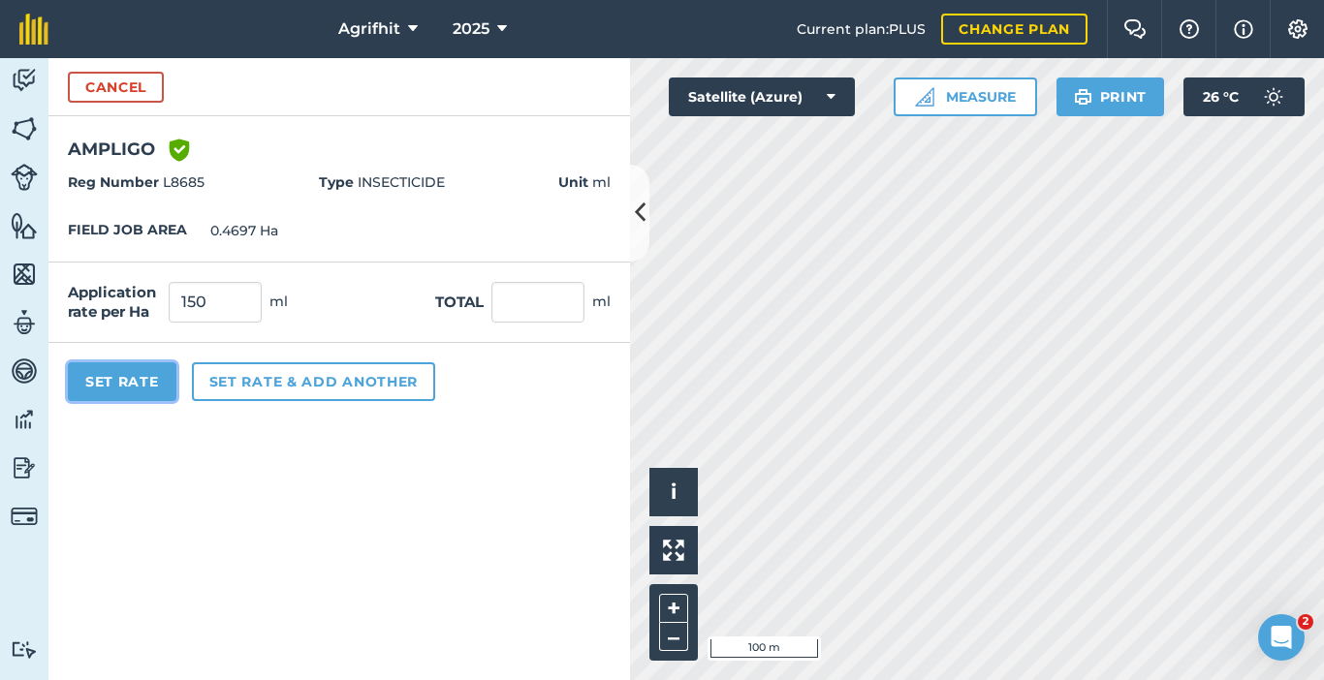
type input "70.455"
click at [146, 389] on button "Set Rate" at bounding box center [122, 382] width 109 height 39
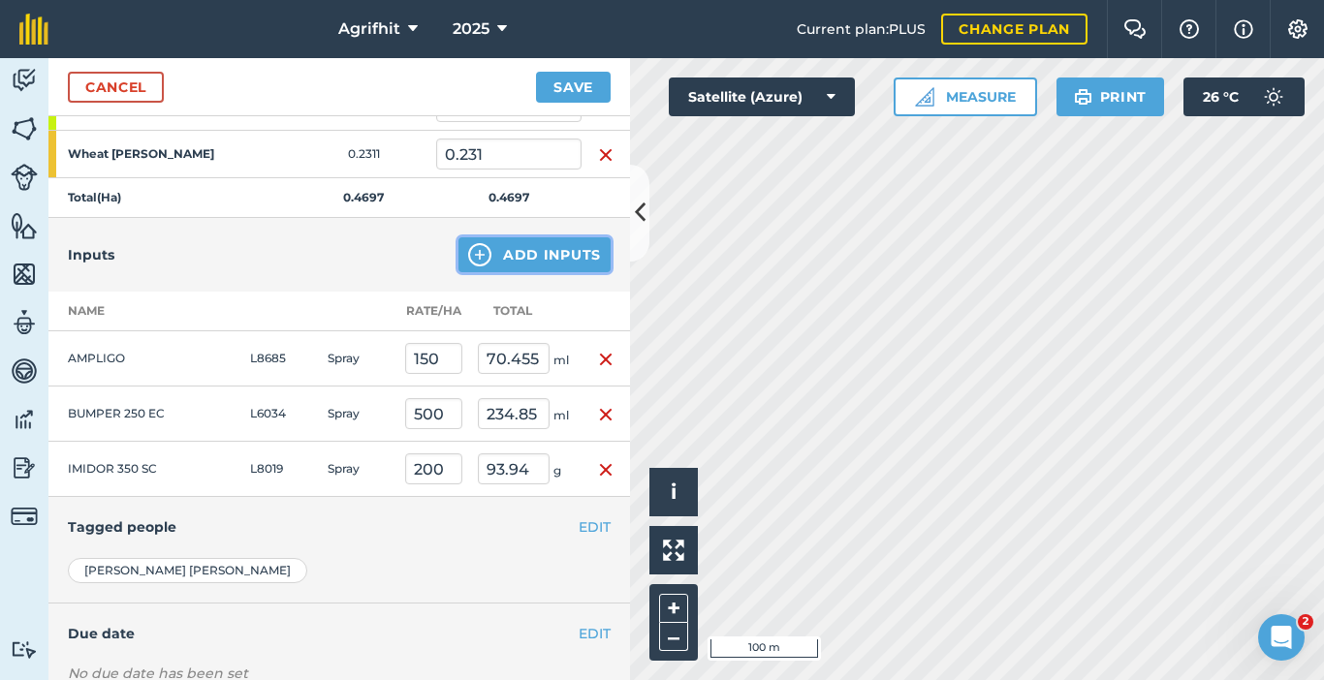
click at [500, 257] on button "Add Inputs" at bounding box center [534, 254] width 152 height 35
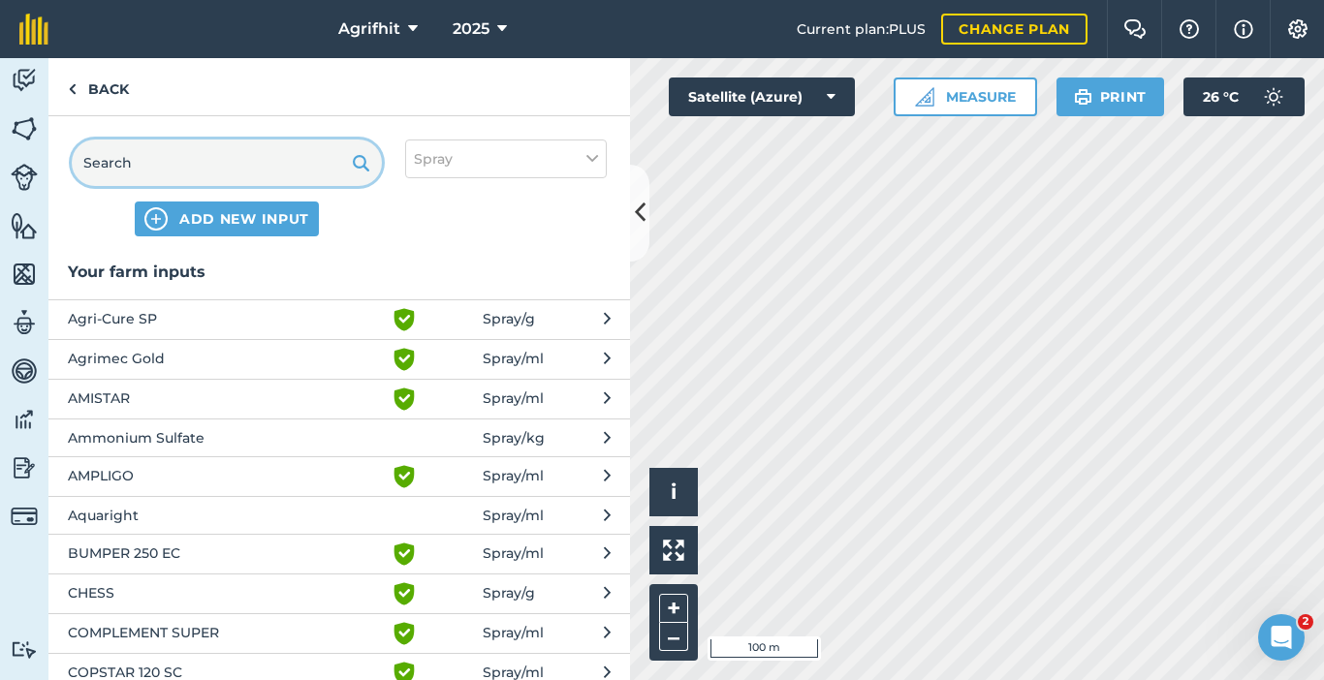
click at [233, 155] on input "text" at bounding box center [227, 163] width 310 height 47
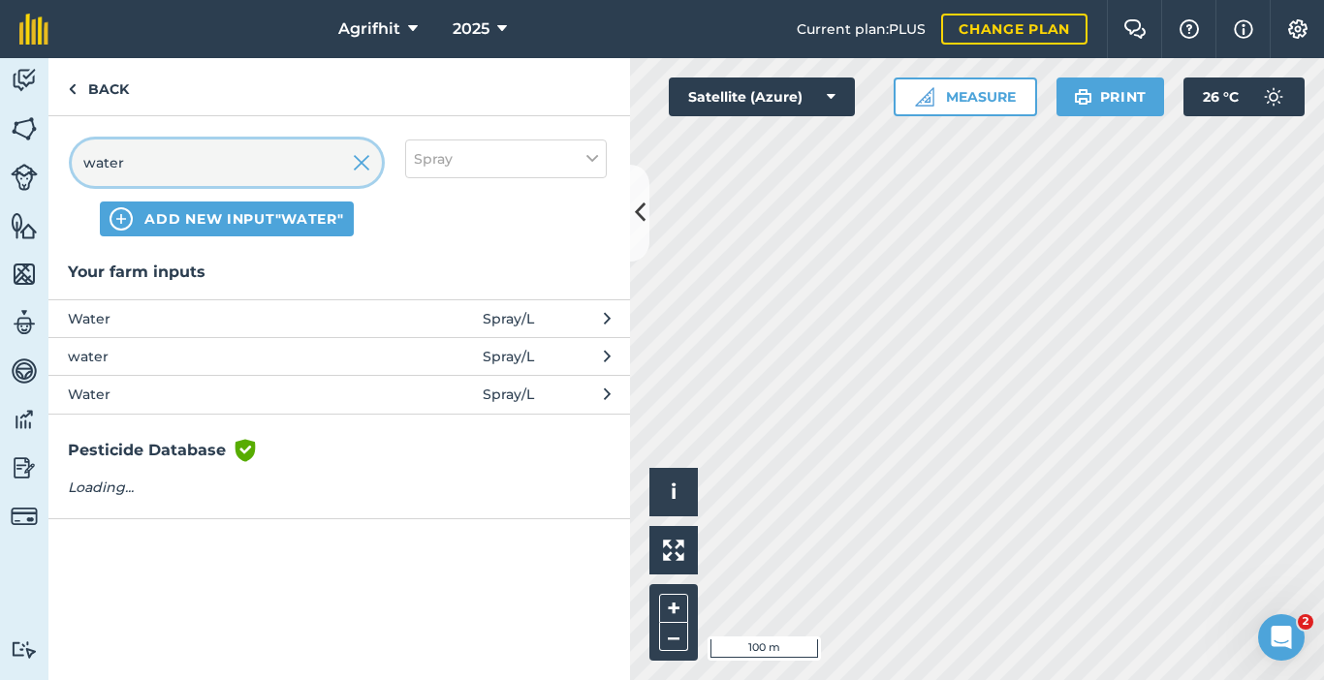
type input "water"
click at [134, 332] on button "Water Spray / L" at bounding box center [339, 319] width 582 height 38
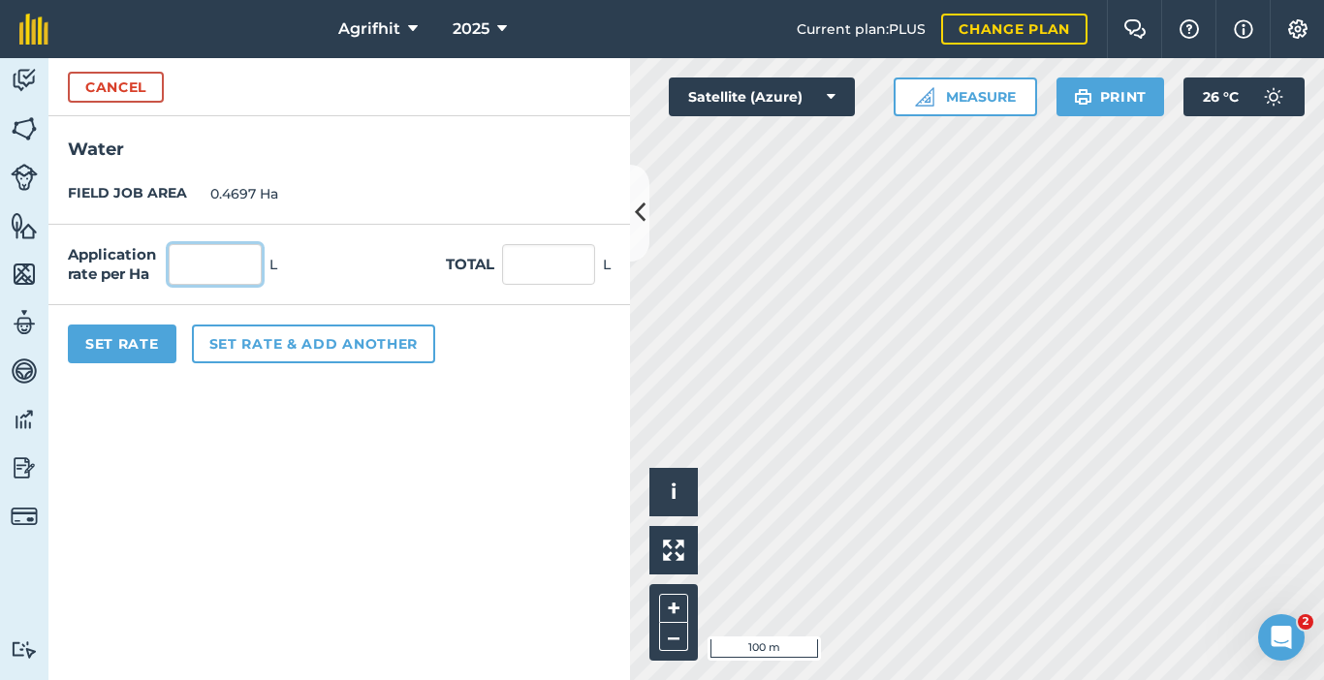
click at [184, 277] on input "text" at bounding box center [215, 264] width 93 height 41
type input "200"
type input "93.94"
click at [137, 342] on button "Set Rate" at bounding box center [122, 344] width 109 height 39
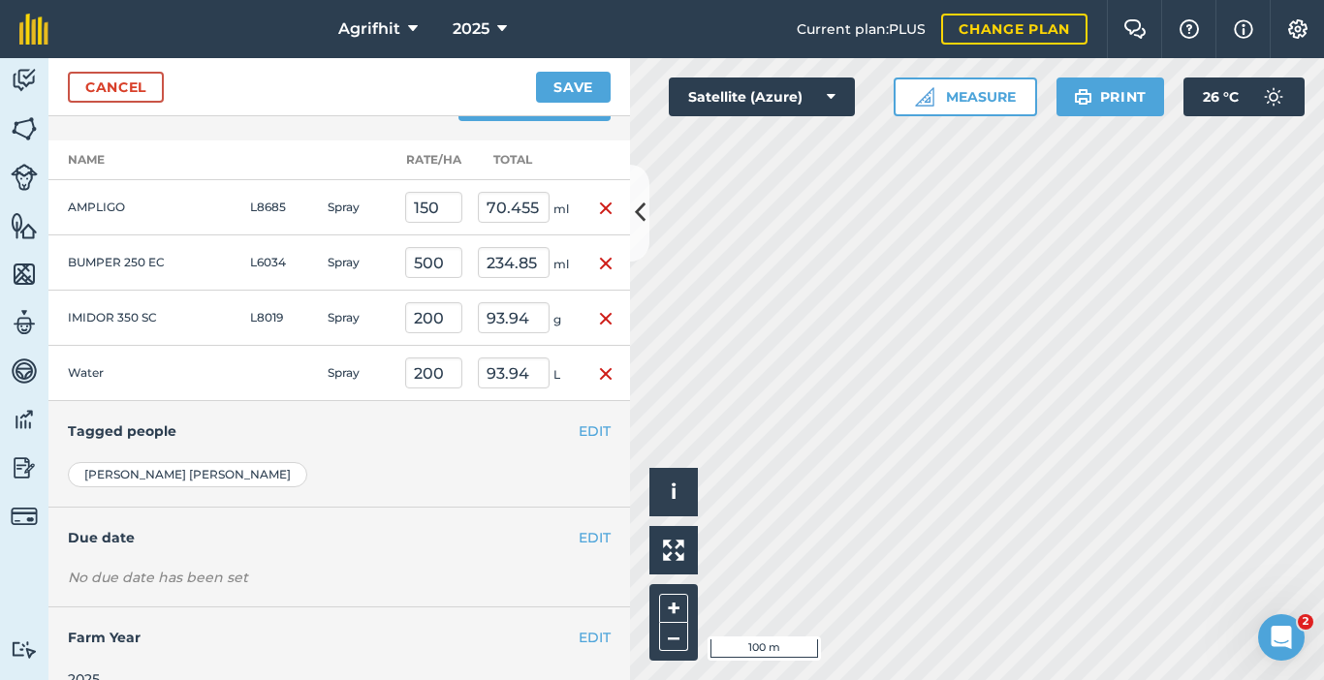
scroll to position [533, 0]
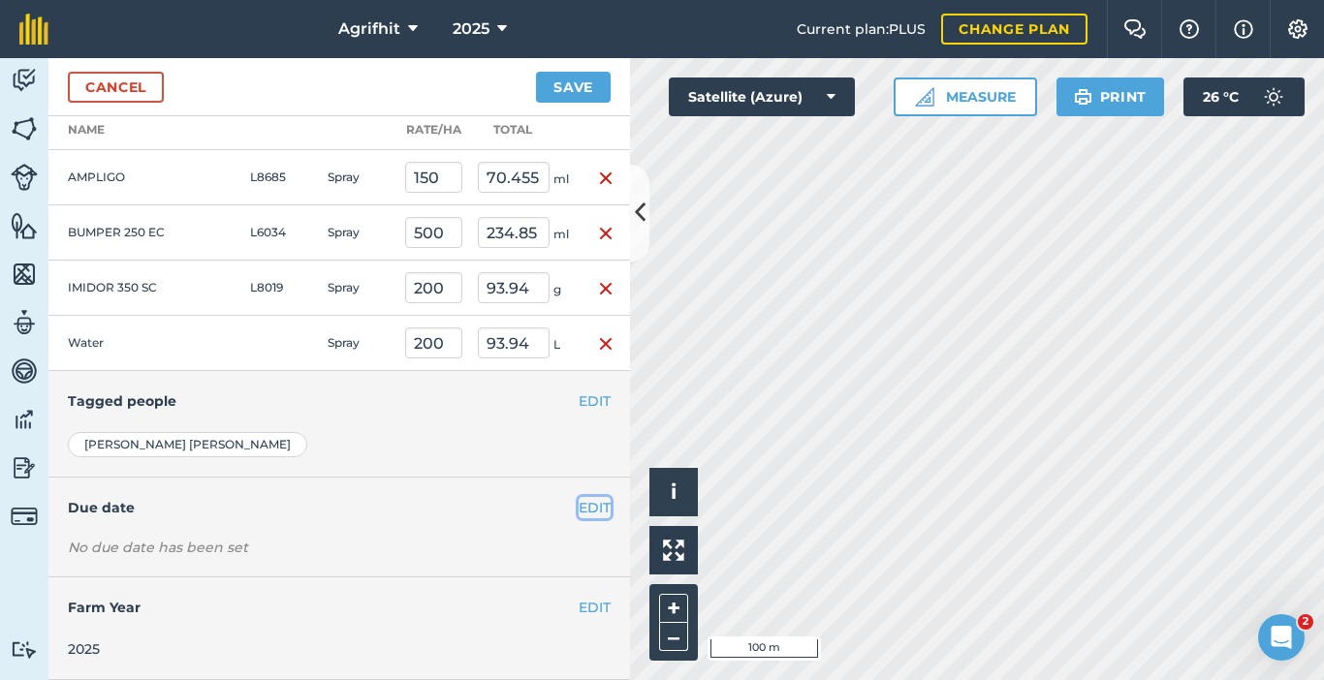
drag, startPoint x: 593, startPoint y: 507, endPoint x: 580, endPoint y: 507, distance: 13.6
click at [592, 507] on button "EDIT" at bounding box center [595, 507] width 32 height 21
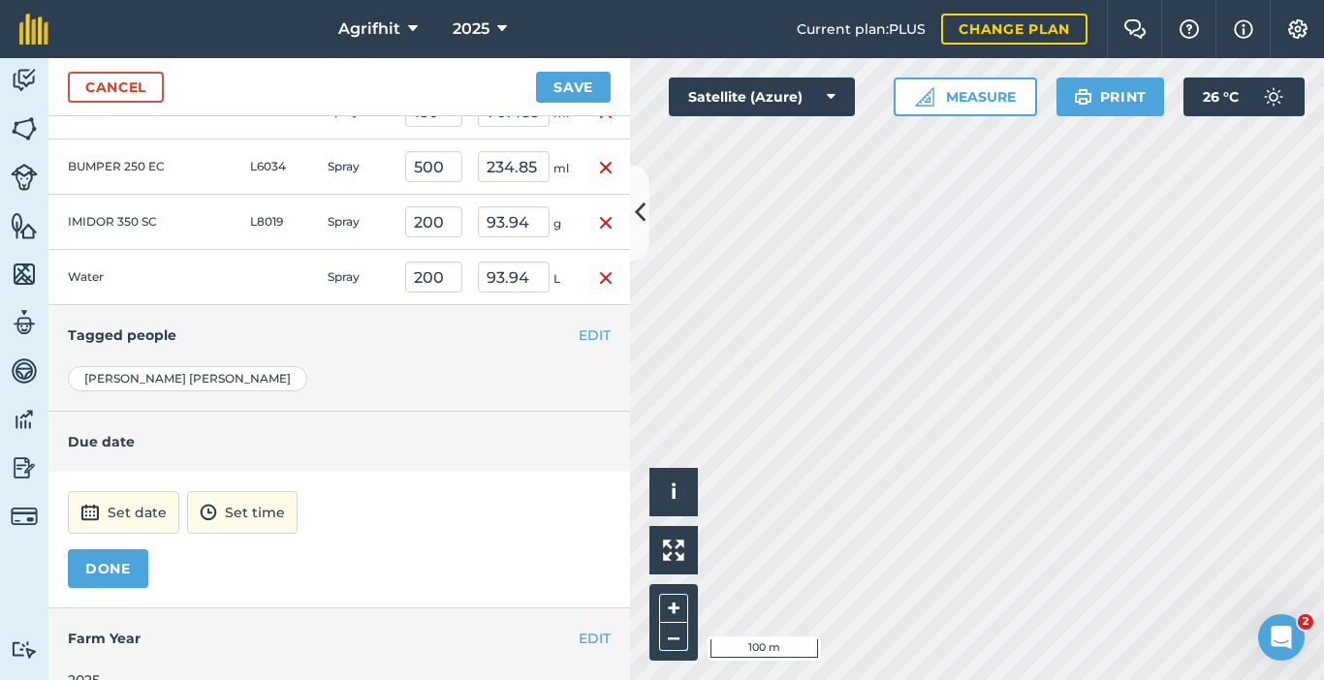
scroll to position [630, 0]
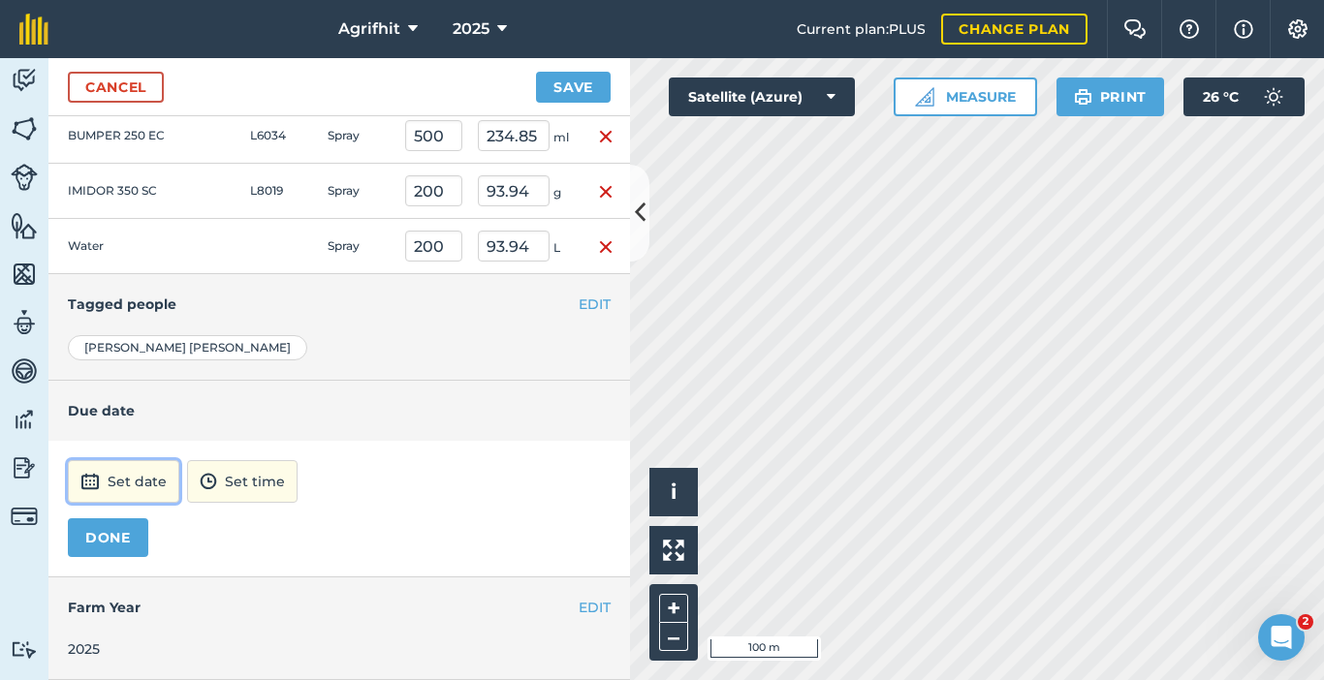
click at [159, 489] on button "Set date" at bounding box center [123, 481] width 111 height 43
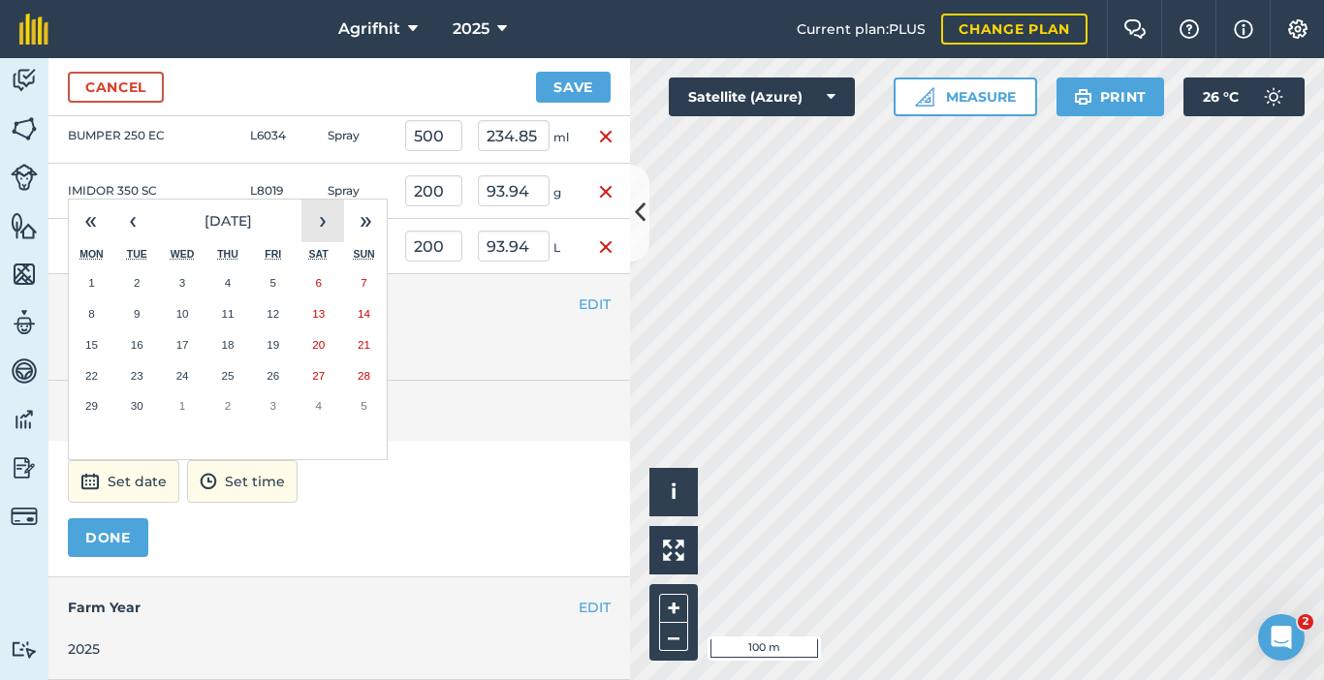
click at [336, 221] on button "›" at bounding box center [322, 221] width 43 height 43
click at [242, 314] on button "9" at bounding box center [228, 314] width 46 height 31
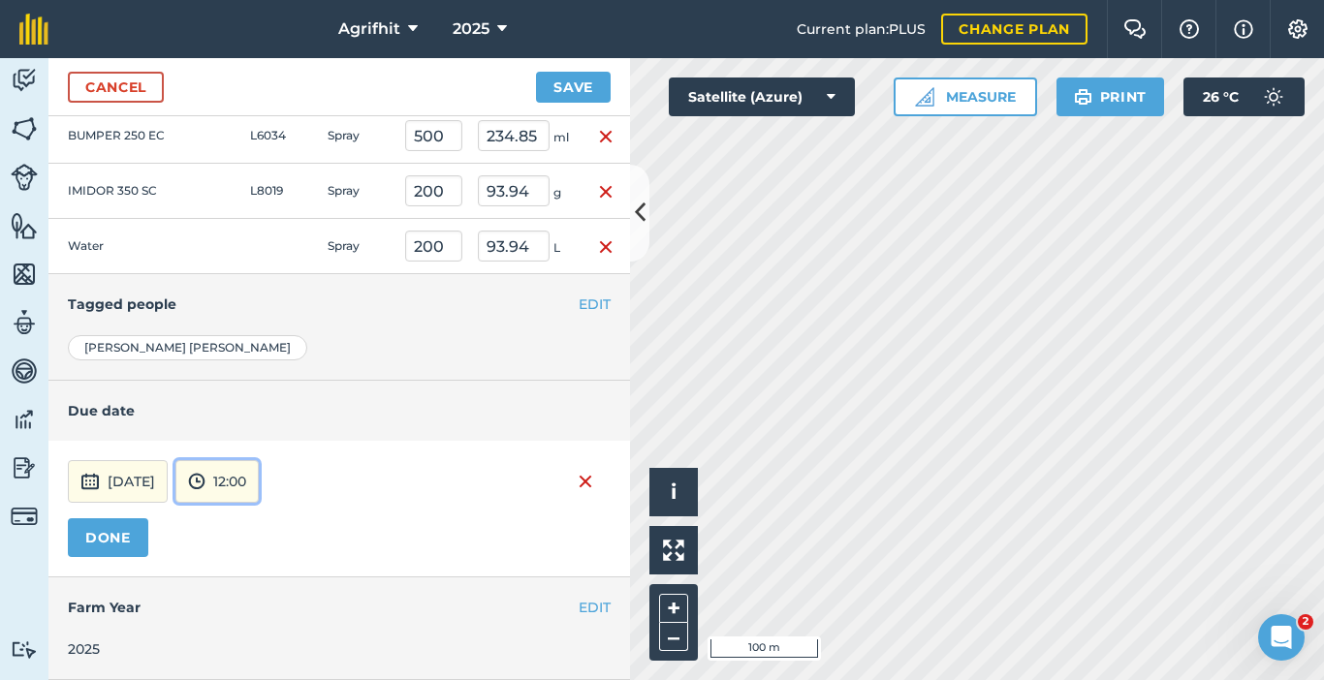
click at [259, 485] on button "12:00" at bounding box center [216, 481] width 83 height 43
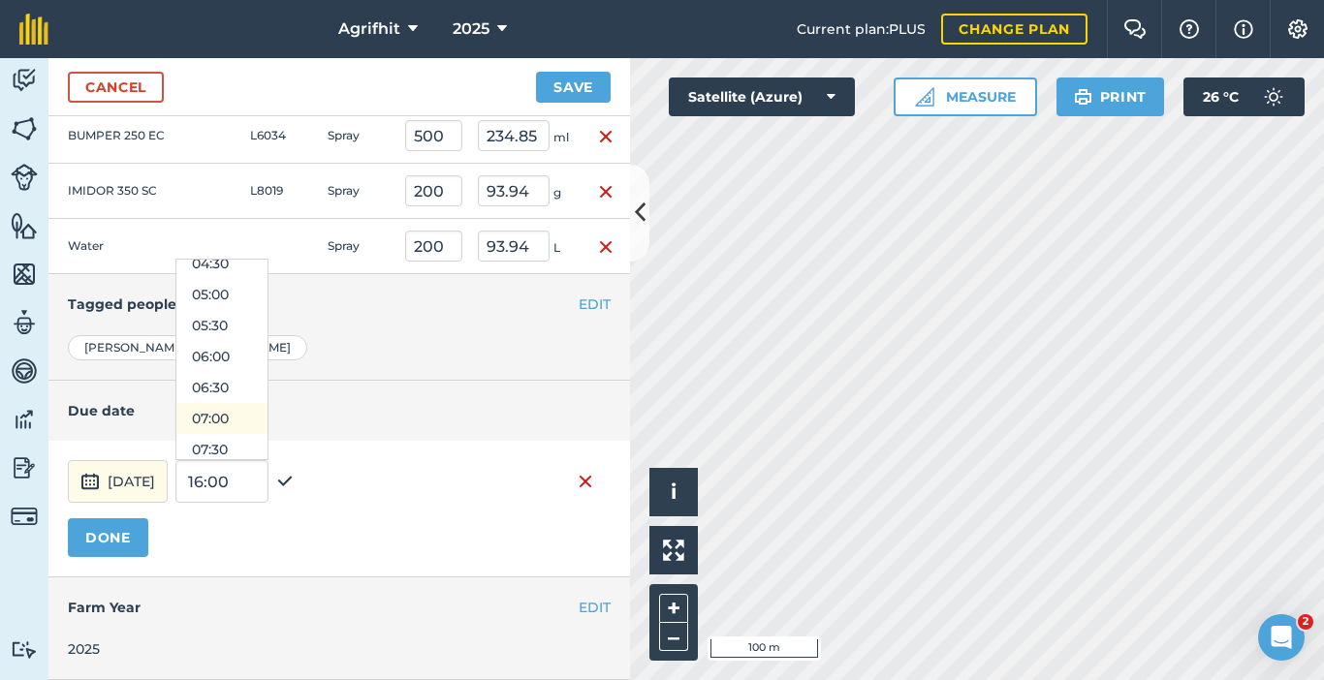
scroll to position [388, 0]
click at [257, 390] on button "08:00" at bounding box center [221, 383] width 91 height 31
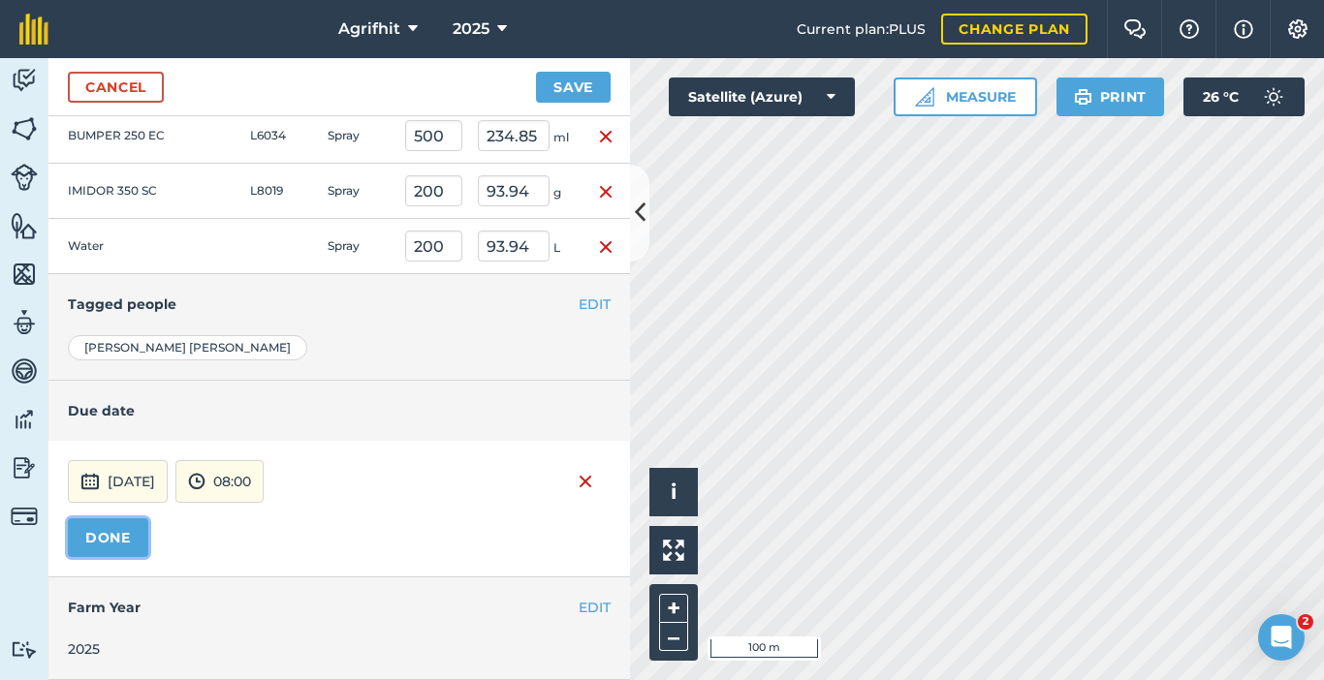
click at [112, 544] on button "DONE" at bounding box center [108, 538] width 80 height 39
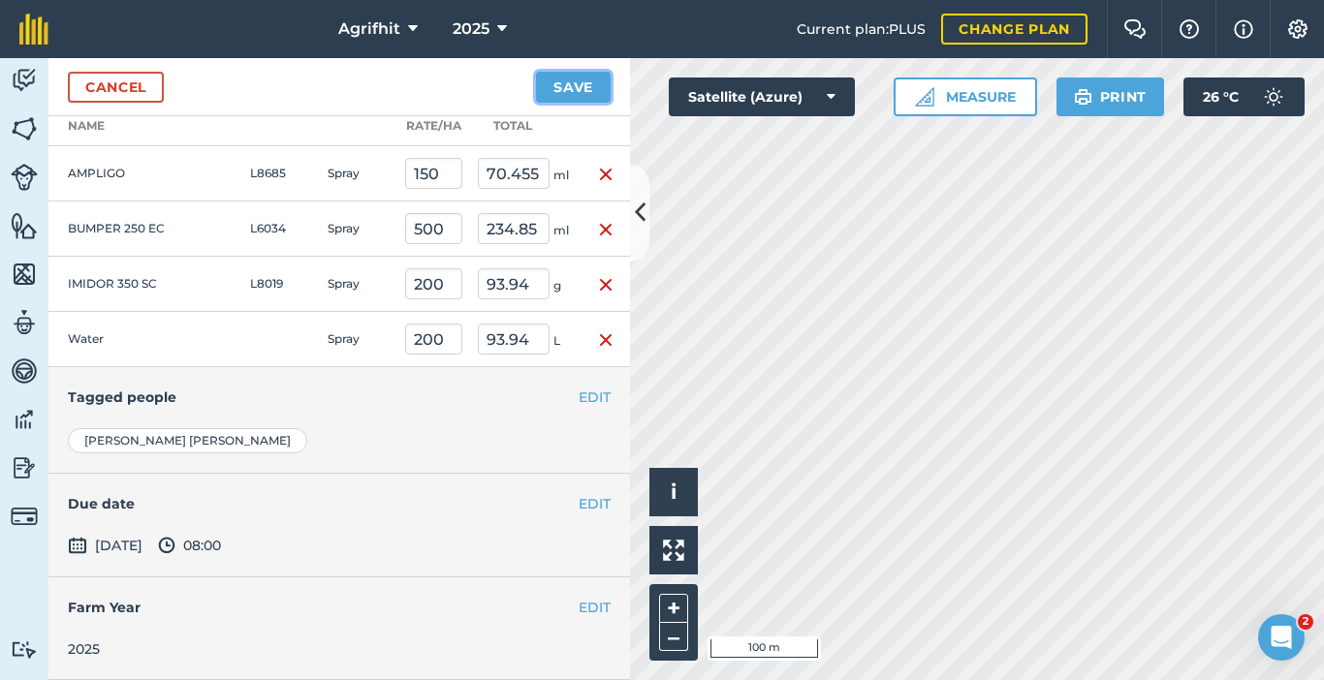
click at [582, 87] on button "Save" at bounding box center [573, 87] width 75 height 31
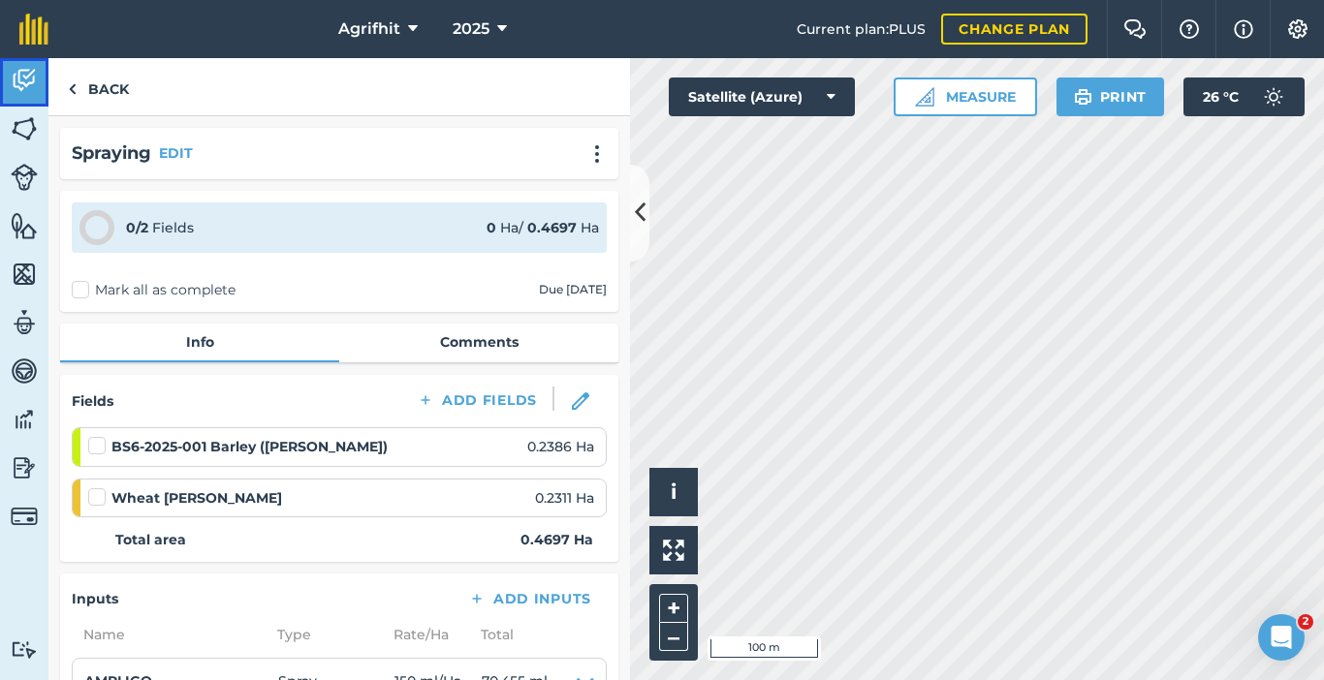
click at [34, 79] on img at bounding box center [24, 80] width 27 height 29
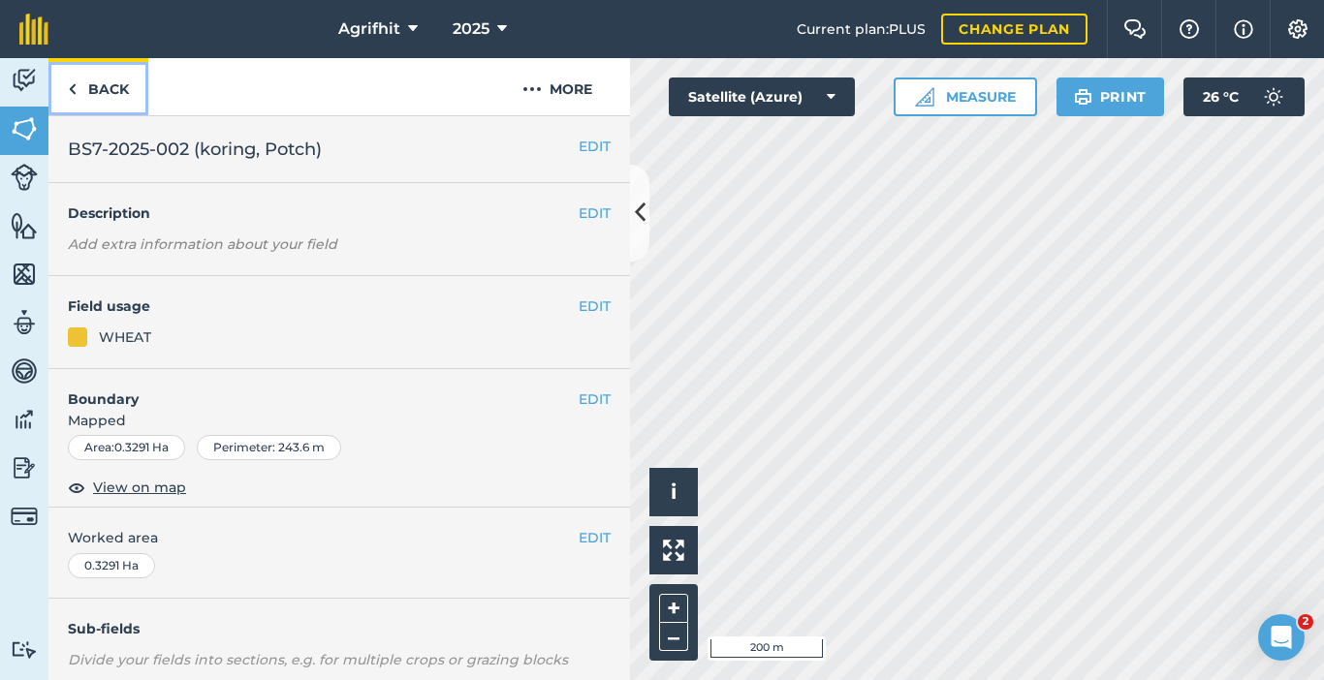
click at [104, 84] on link "Back" at bounding box center [98, 86] width 100 height 57
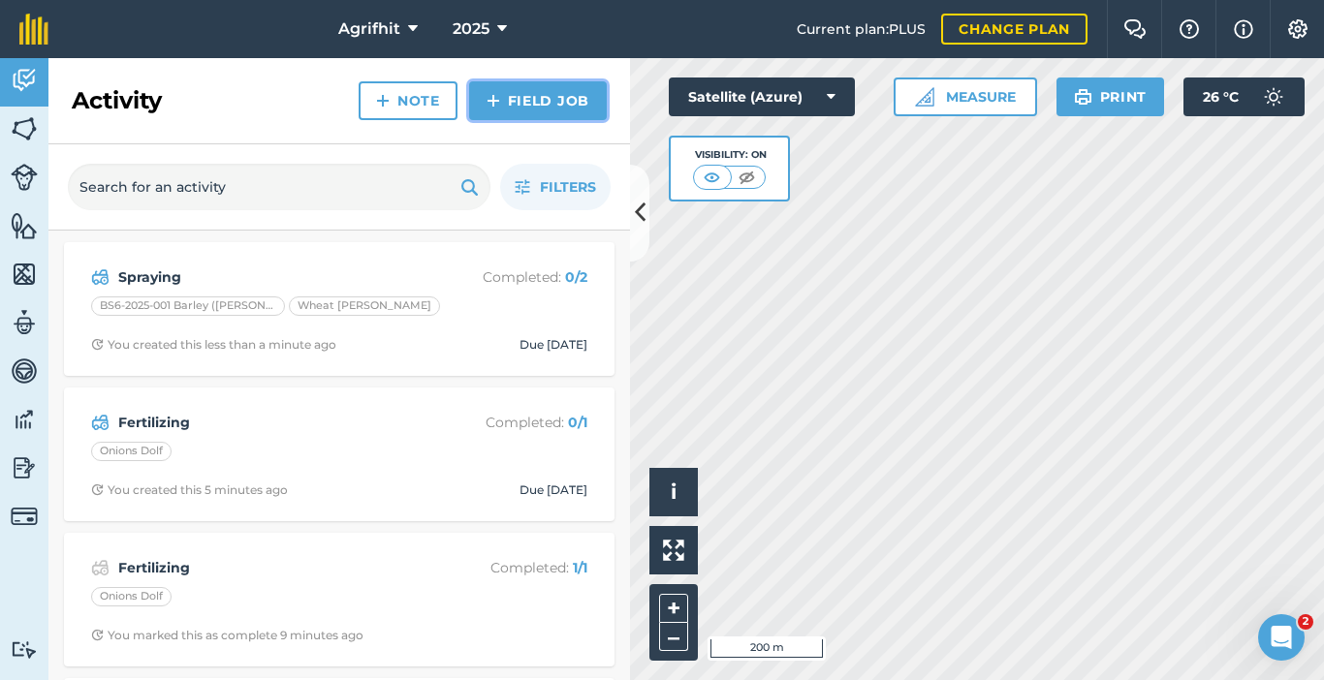
click at [545, 101] on link "Field Job" at bounding box center [538, 100] width 138 height 39
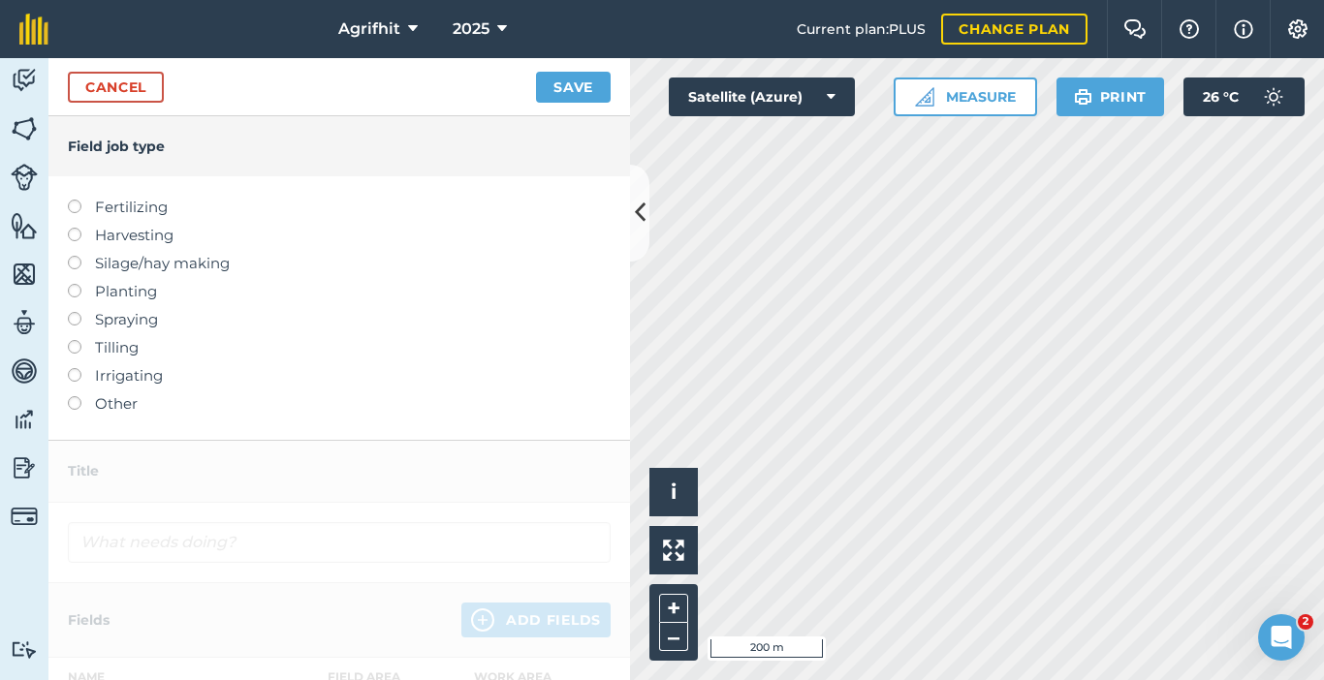
click at [75, 312] on label at bounding box center [81, 312] width 27 height 0
type input "Spraying"
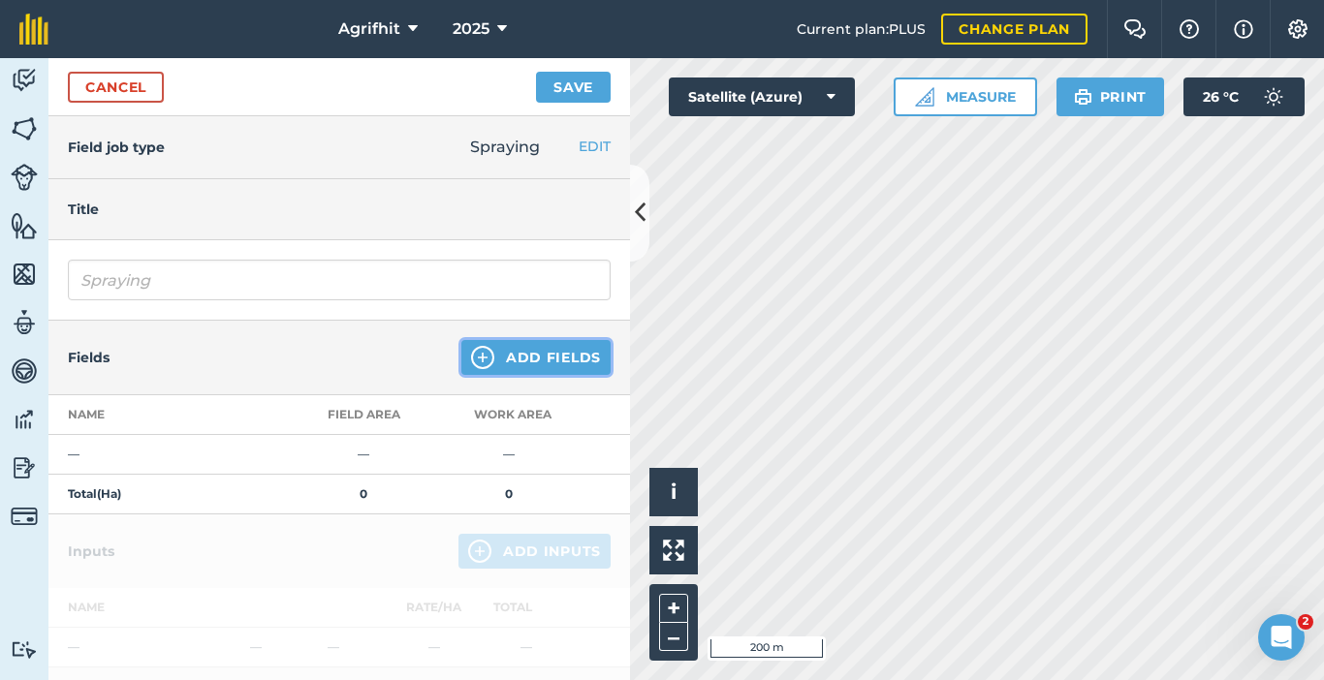
click at [535, 353] on button "Add Fields" at bounding box center [535, 357] width 149 height 35
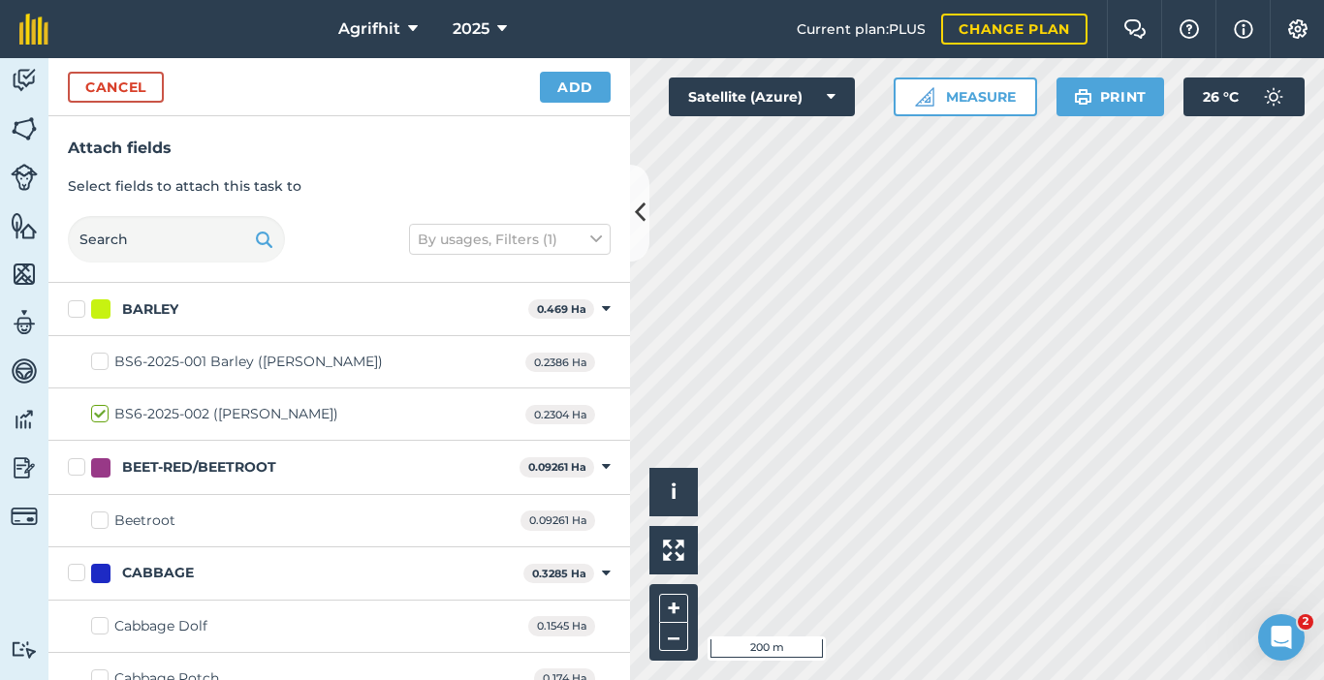
checkbox input "true"
click at [590, 91] on button "Add" at bounding box center [575, 87] width 71 height 31
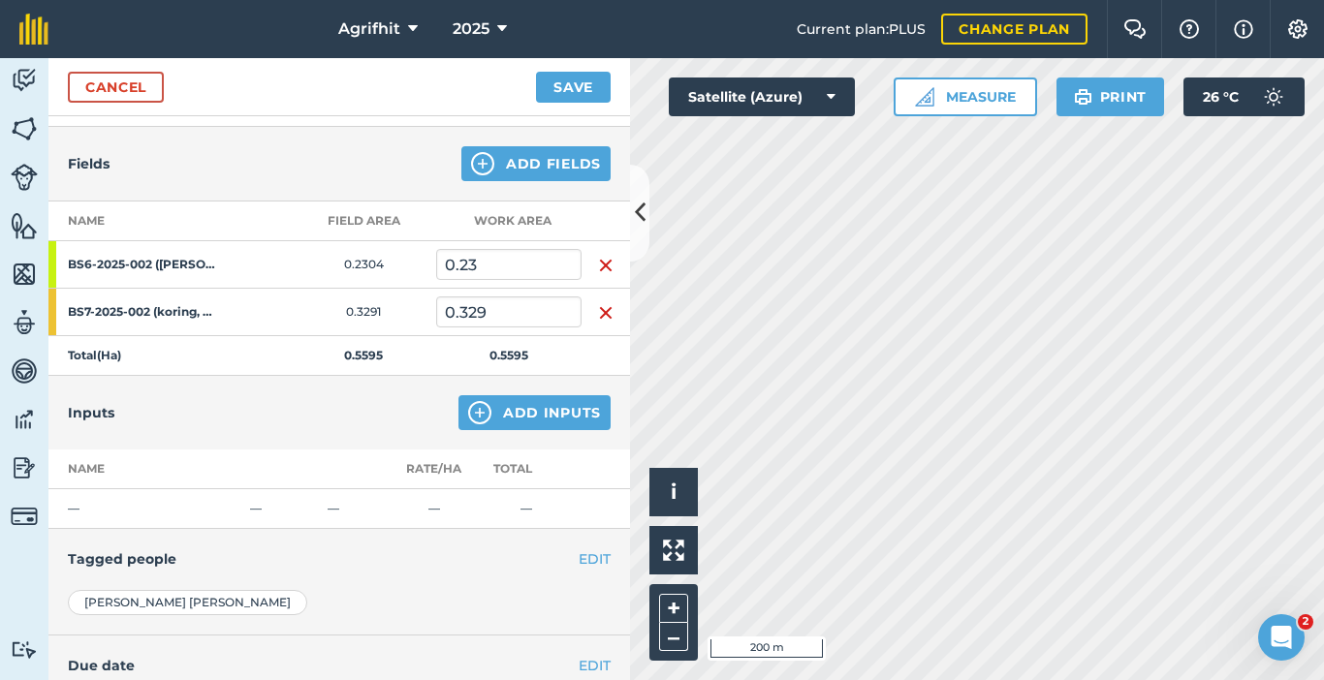
scroll to position [291, 0]
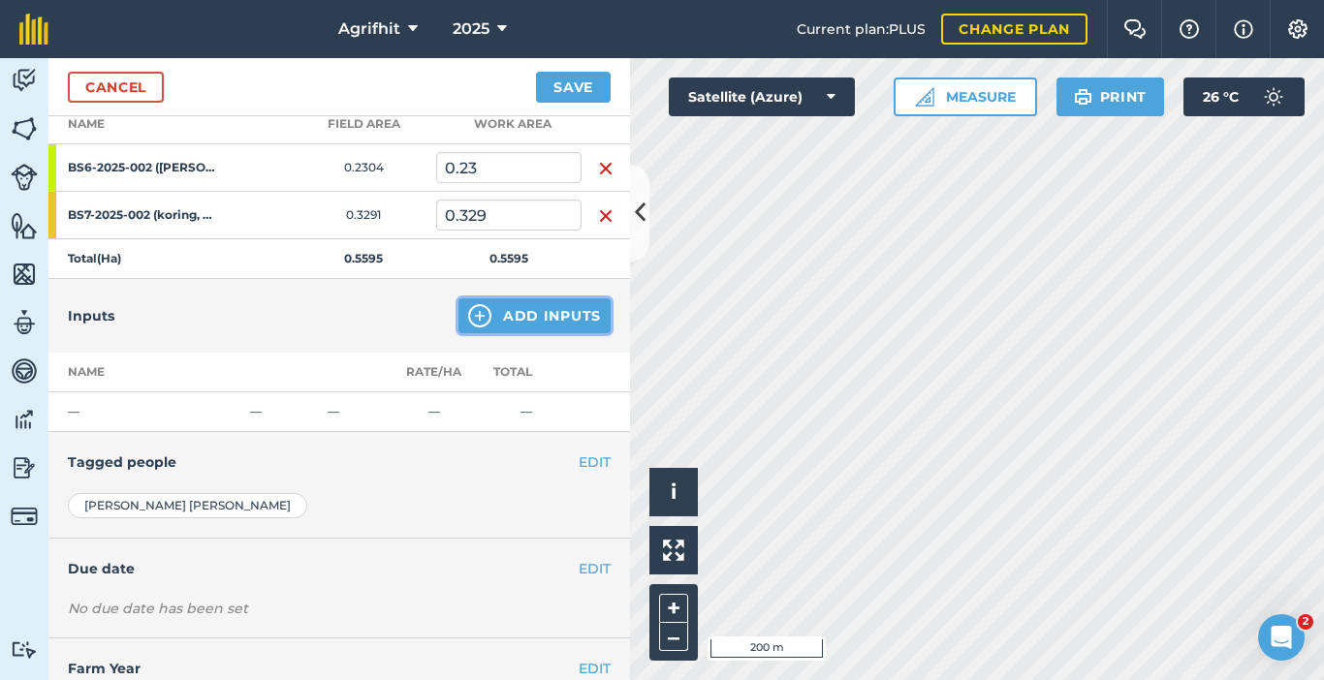
click at [535, 308] on button "Add Inputs" at bounding box center [534, 316] width 152 height 35
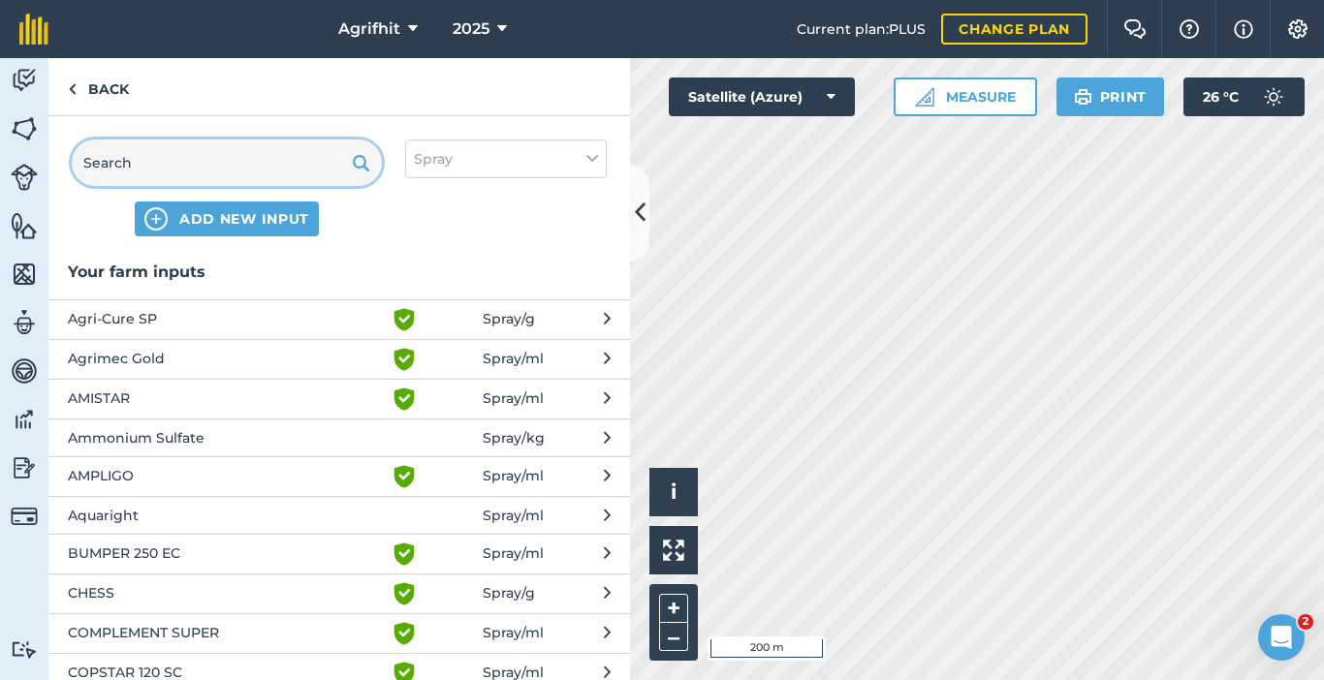
click at [196, 166] on input "text" at bounding box center [227, 163] width 310 height 47
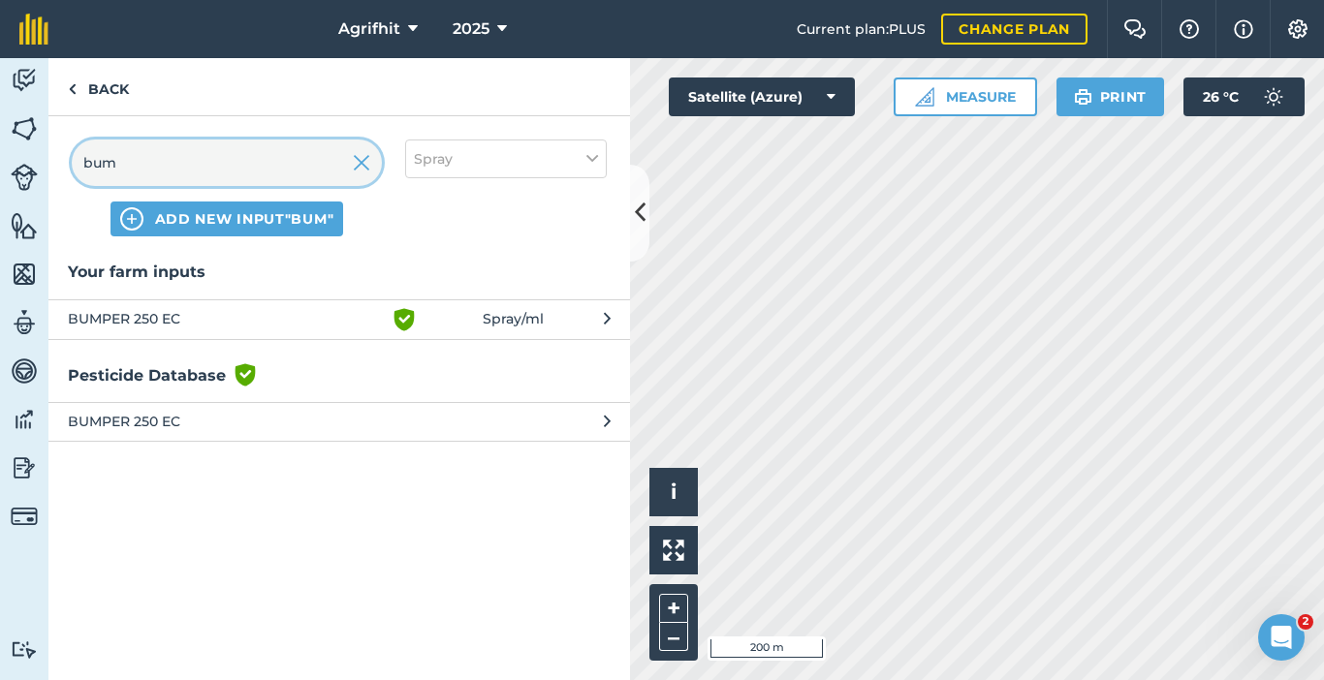
type input "bum"
click at [196, 321] on span "BUMPER 250 EC" at bounding box center [226, 319] width 317 height 23
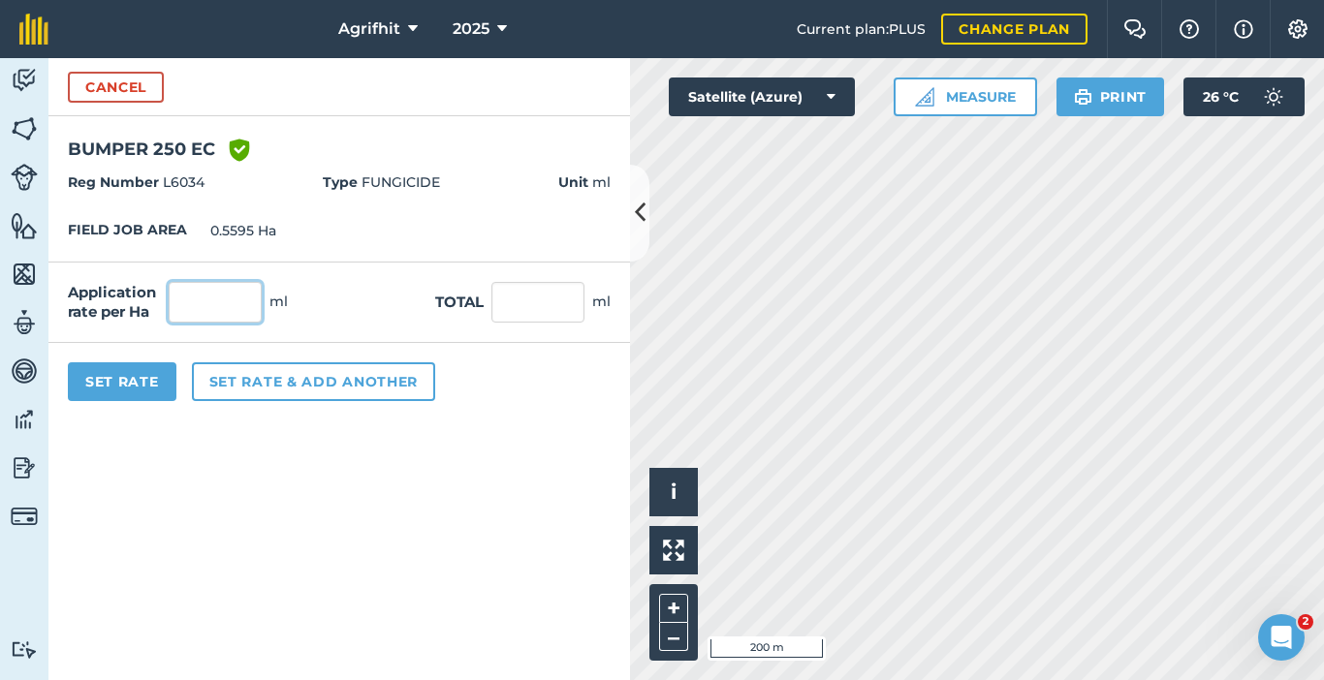
click at [209, 306] on input "text" at bounding box center [215, 302] width 93 height 41
type input "500"
type input "279.75"
click at [123, 373] on button "Set Rate" at bounding box center [122, 382] width 109 height 39
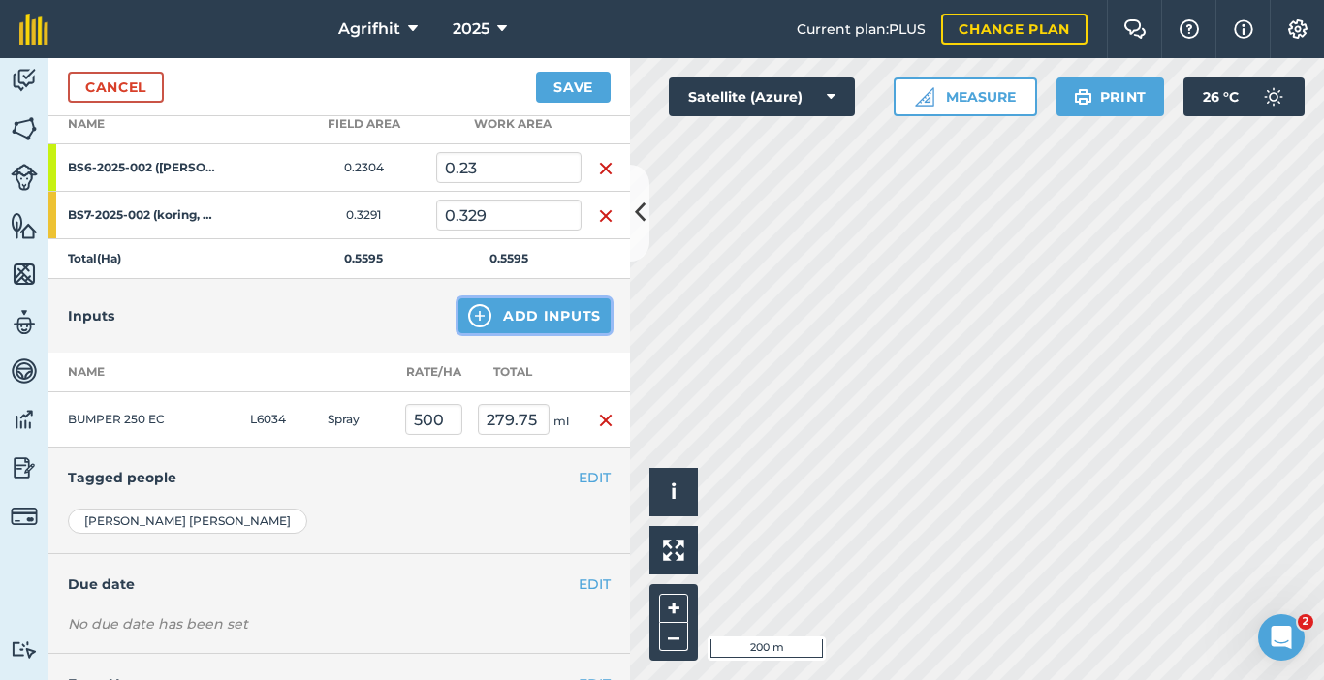
click at [482, 320] on button "Add Inputs" at bounding box center [534, 316] width 152 height 35
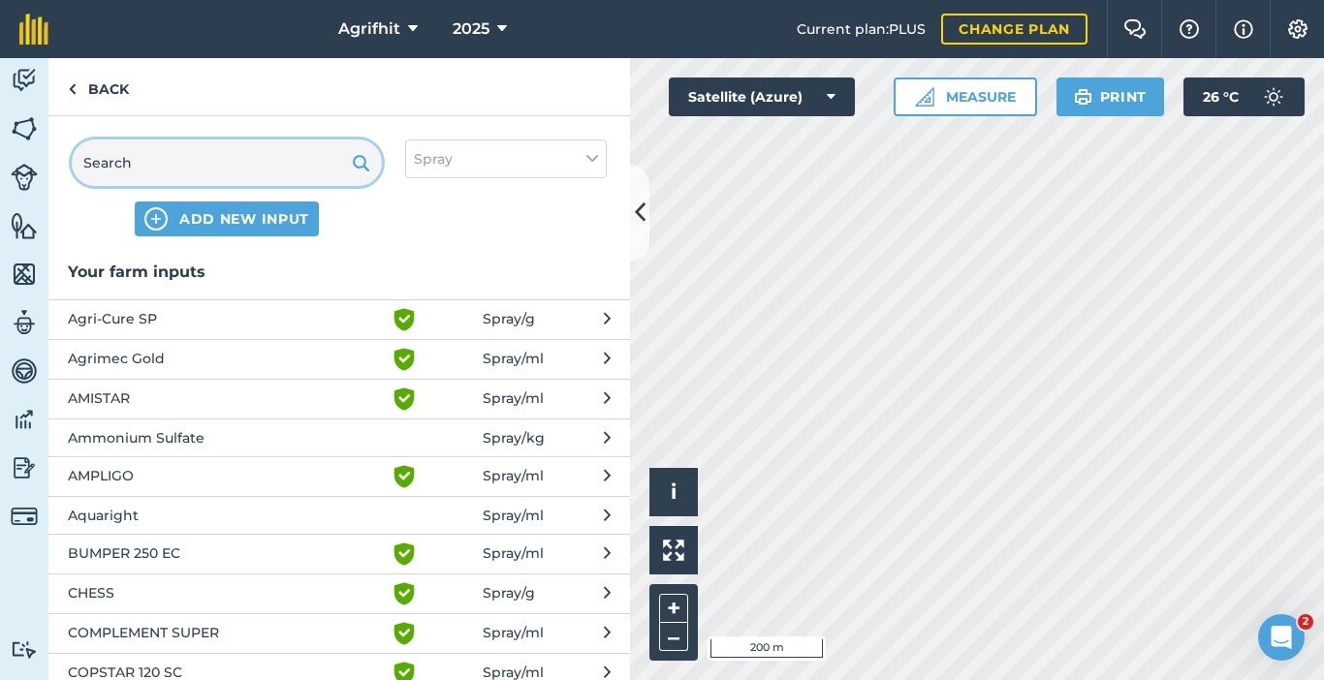
click at [160, 173] on input "text" at bounding box center [227, 163] width 310 height 47
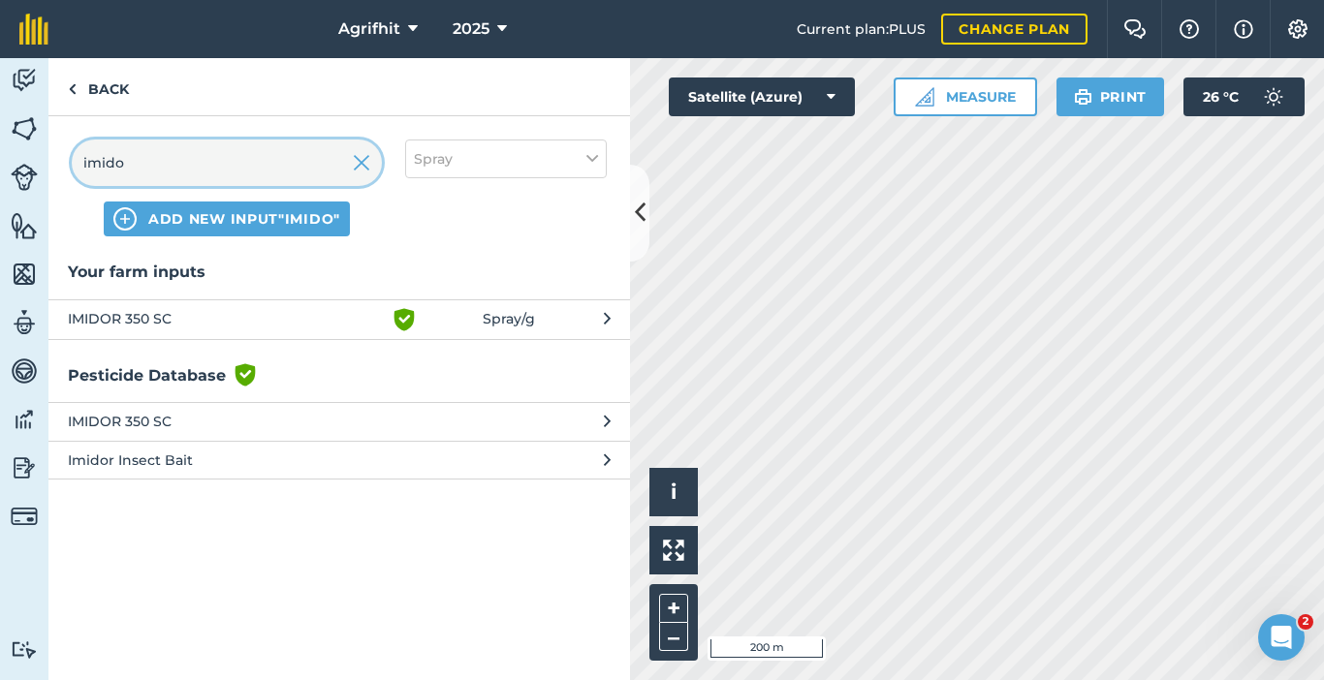
type input "imido"
click at [161, 320] on span "IMIDOR 350 SC" at bounding box center [226, 319] width 317 height 23
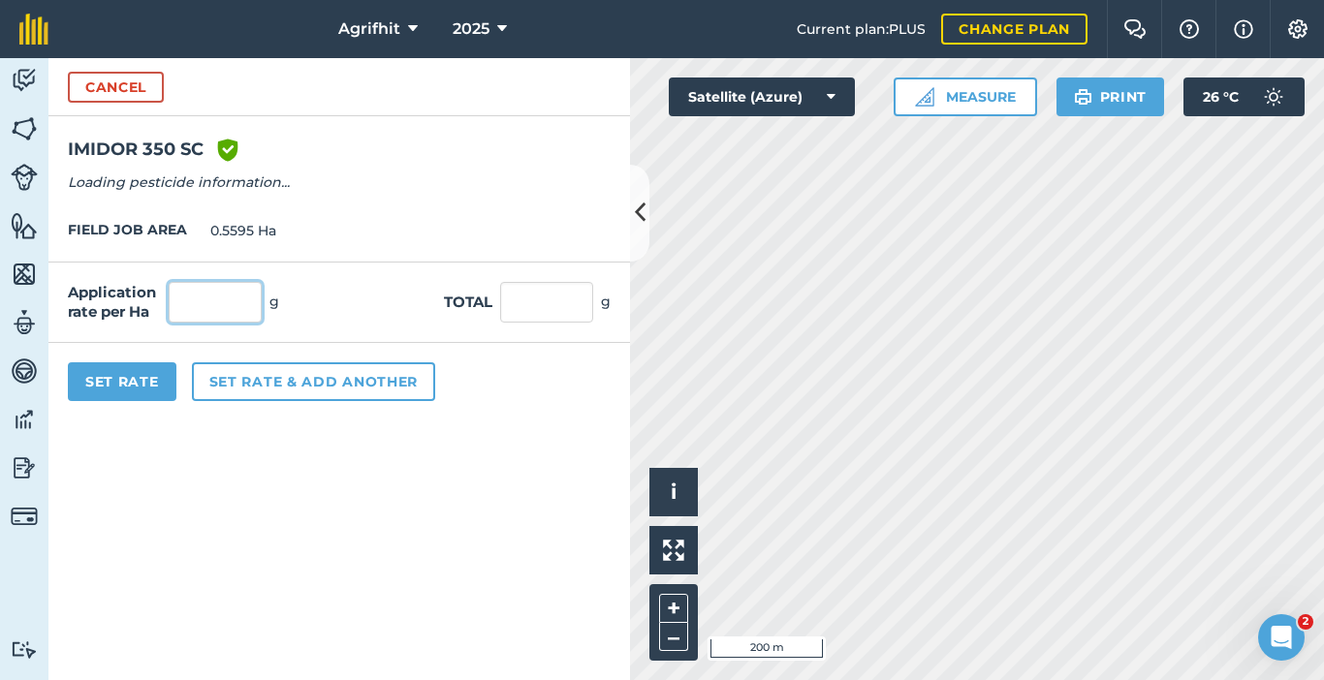
click at [227, 306] on input "text" at bounding box center [215, 302] width 93 height 41
type input "200"
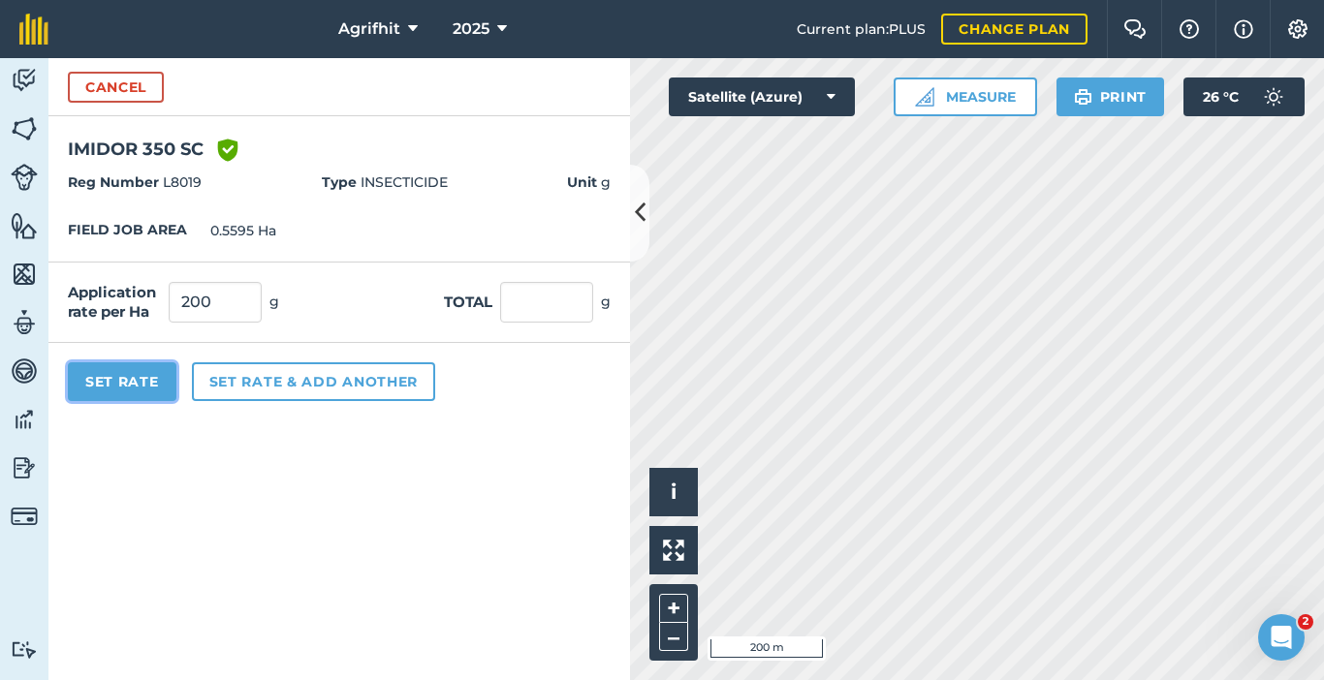
type input "111.9"
click at [126, 383] on button "Set Rate" at bounding box center [122, 382] width 109 height 39
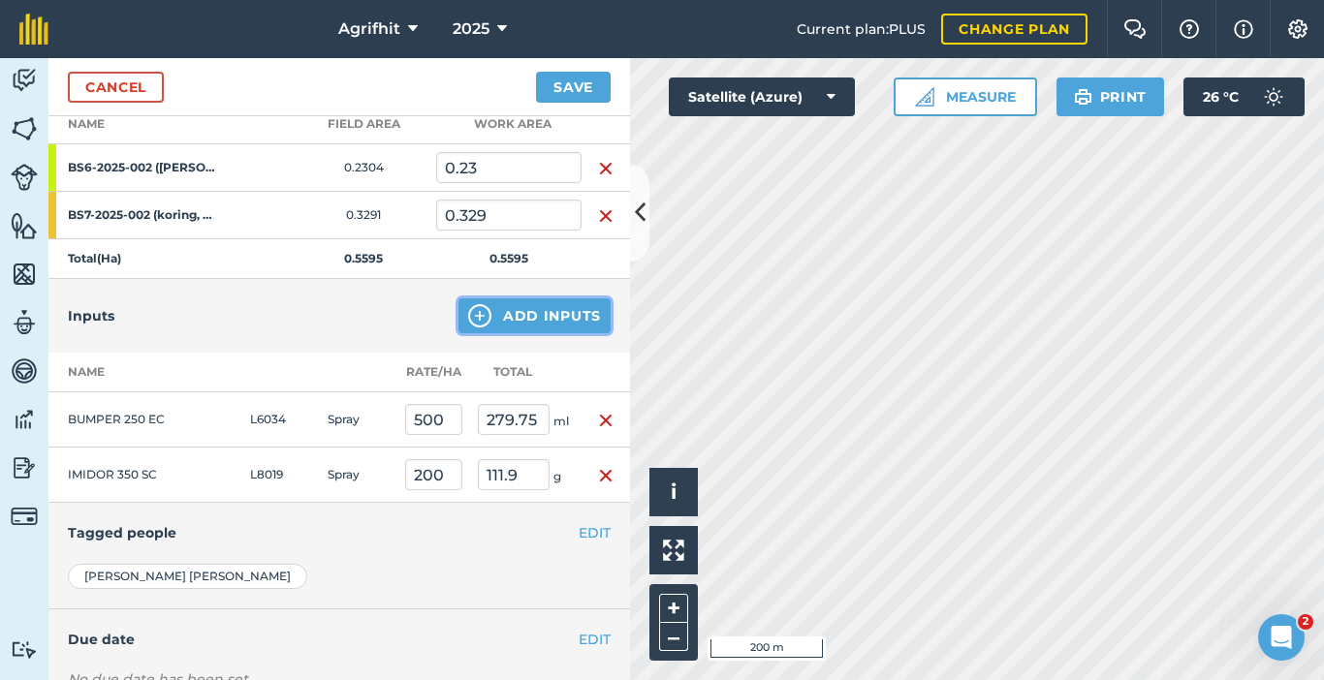
click at [503, 329] on button "Add Inputs" at bounding box center [534, 316] width 152 height 35
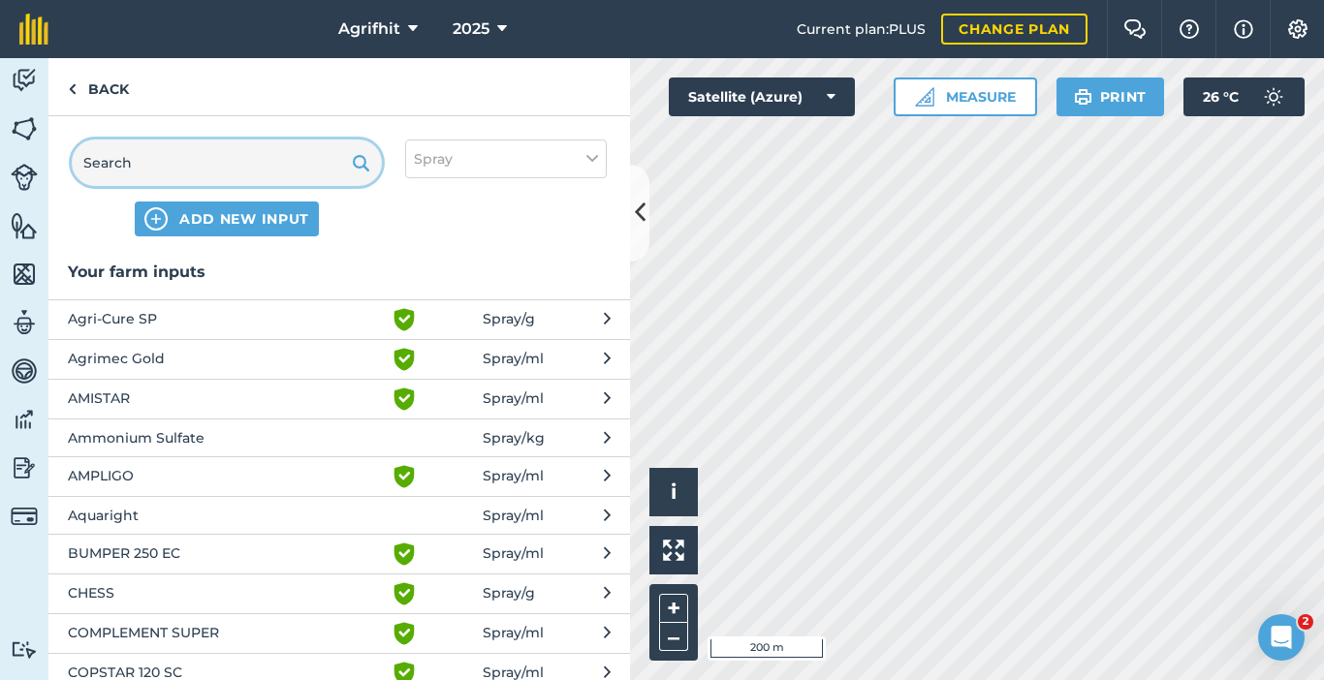
click at [232, 151] on input "text" at bounding box center [227, 163] width 310 height 47
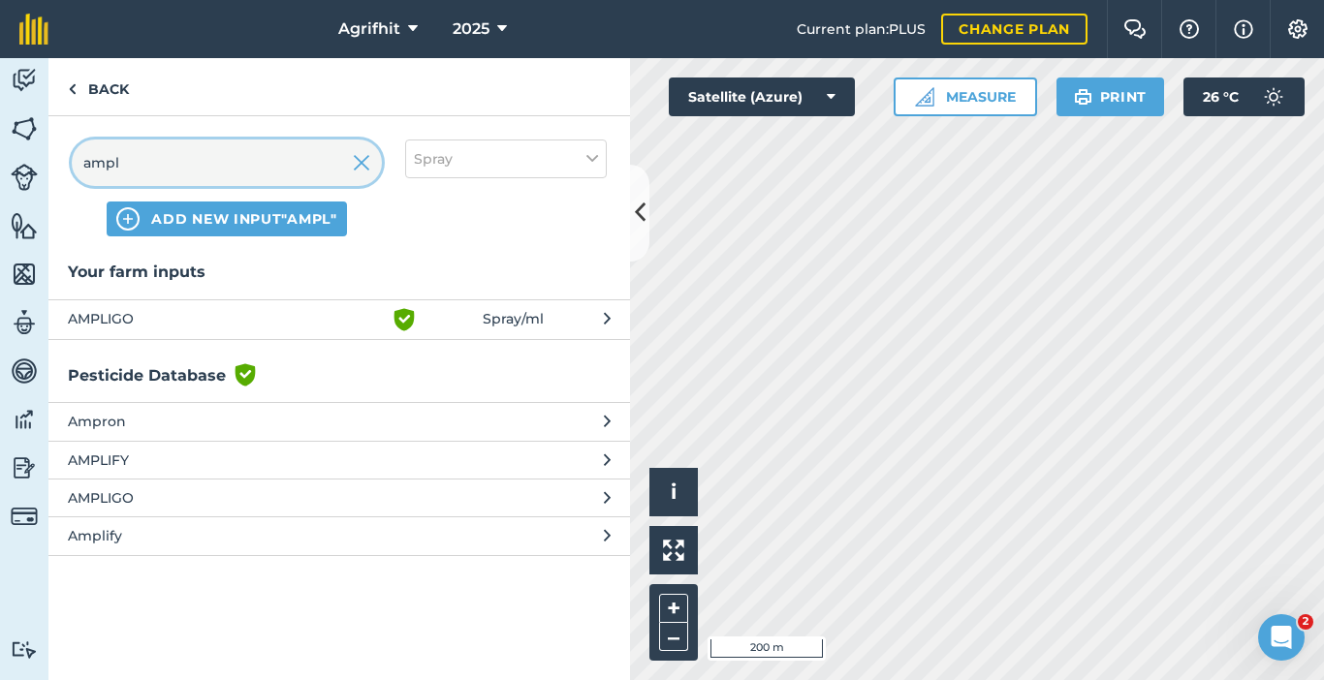
type input "ampl"
click at [166, 319] on span "AMPLIGO" at bounding box center [226, 319] width 317 height 23
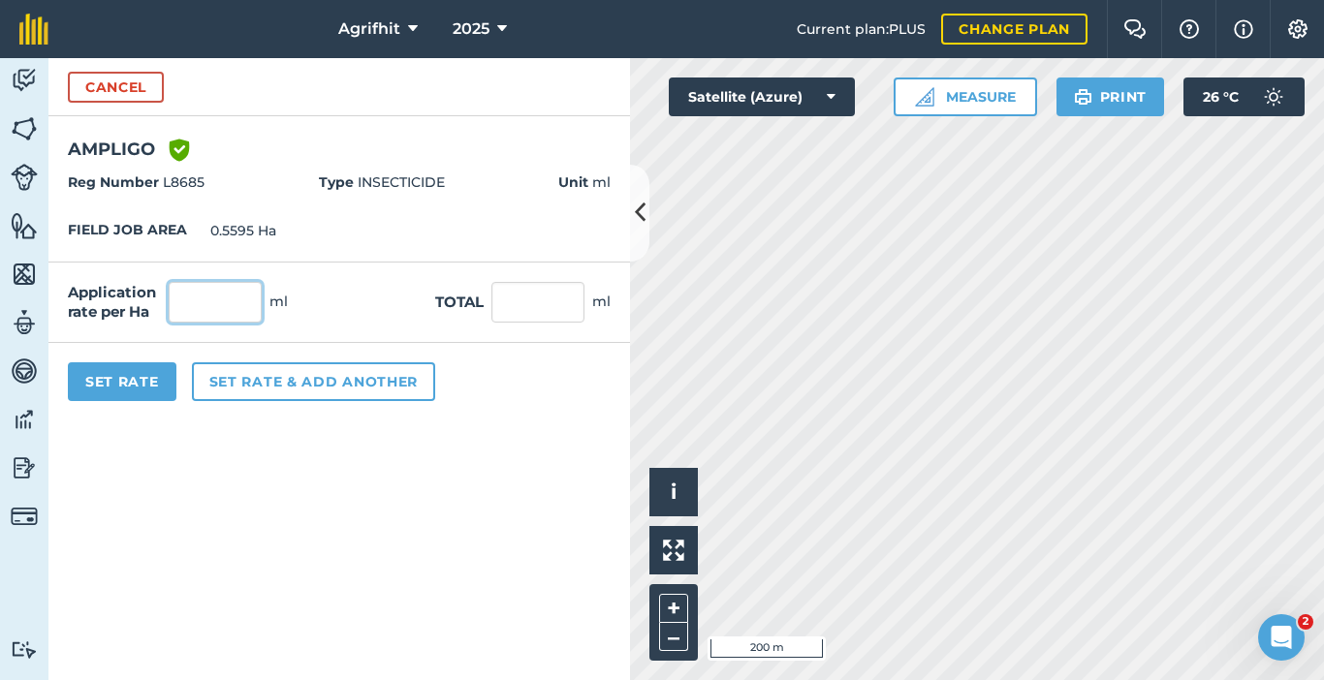
click at [225, 300] on input "text" at bounding box center [215, 302] width 93 height 41
type input "150"
type input "83.925"
click at [138, 383] on button "Set Rate" at bounding box center [122, 382] width 109 height 39
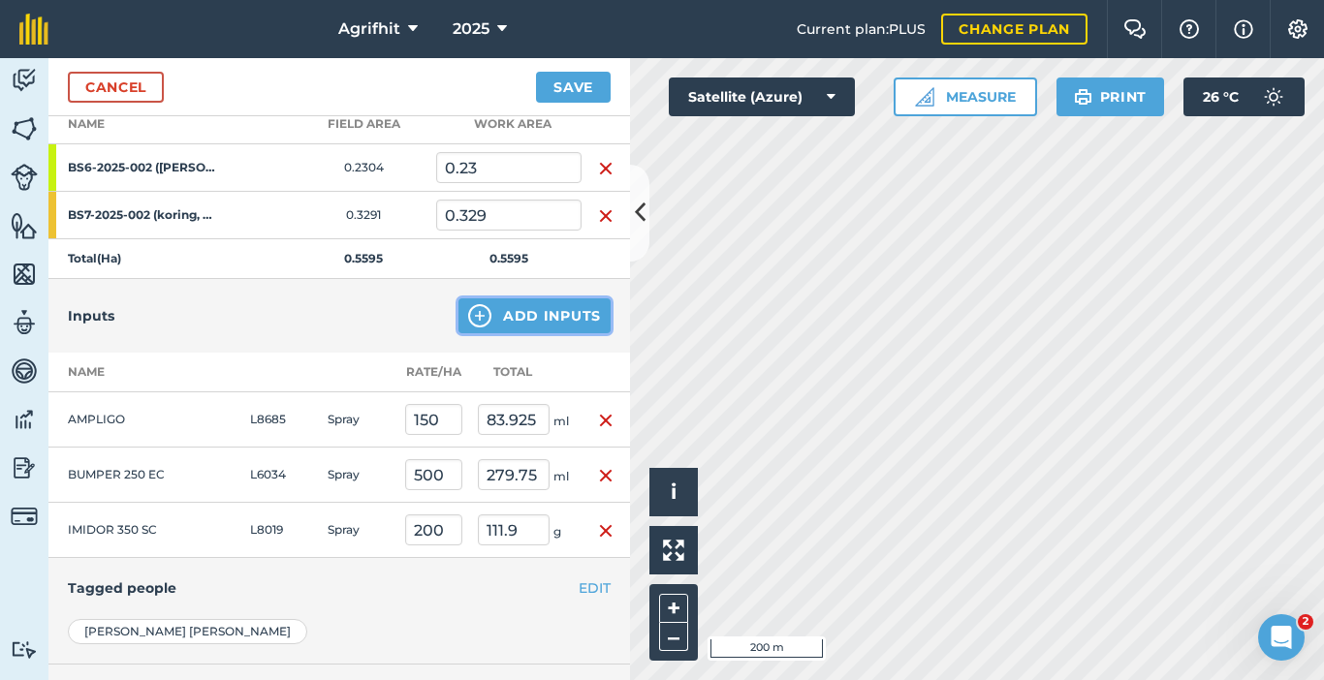
click at [503, 311] on button "Add Inputs" at bounding box center [534, 316] width 152 height 35
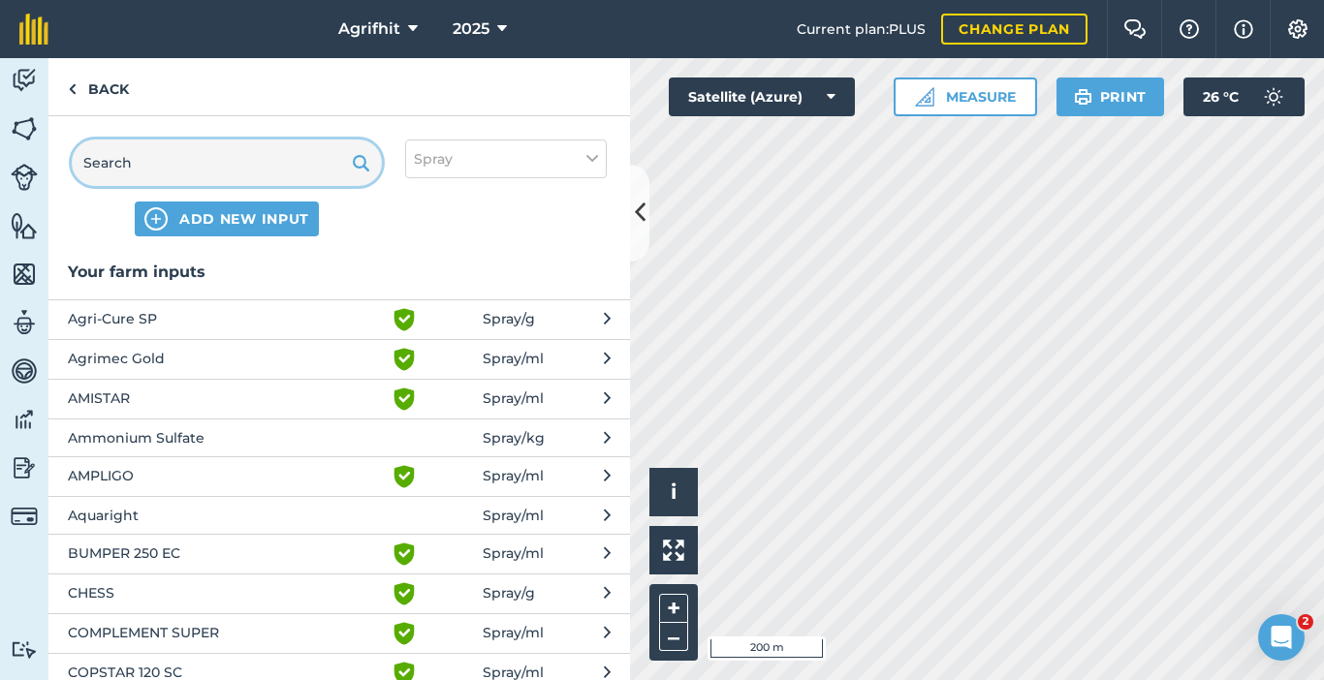
click at [213, 163] on input "text" at bounding box center [227, 163] width 310 height 47
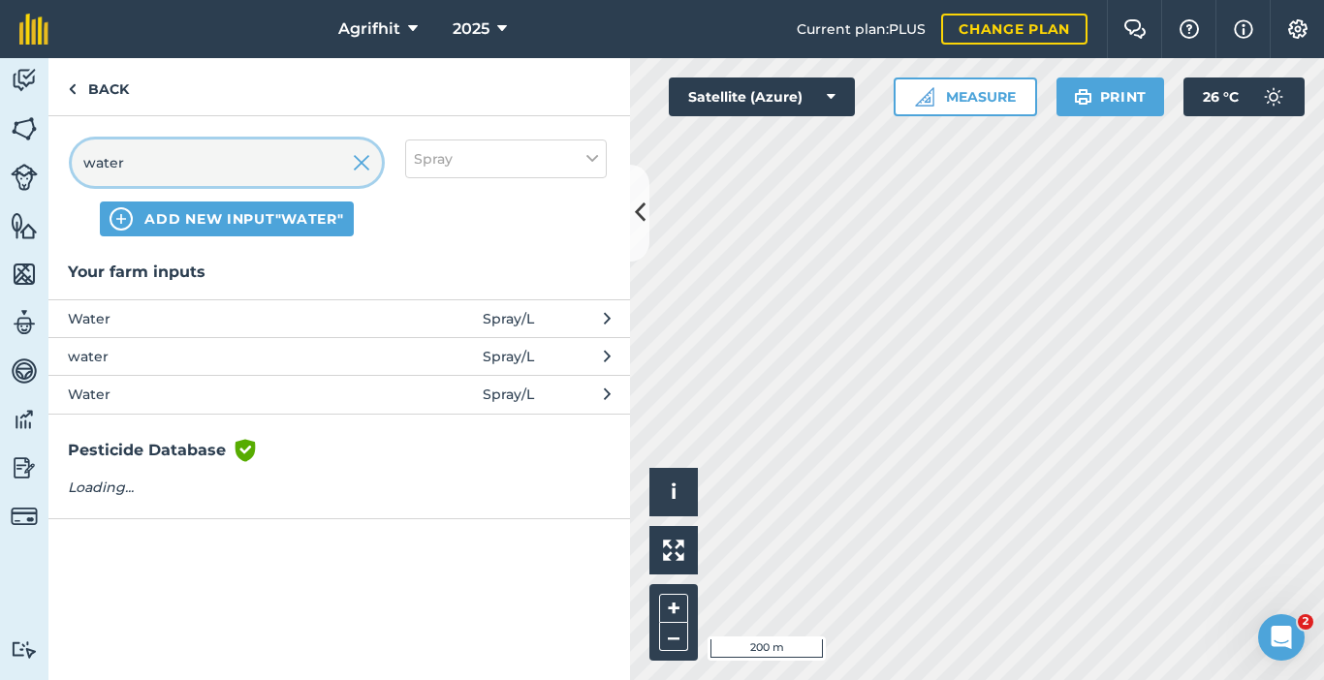
type input "water"
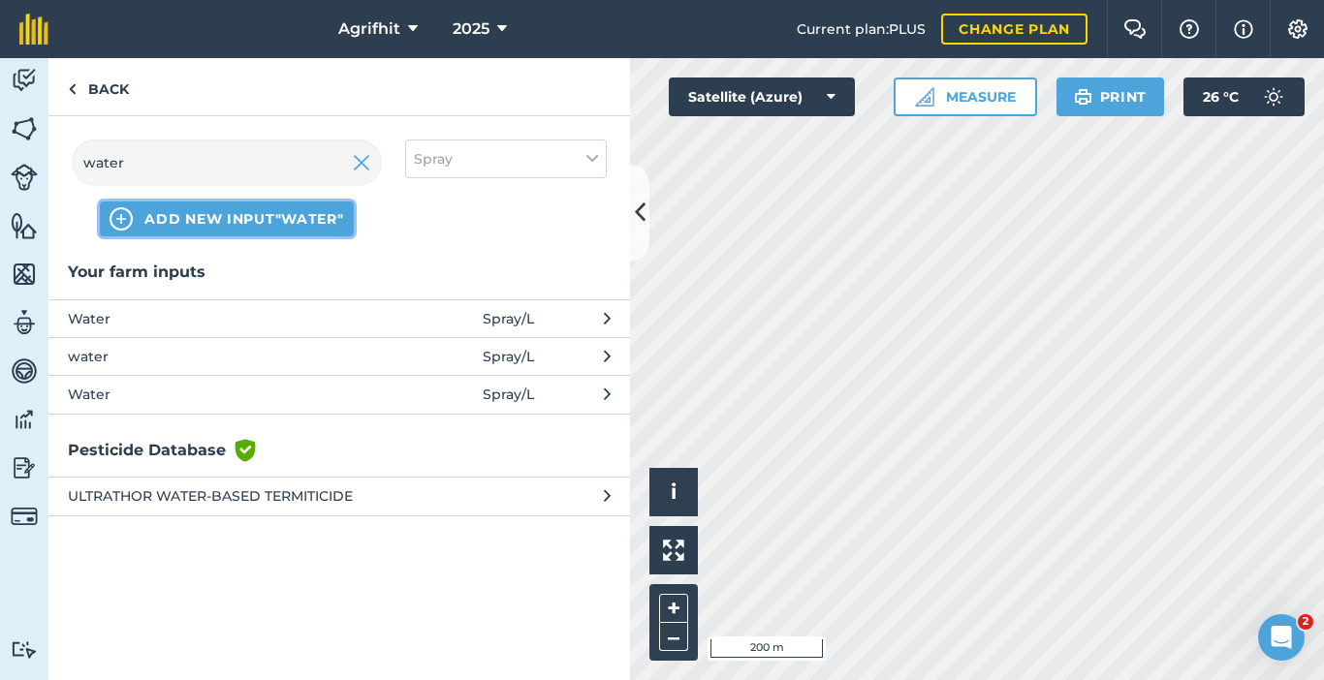
click at [237, 215] on span "ADD NEW INPUT "water"" at bounding box center [243, 218] width 199 height 19
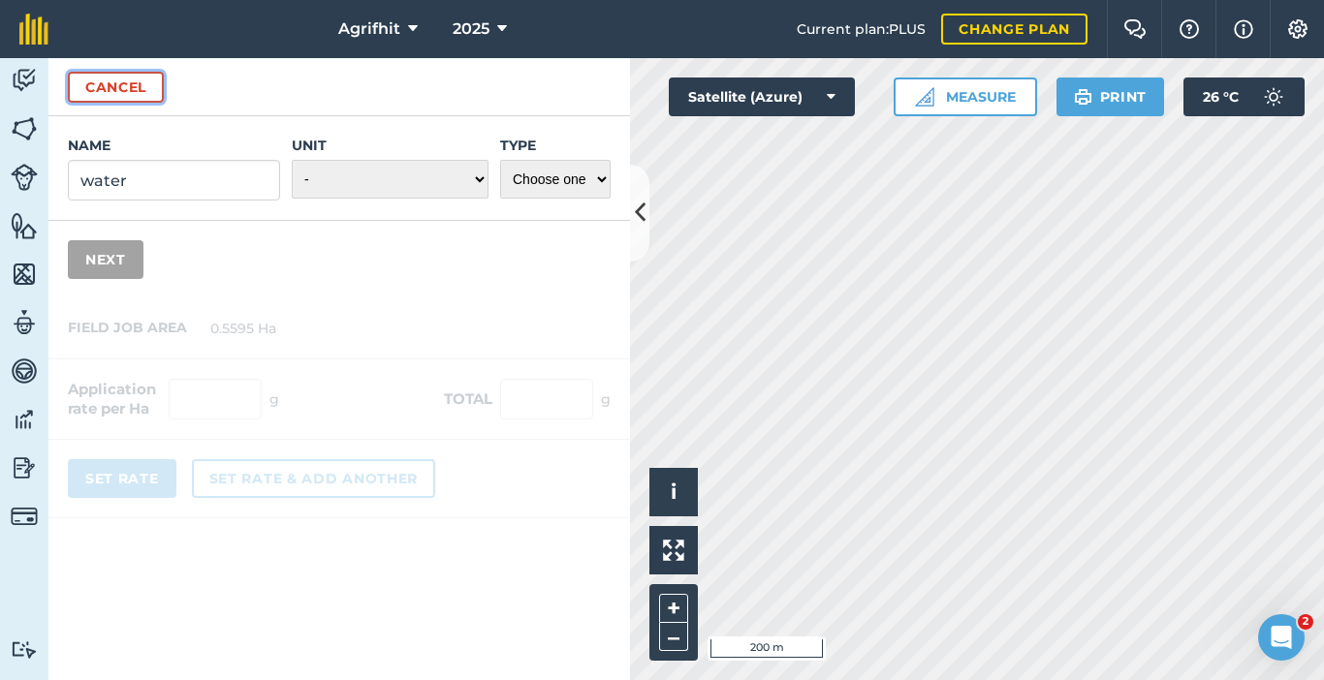
click at [118, 92] on button "Cancel" at bounding box center [116, 87] width 96 height 31
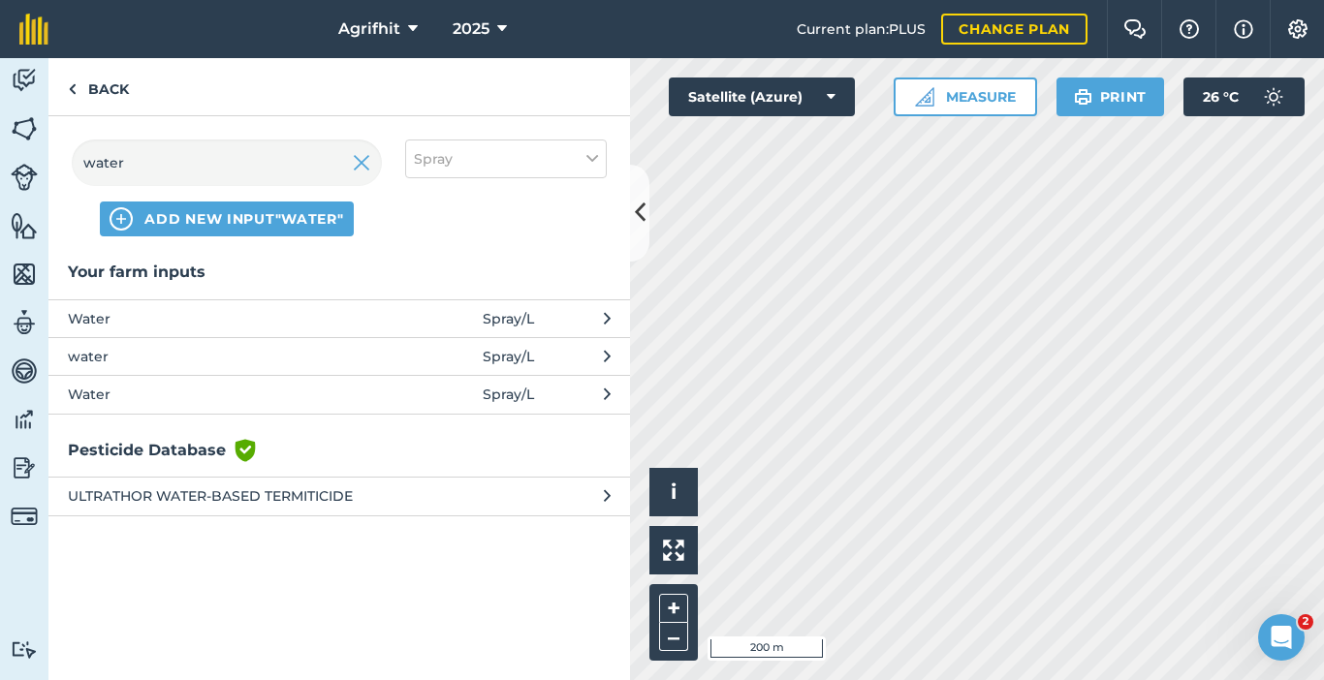
click at [156, 312] on span "Water" at bounding box center [226, 318] width 317 height 21
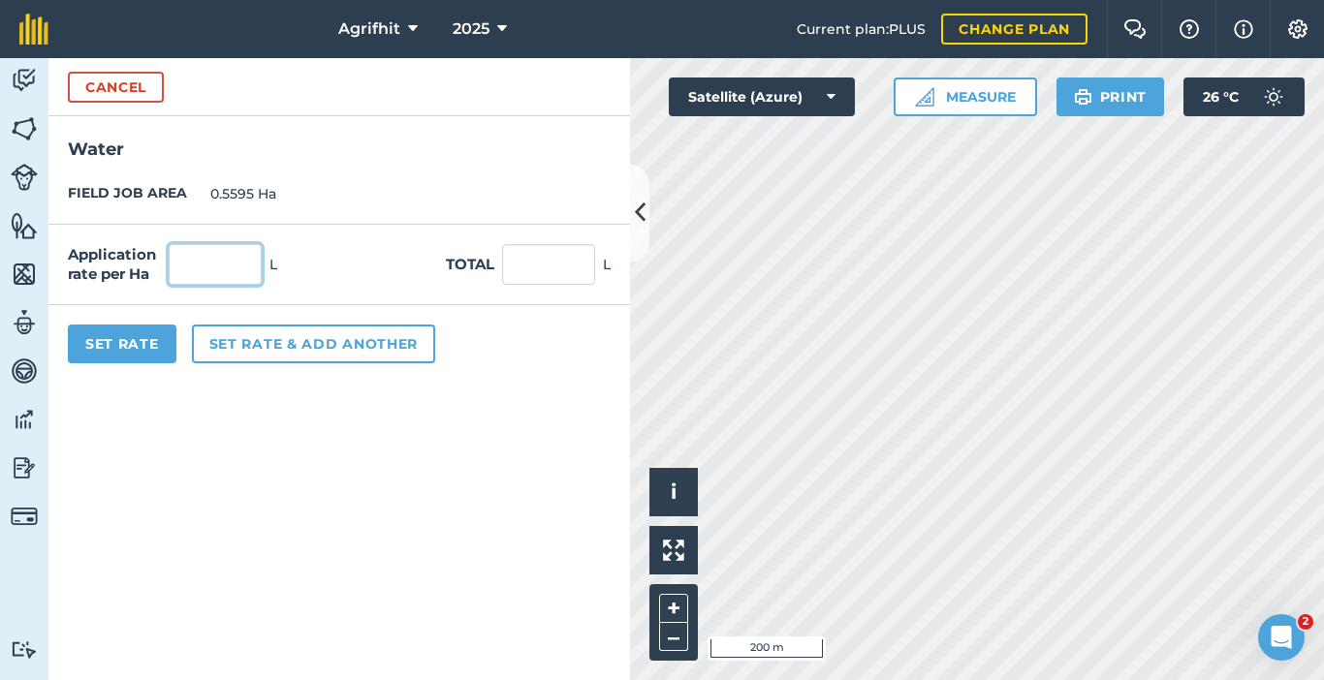
click at [235, 258] on input "text" at bounding box center [215, 264] width 93 height 41
type input "200"
type input "111.9"
click at [150, 336] on button "Set Rate" at bounding box center [122, 344] width 109 height 39
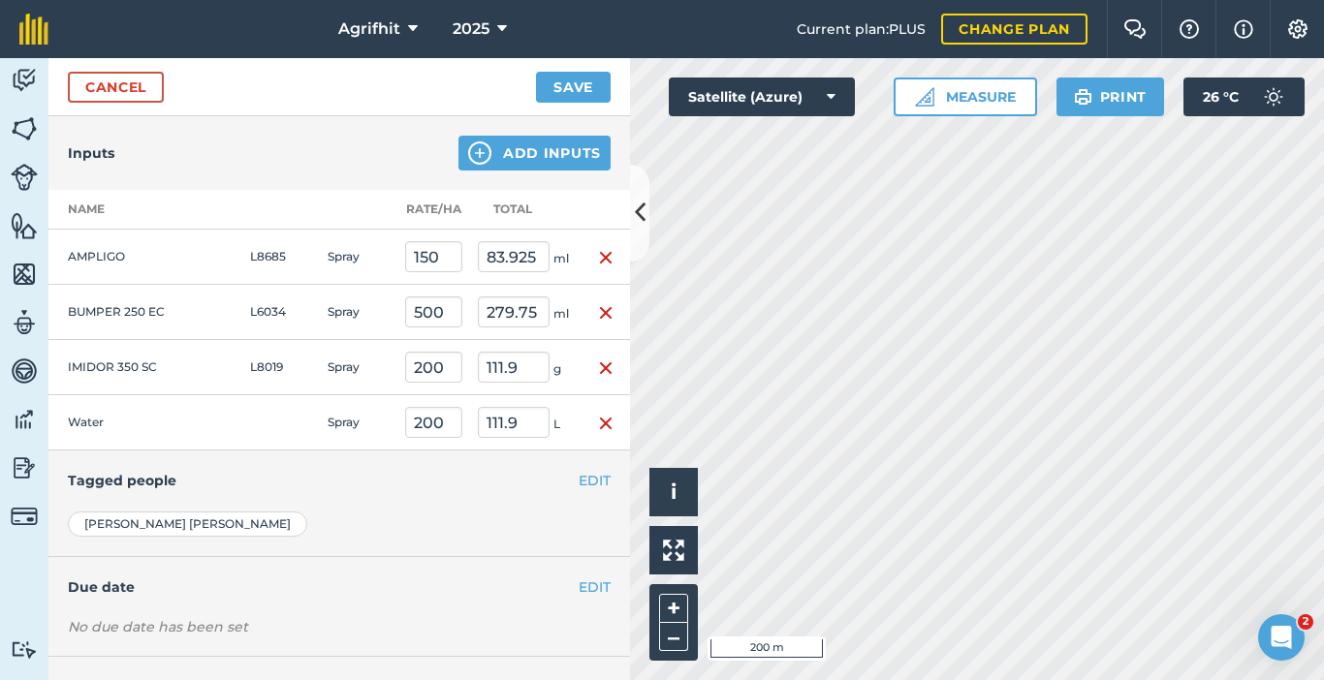
scroll to position [533, 0]
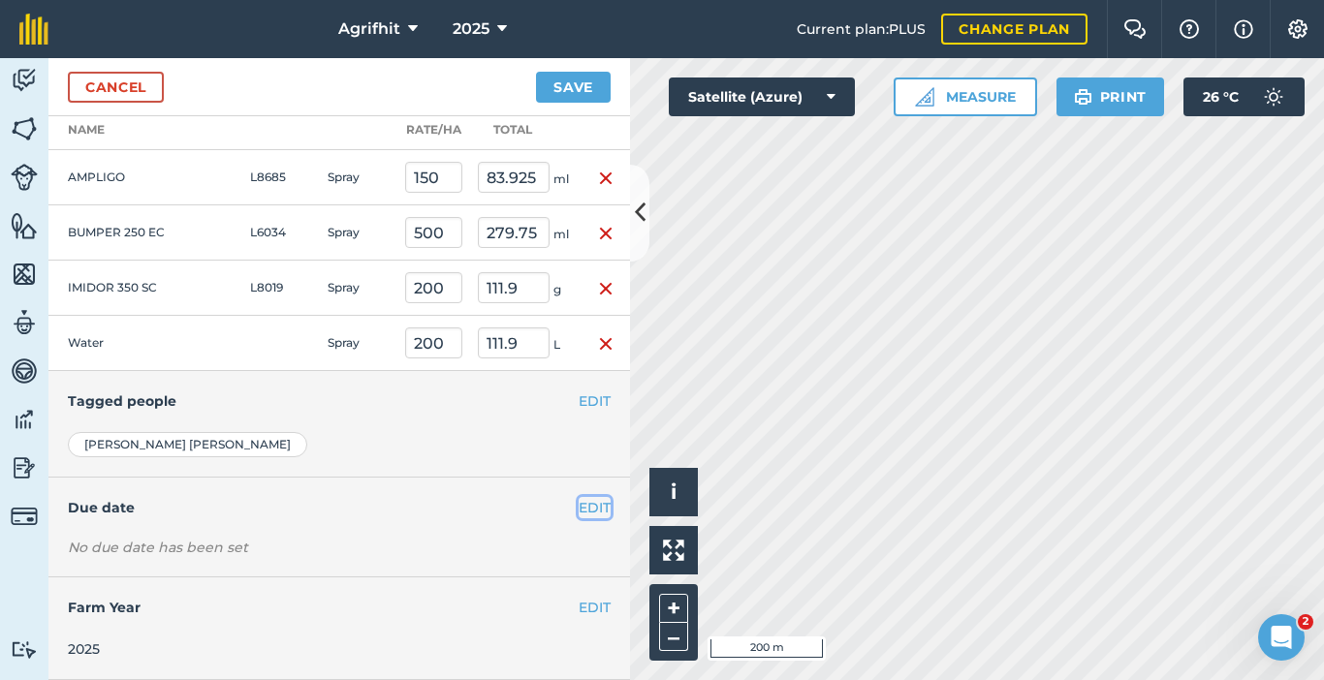
click at [590, 515] on button "EDIT" at bounding box center [595, 507] width 32 height 21
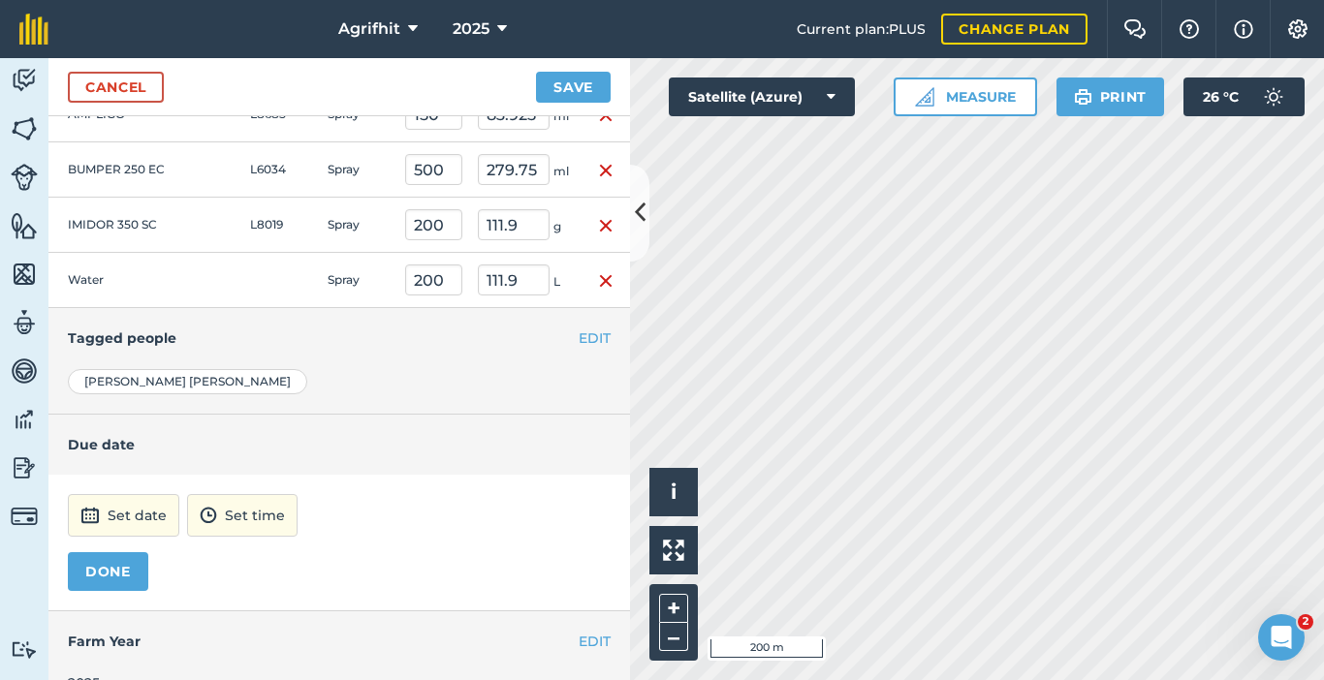
scroll to position [630, 0]
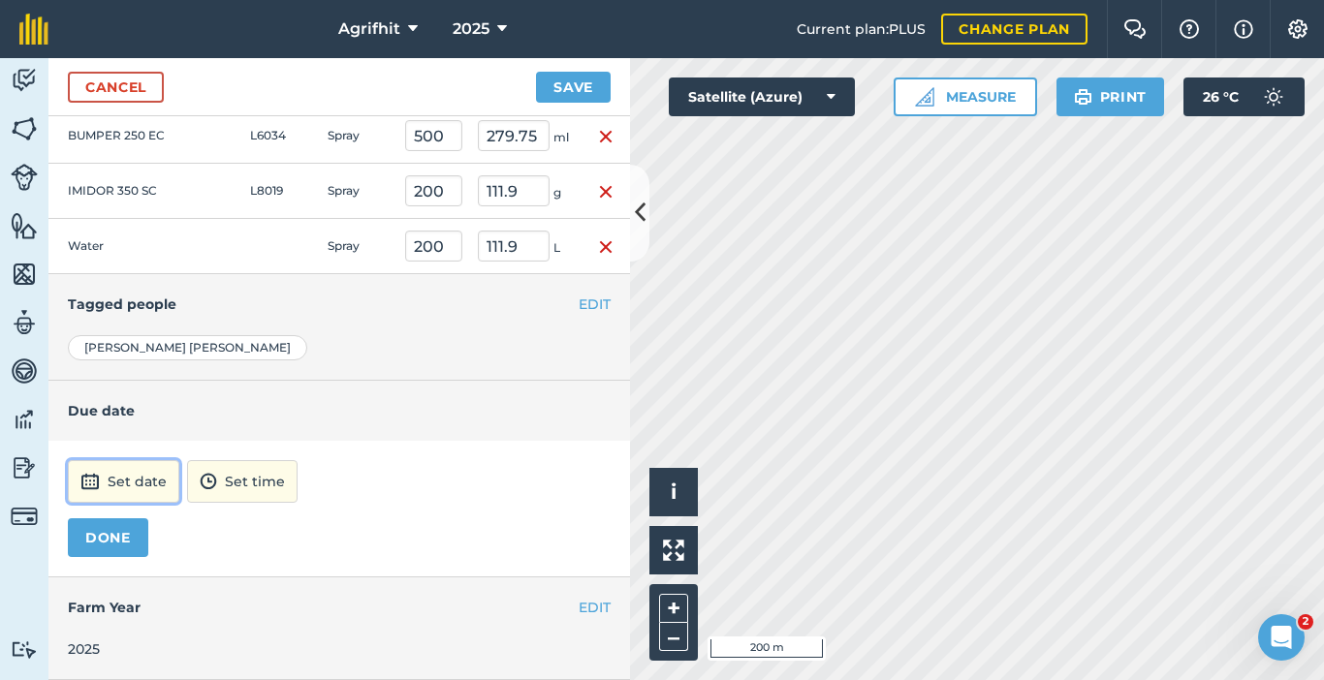
click at [133, 474] on button "Set date" at bounding box center [123, 481] width 111 height 43
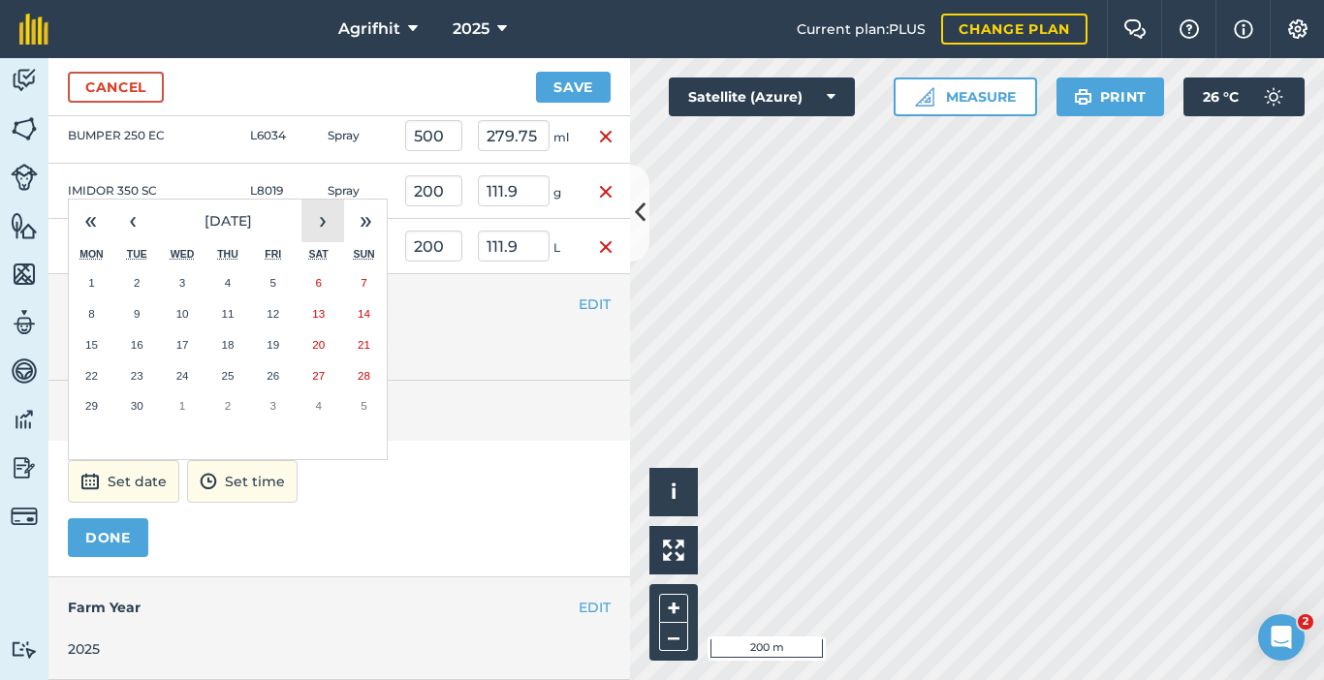
click at [318, 220] on button "›" at bounding box center [322, 221] width 43 height 43
click at [230, 309] on abbr "9" at bounding box center [228, 313] width 6 height 13
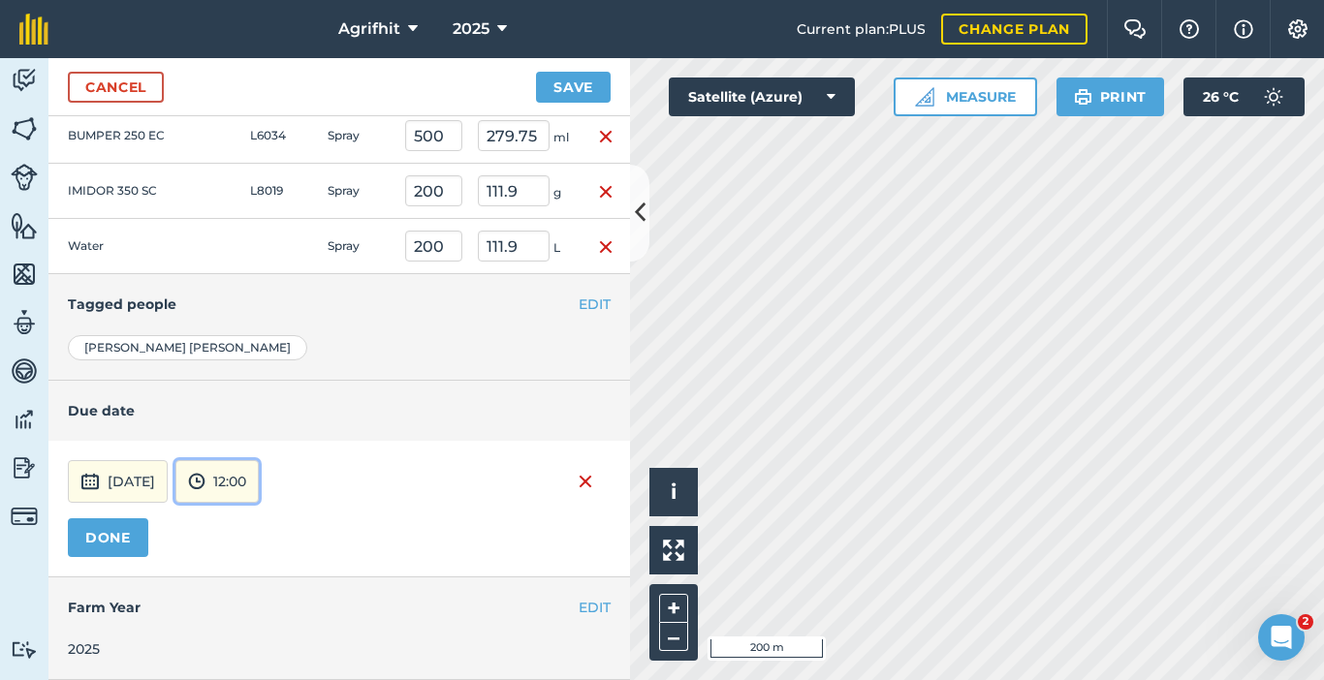
click at [259, 489] on button "12:00" at bounding box center [216, 481] width 83 height 43
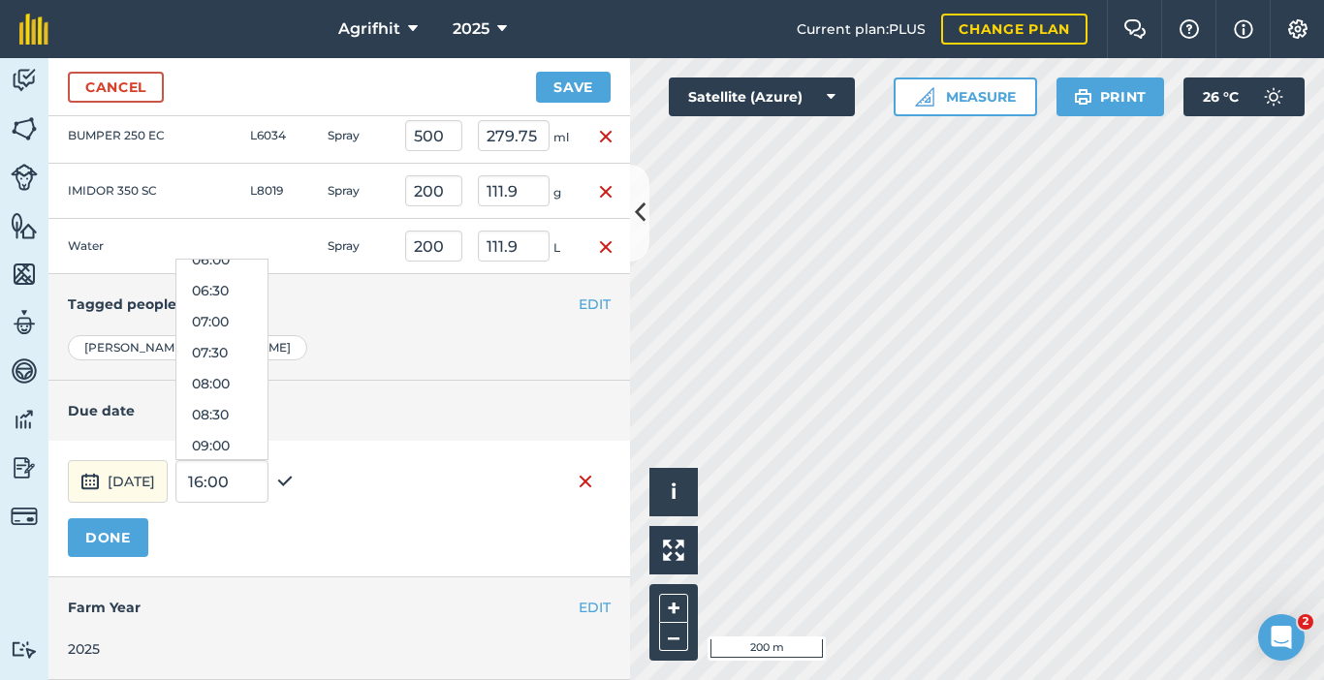
scroll to position [361, 0]
click at [266, 414] on button "08:00" at bounding box center [221, 410] width 91 height 31
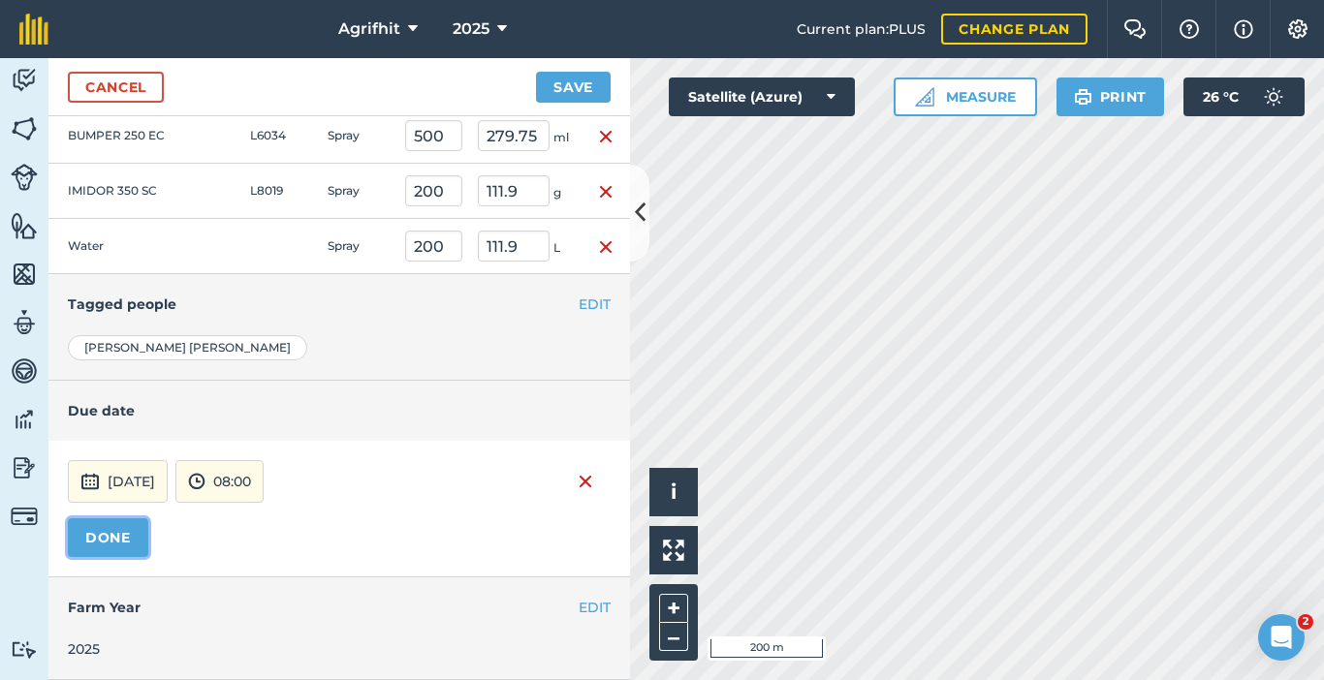
click at [130, 544] on button "DONE" at bounding box center [108, 538] width 80 height 39
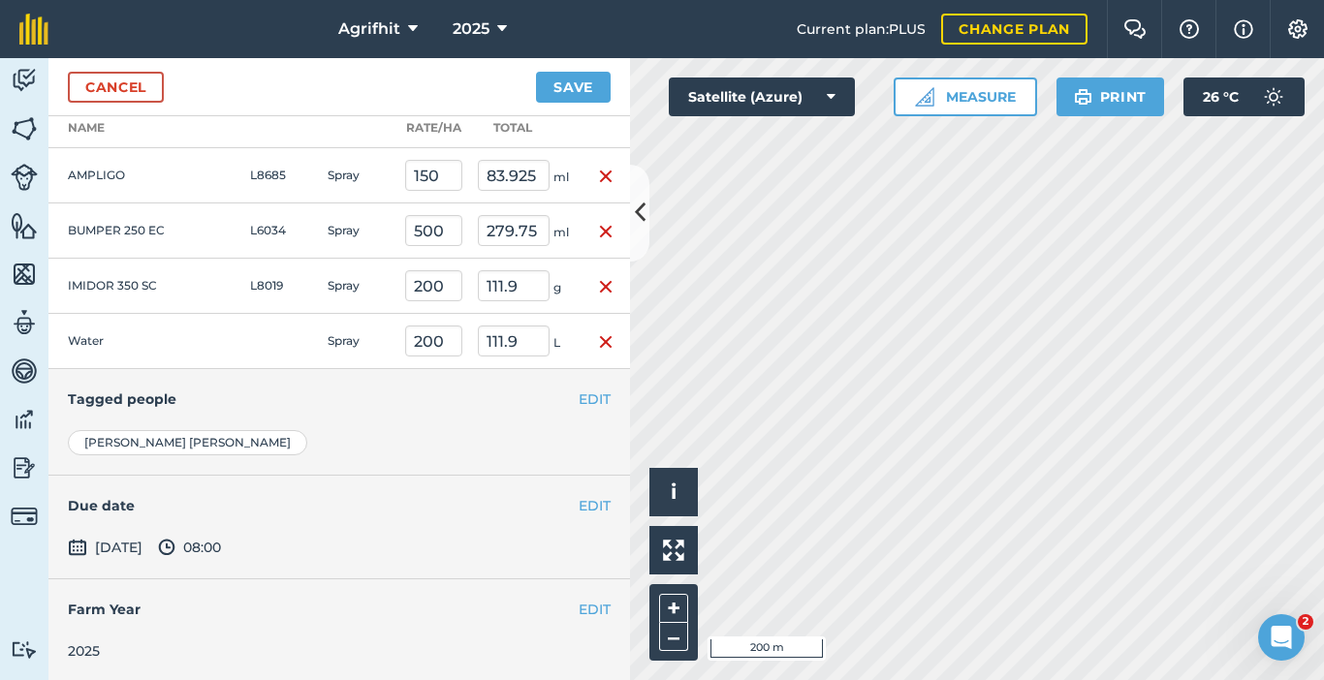
scroll to position [537, 0]
click at [586, 86] on button "Save" at bounding box center [573, 87] width 75 height 31
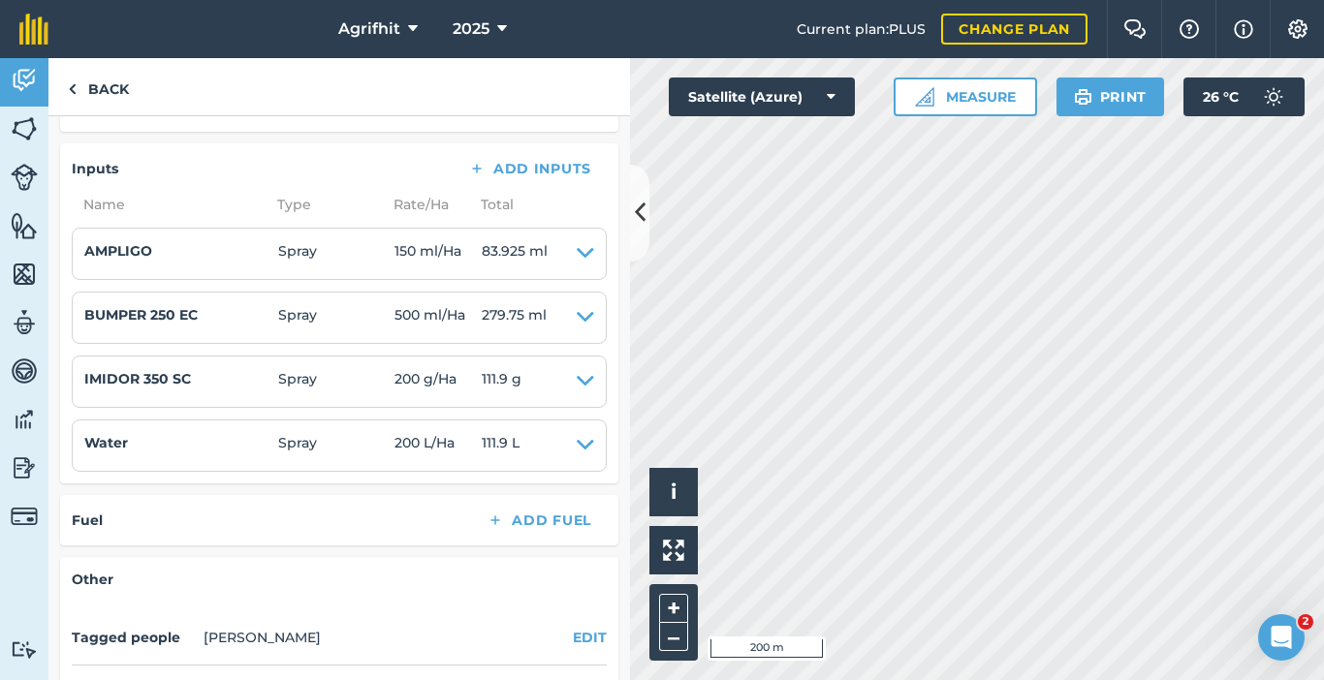
scroll to position [637, 0]
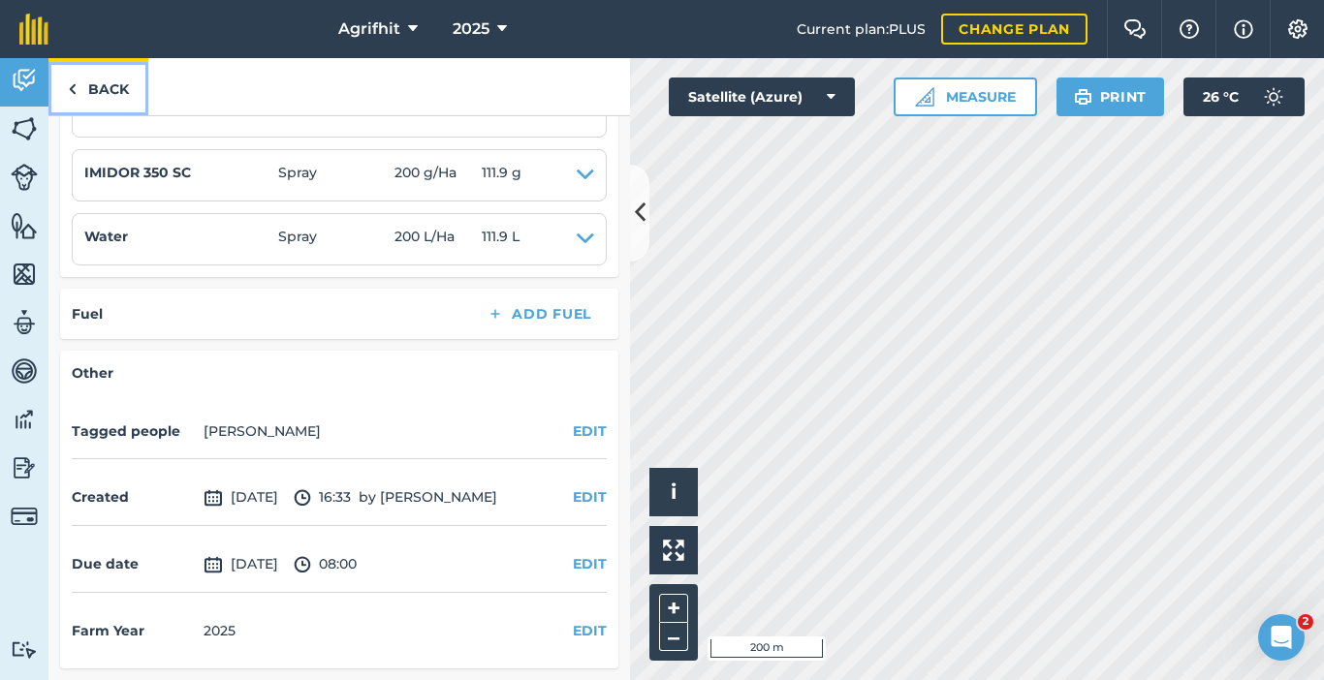
click at [100, 95] on link "Back" at bounding box center [98, 86] width 100 height 57
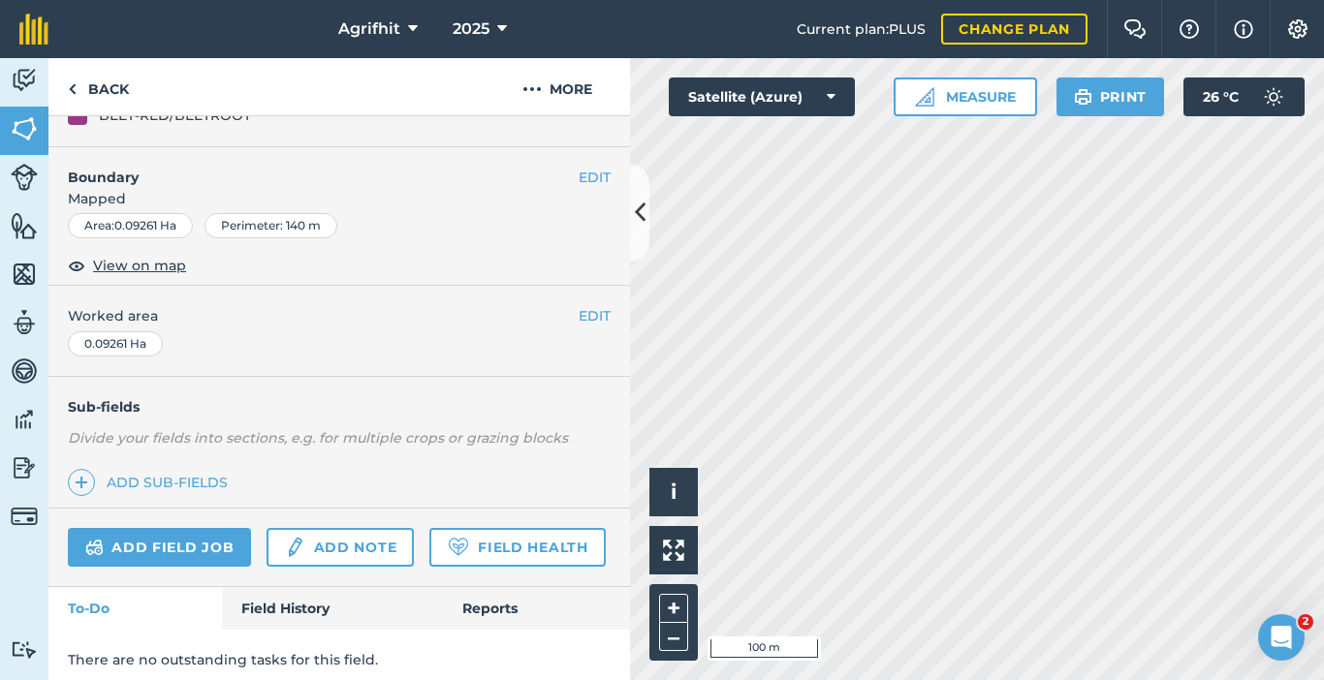
scroll to position [286, 0]
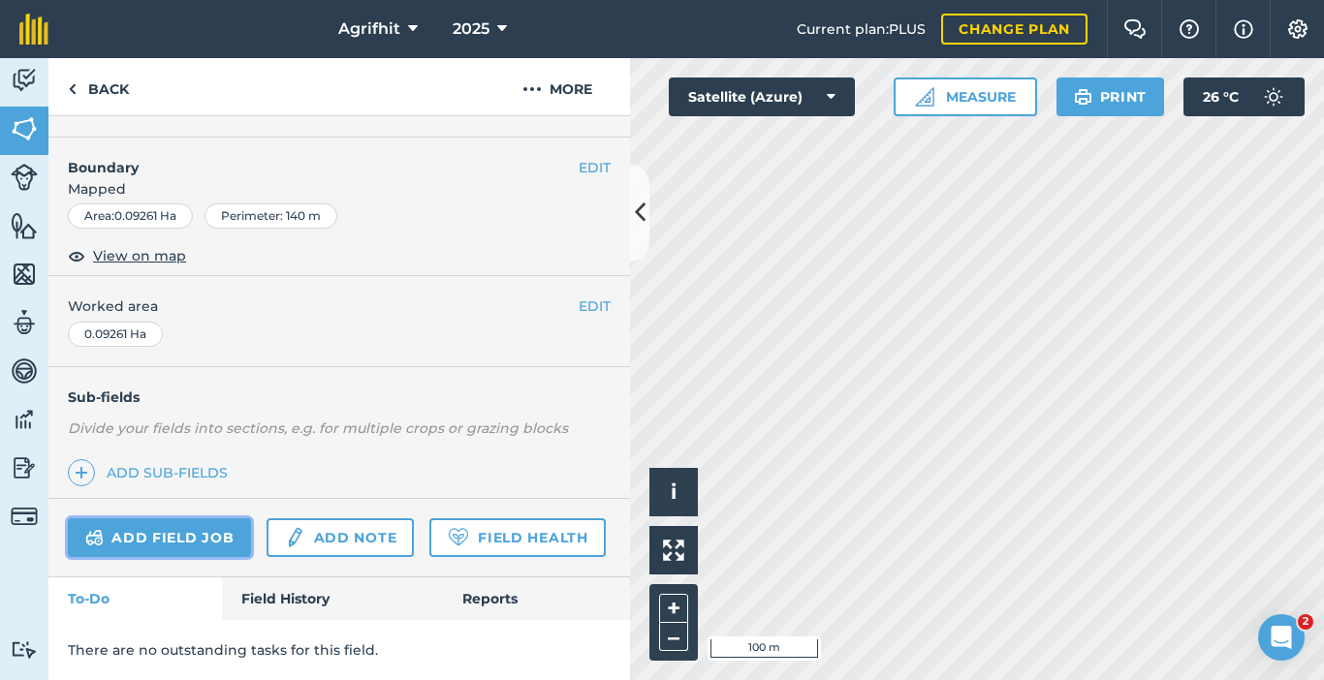
click at [205, 519] on link "Add field job" at bounding box center [159, 538] width 183 height 39
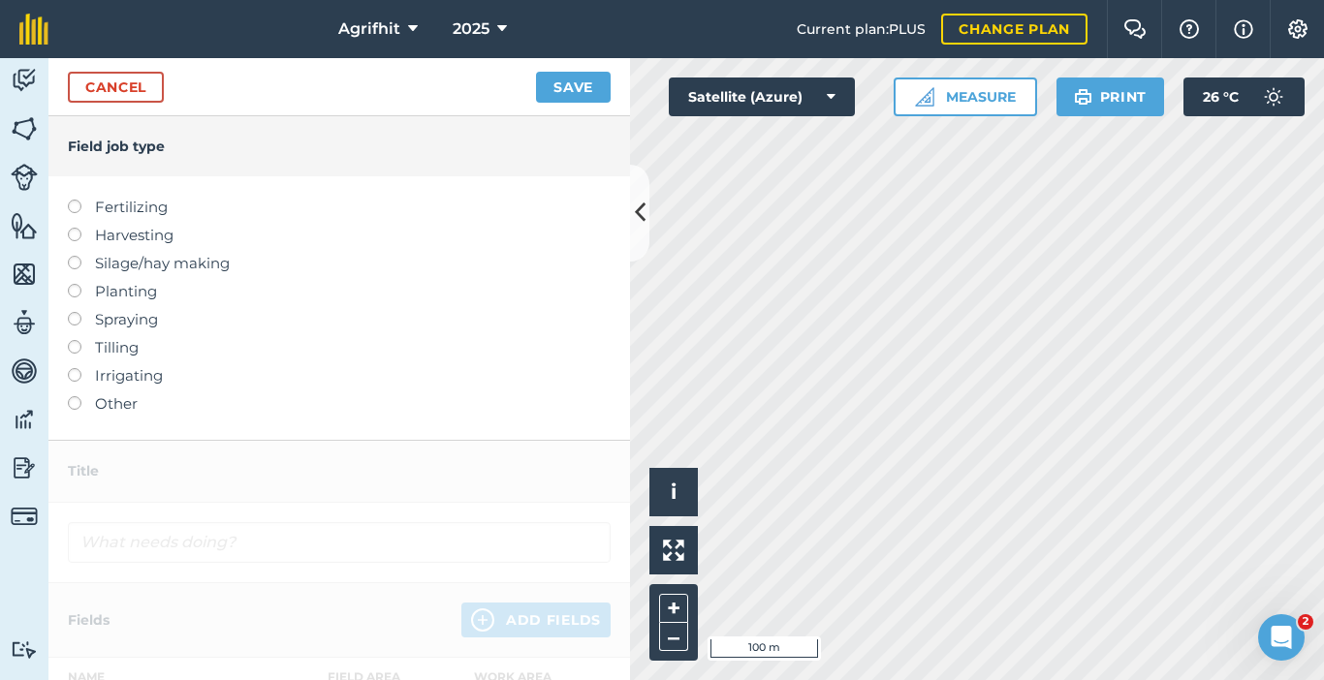
click at [77, 228] on label at bounding box center [81, 228] width 27 height 0
type input "Harvesting"
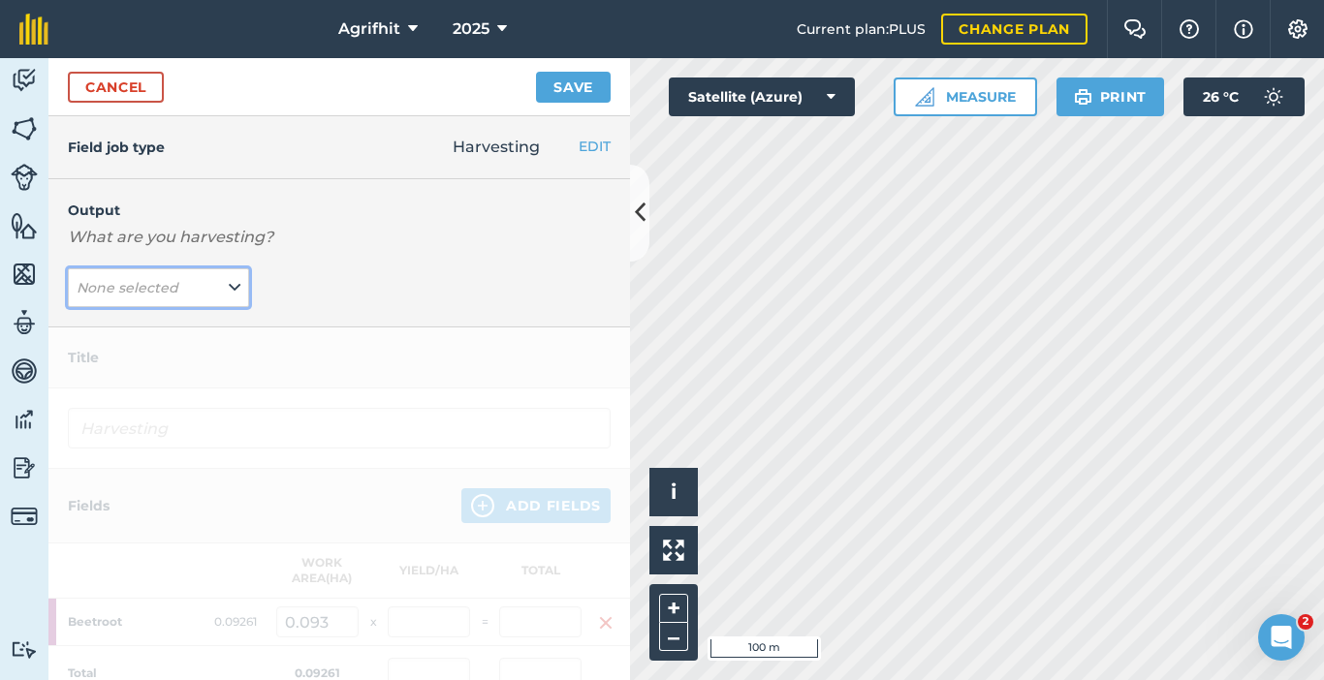
click at [230, 286] on icon at bounding box center [235, 287] width 12 height 21
click at [172, 288] on em "None selected" at bounding box center [128, 287] width 102 height 17
click at [229, 286] on icon at bounding box center [235, 287] width 12 height 21
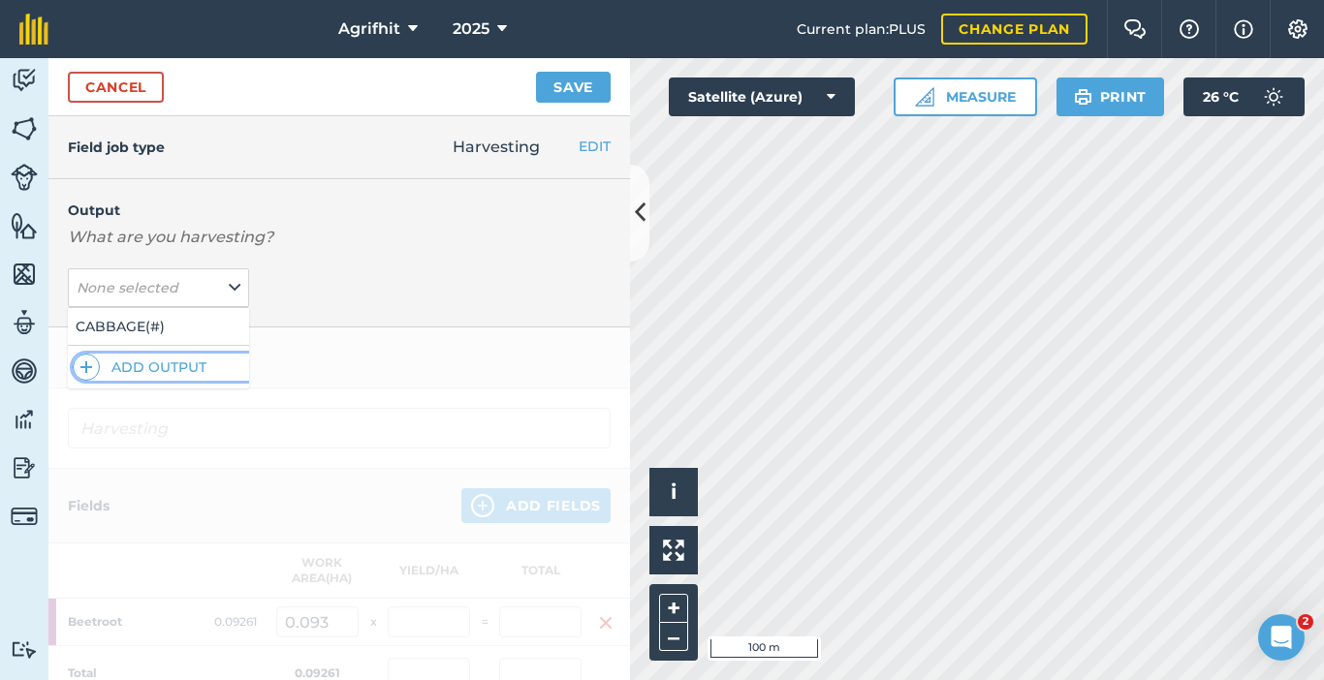
click at [165, 355] on button "Add Output" at bounding box center [161, 367] width 176 height 27
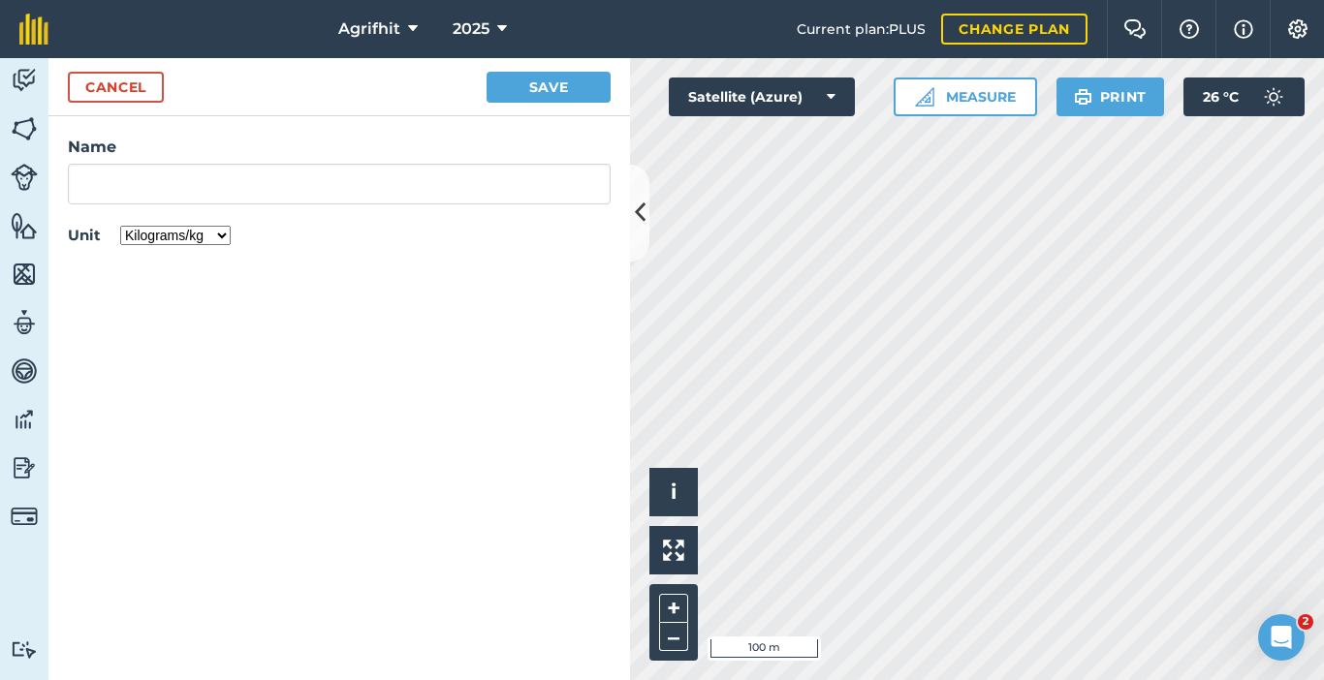
click at [218, 235] on select "Kilograms/kg Metric tonnes/t Litres/L Pounds/lb Imperial tons/t Gallons/gal Bus…" at bounding box center [175, 235] width 110 height 19
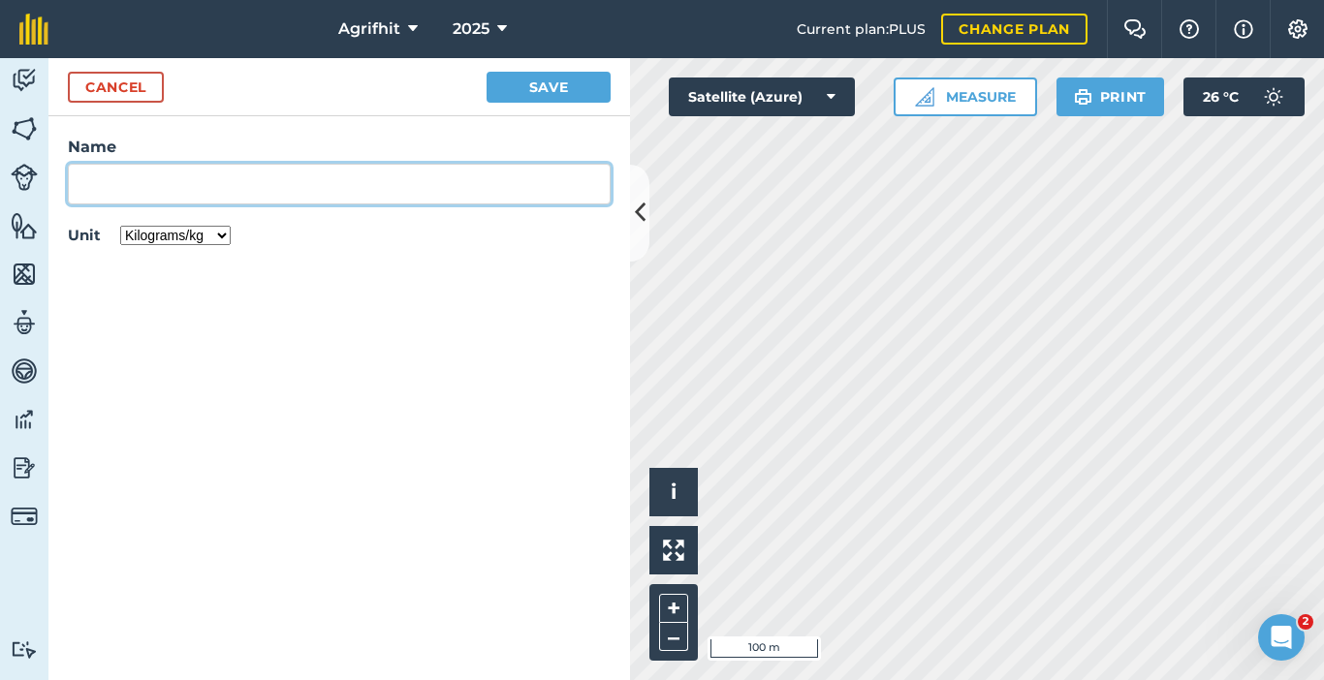
click at [167, 187] on input "Name" at bounding box center [339, 184] width 543 height 41
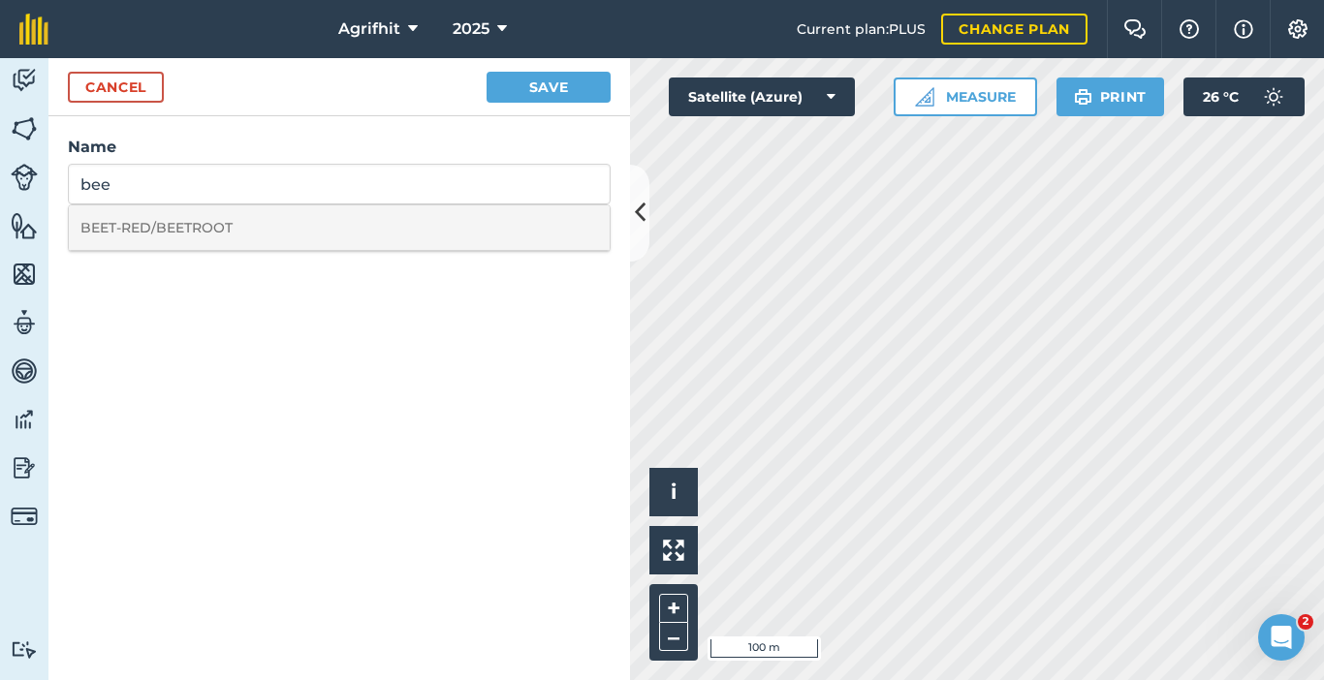
click at [191, 233] on li "BEET-RED/BEETROOT" at bounding box center [339, 228] width 541 height 46
type input "BEET-RED/BEETROOT"
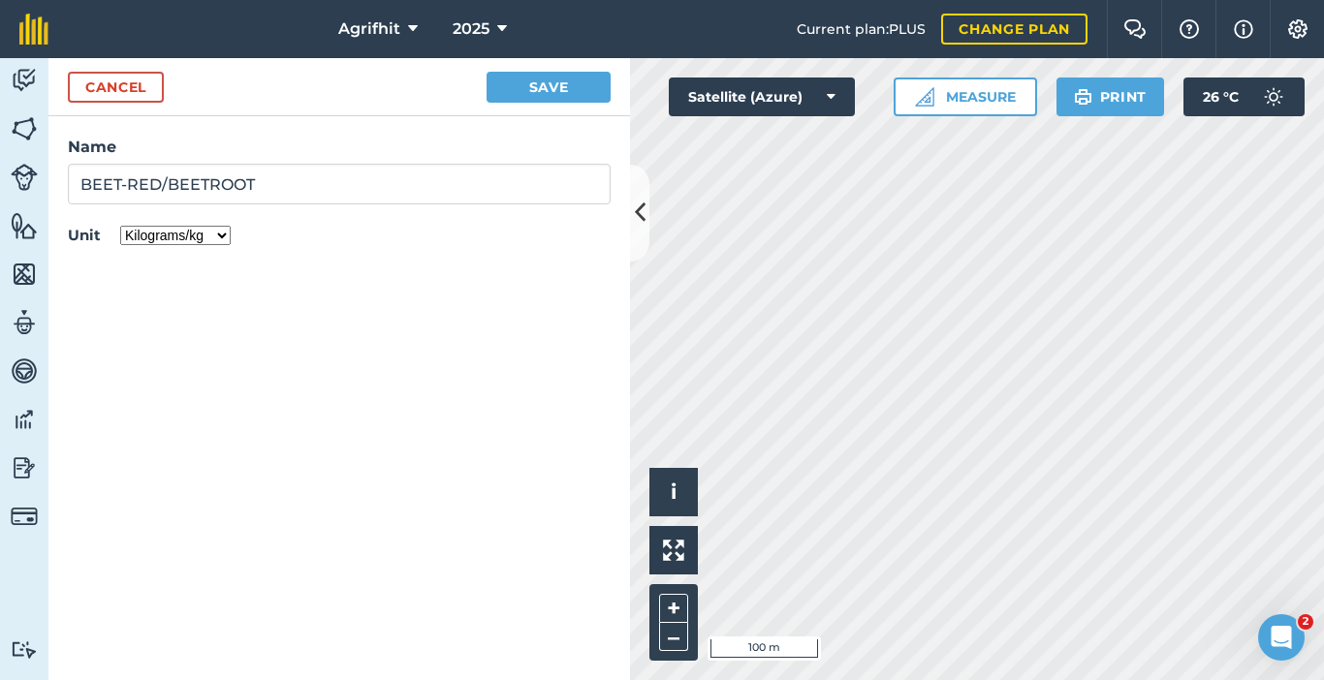
click at [218, 237] on select "Kilograms/kg Metric tonnes/t Litres/L Pounds/lb Imperial tons/t Gallons/gal Bus…" at bounding box center [175, 235] width 110 height 19
select select "COUNT"
click at [120, 226] on select "Kilograms/kg Metric tonnes/t Litres/L Pounds/lb Imperial tons/t Gallons/gal Bus…" at bounding box center [175, 235] width 110 height 19
click at [577, 83] on button "Save" at bounding box center [549, 87] width 124 height 31
type input "Harvesting BEET-RED/BEETROOT"
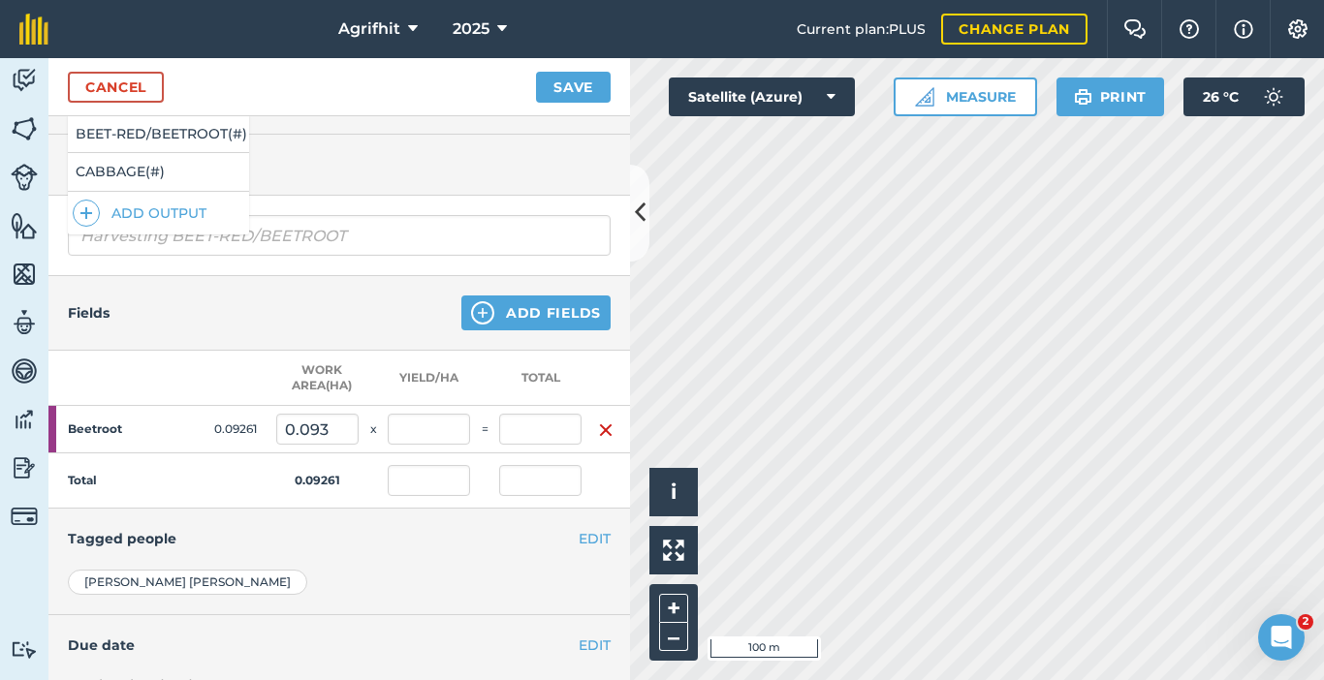
scroll to position [194, 0]
click at [138, 342] on div "Fields Add Fields" at bounding box center [339, 312] width 582 height 75
click at [417, 424] on input "text" at bounding box center [429, 428] width 82 height 31
type input "200"
type input "18.522"
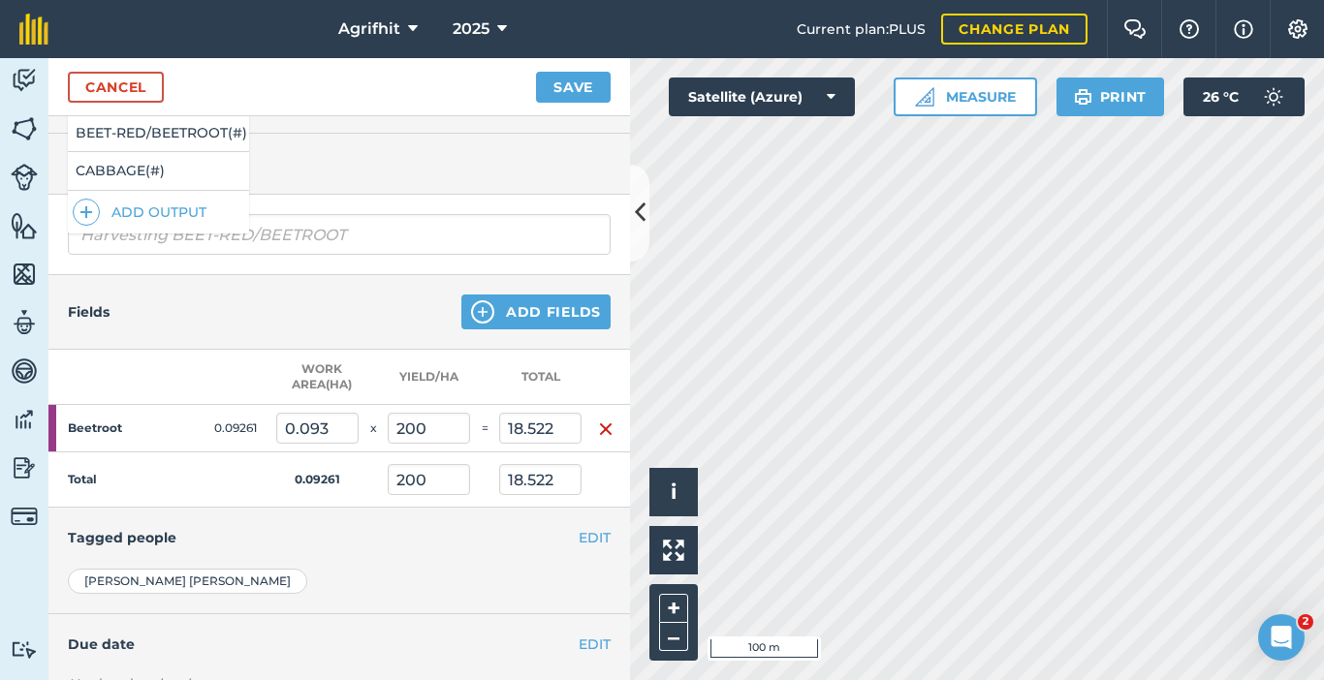
type input "200"
type input "18.522"
click at [468, 514] on div "EDIT Tagged people" at bounding box center [339, 538] width 582 height 60
click at [437, 436] on input "200" at bounding box center [429, 428] width 82 height 31
type input "2"
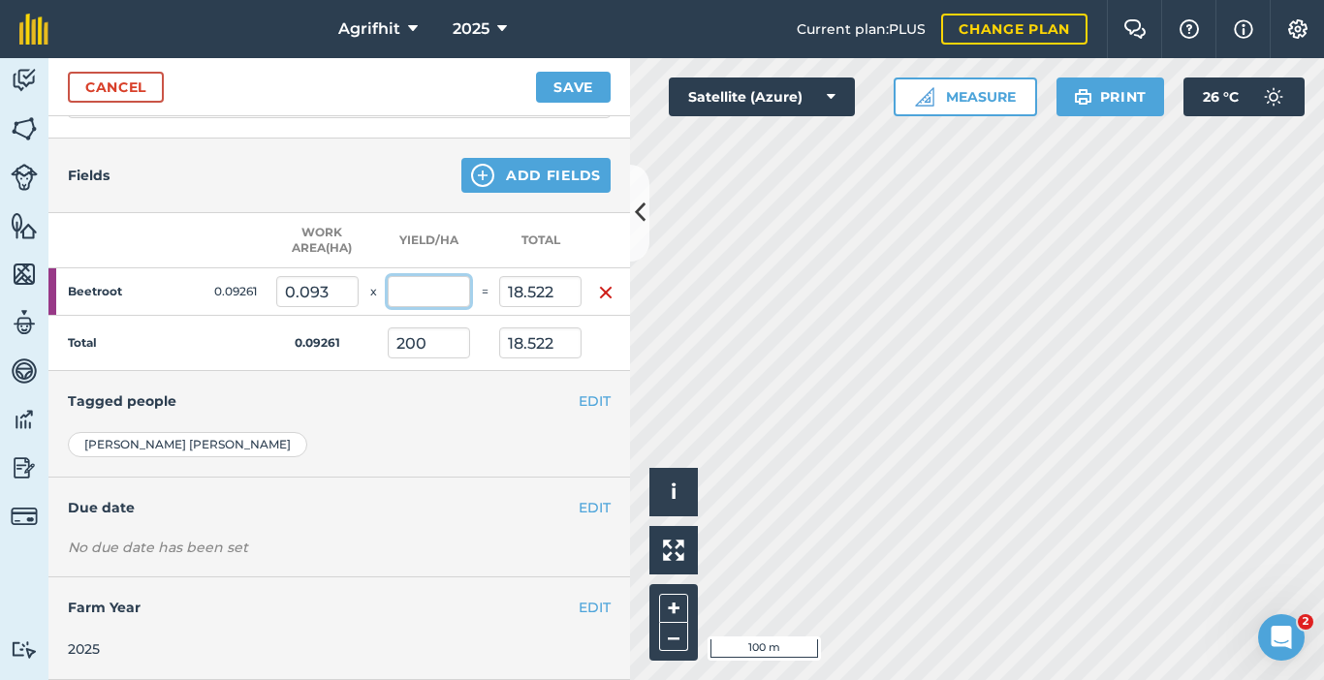
scroll to position [0, 0]
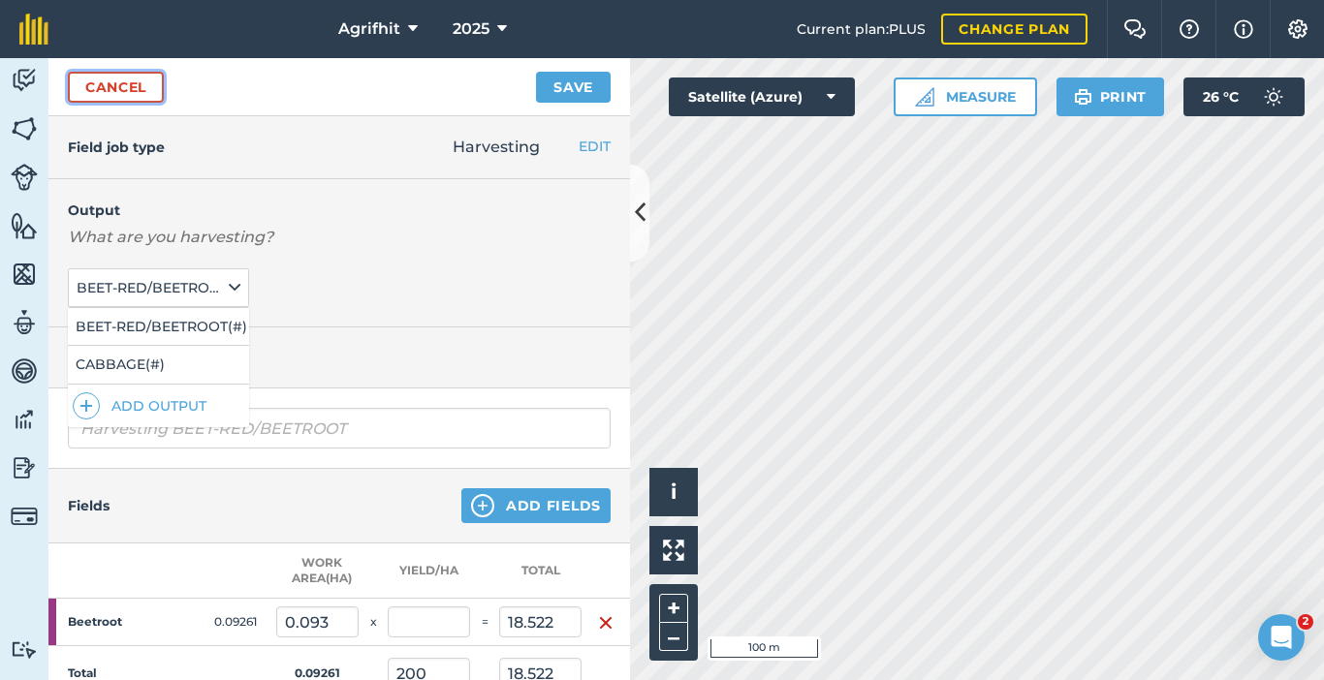
type input "0"
click at [101, 81] on link "Cancel" at bounding box center [116, 87] width 96 height 31
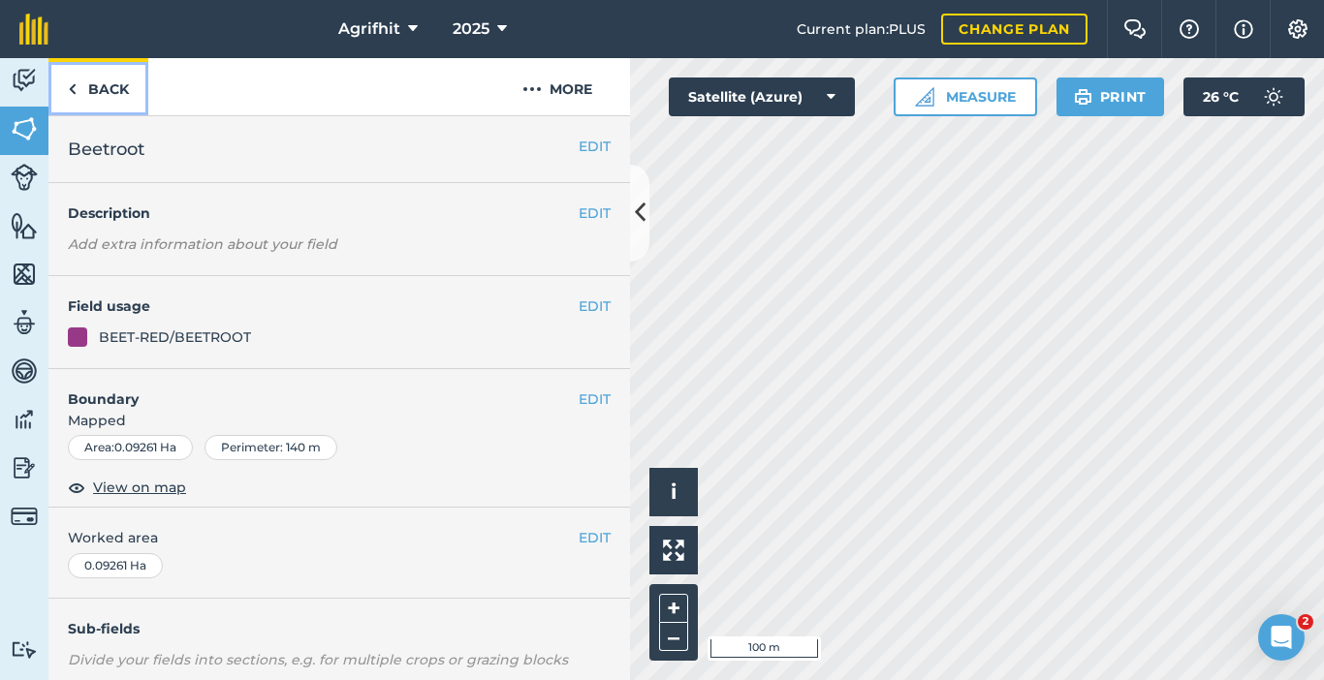
click at [117, 89] on link "Back" at bounding box center [98, 86] width 100 height 57
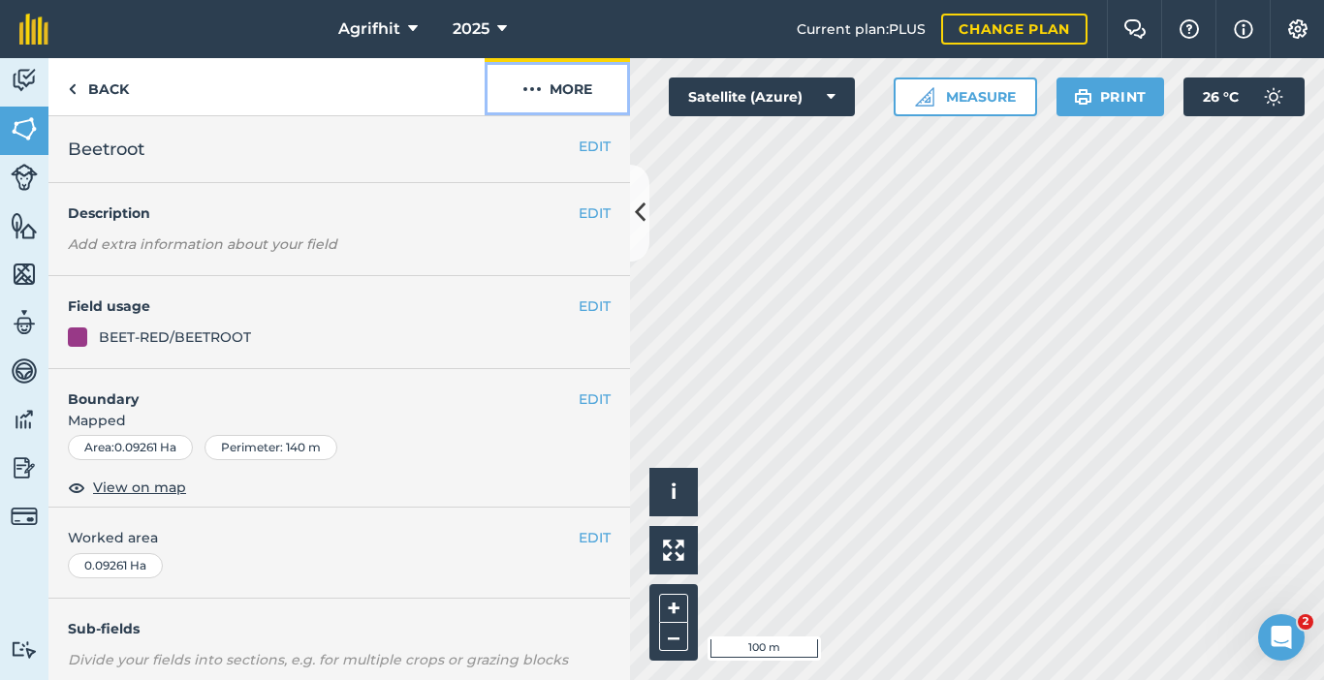
click at [568, 93] on button "More" at bounding box center [557, 86] width 145 height 57
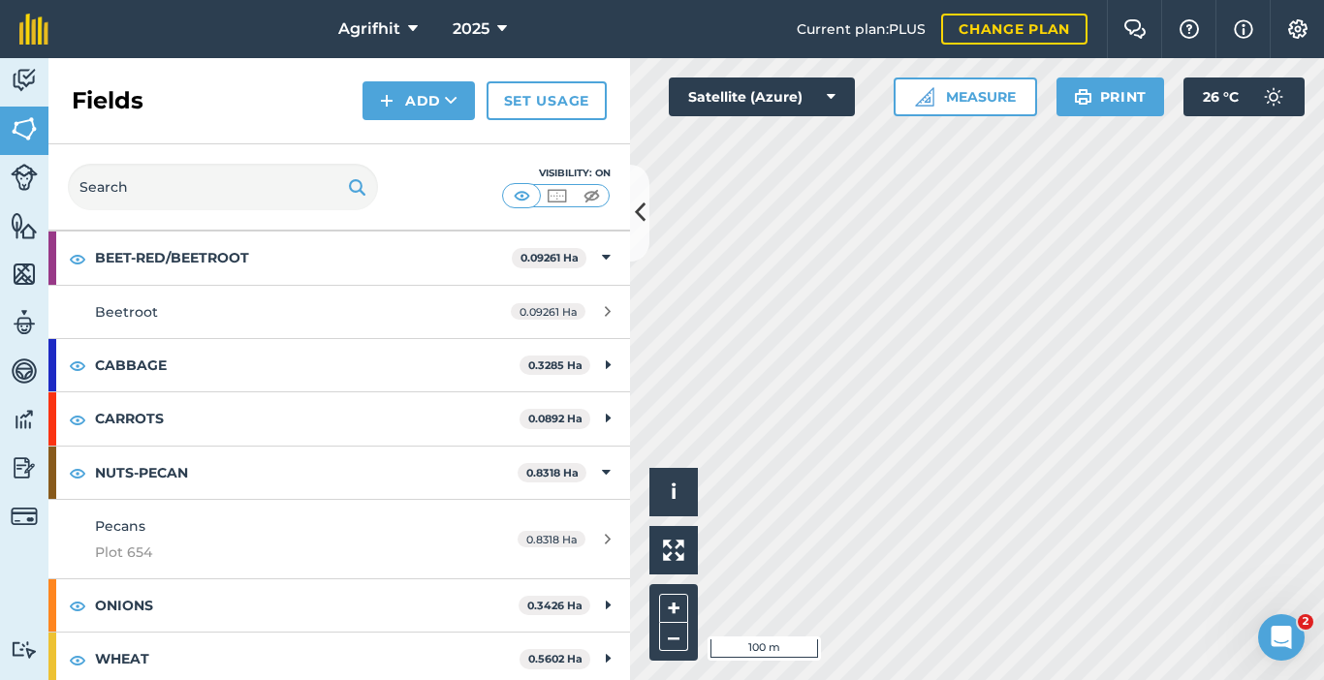
scroll to position [149, 0]
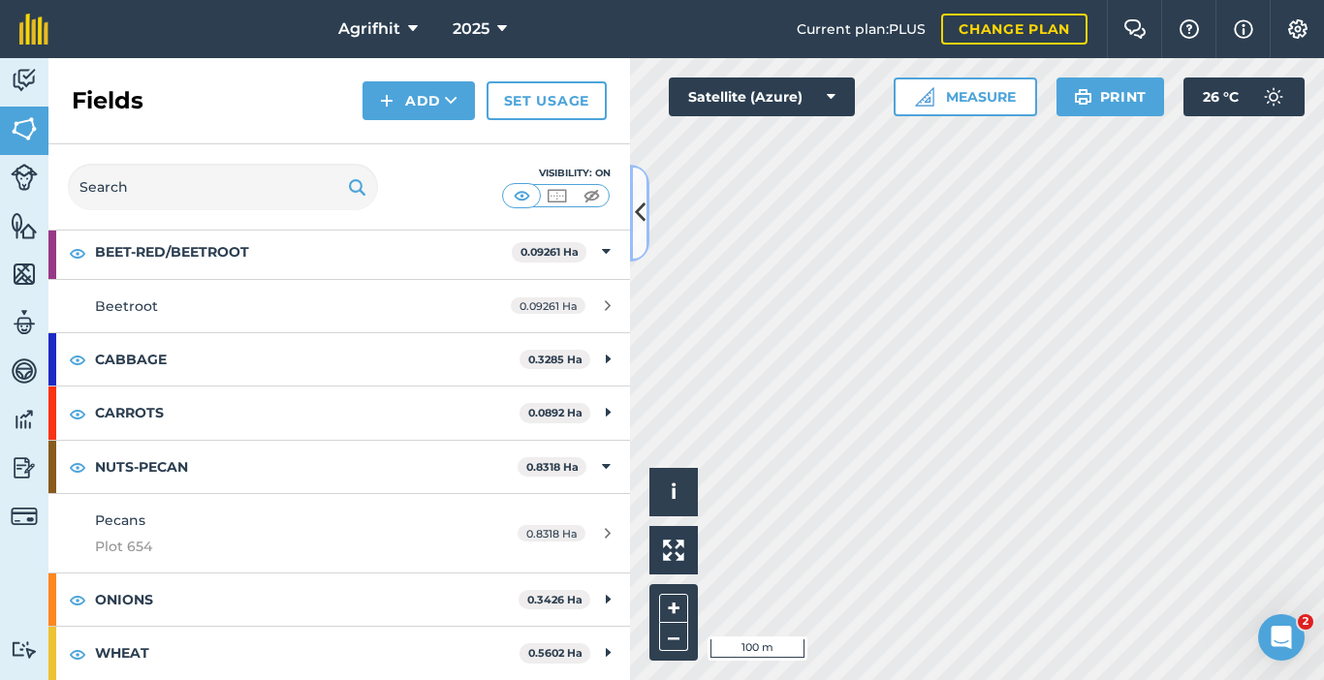
click at [631, 215] on button at bounding box center [639, 213] width 19 height 97
